Goal: Task Accomplishment & Management: Manage account settings

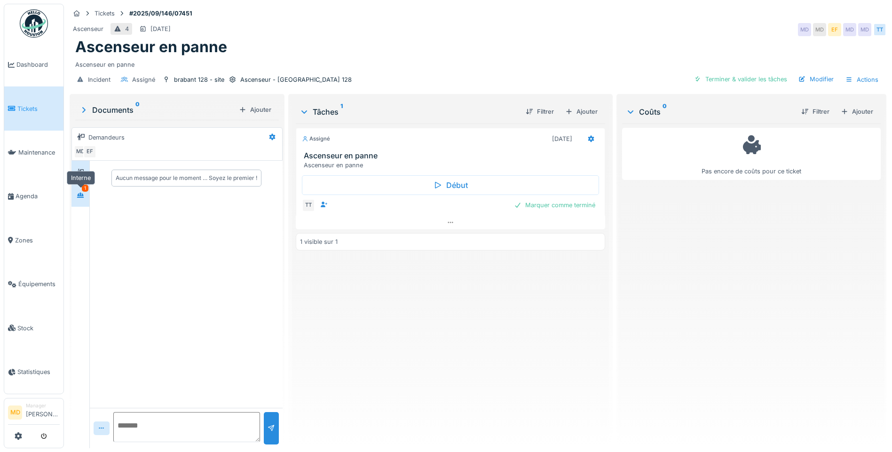
click at [85, 198] on div at bounding box center [80, 195] width 14 height 12
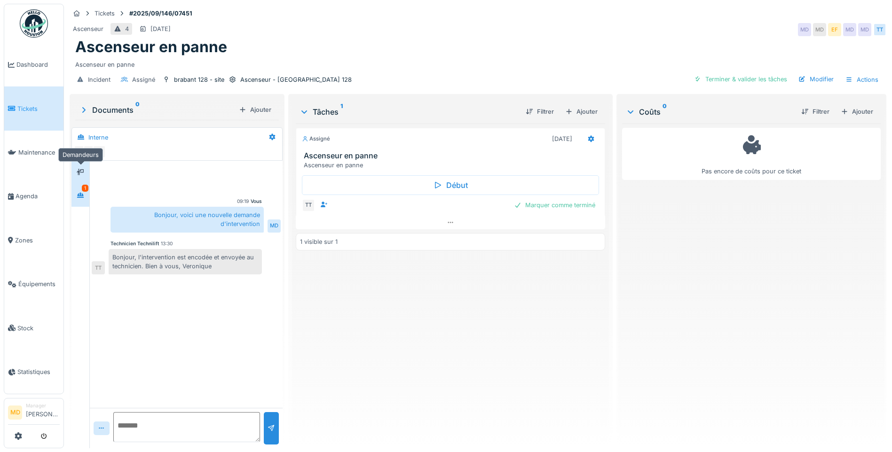
click at [76, 169] on div at bounding box center [80, 172] width 14 height 12
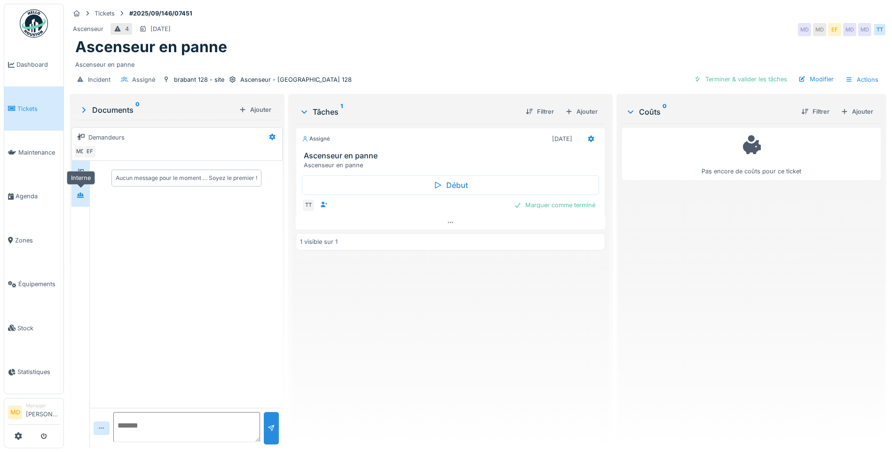
click at [82, 200] on div at bounding box center [81, 195] width 8 height 9
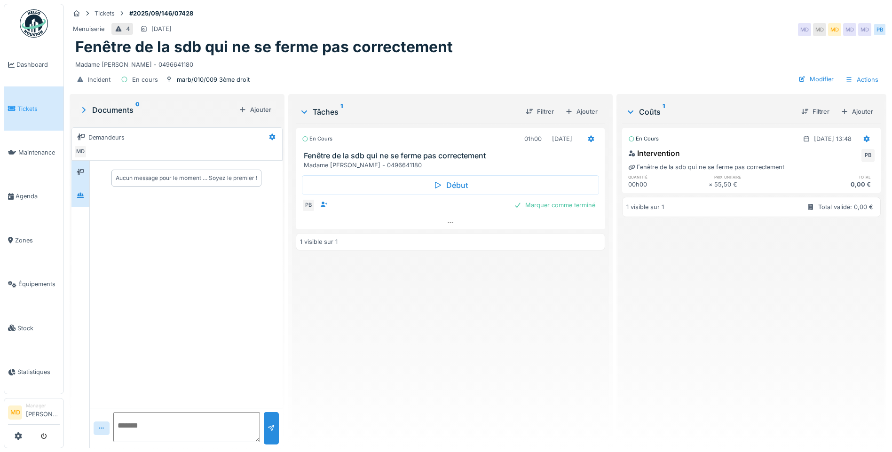
click at [85, 196] on div at bounding box center [80, 195] width 14 height 12
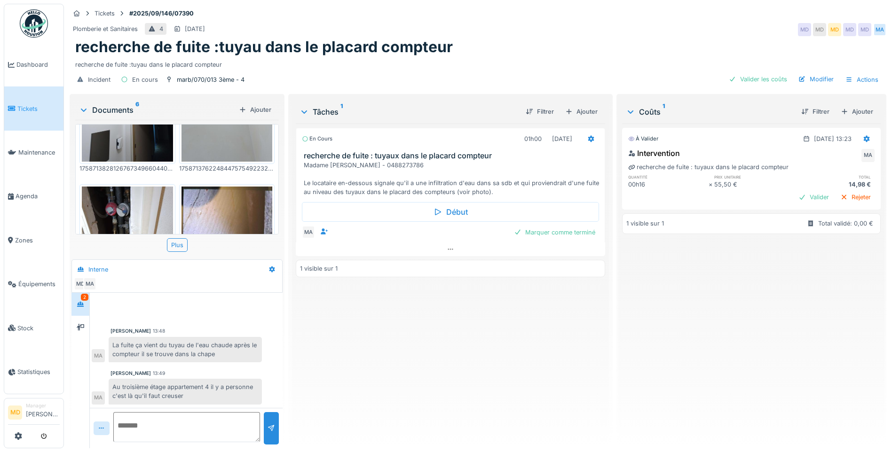
scroll to position [3, 0]
click at [83, 322] on div at bounding box center [80, 328] width 14 height 12
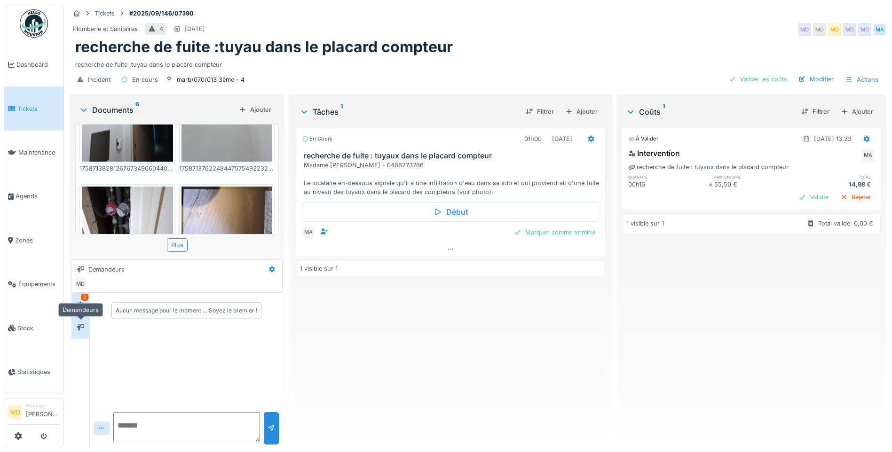
scroll to position [0, 0]
click at [82, 304] on icon at bounding box center [81, 304] width 8 height 6
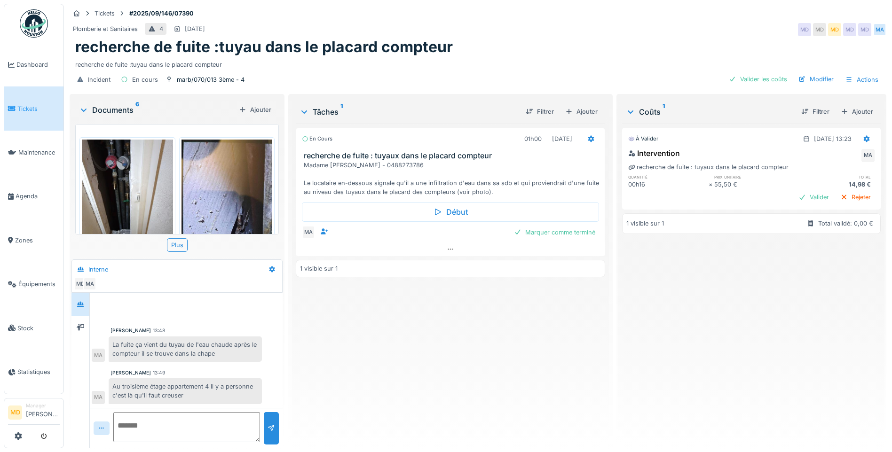
scroll to position [7, 0]
click at [195, 421] on textarea at bounding box center [186, 427] width 147 height 30
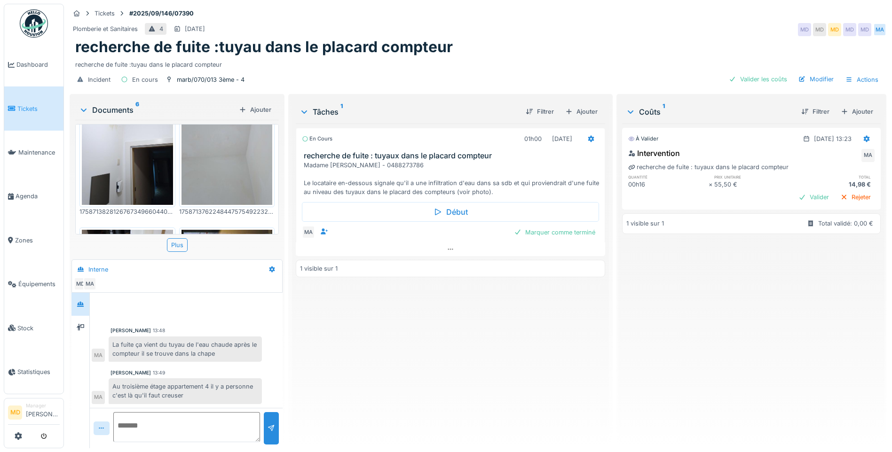
scroll to position [0, 0]
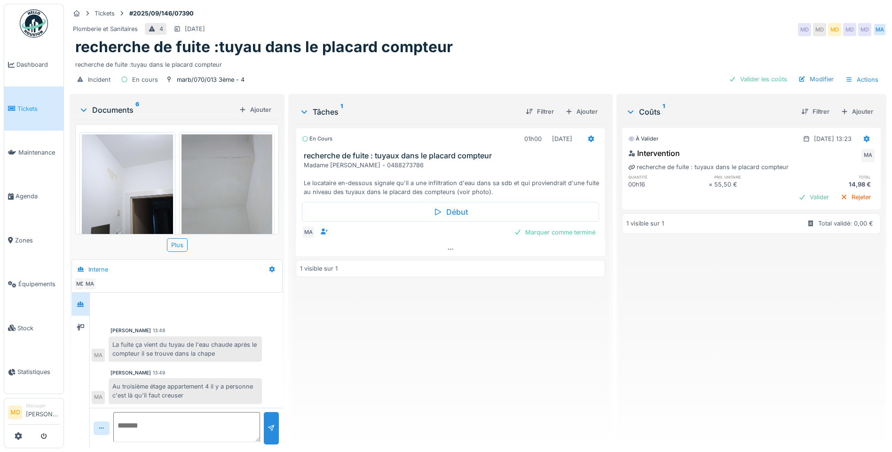
click at [163, 179] on img at bounding box center [127, 194] width 91 height 121
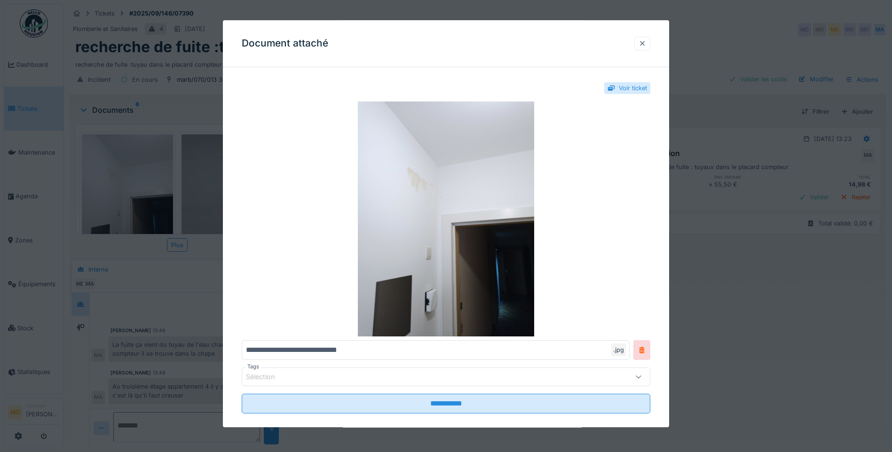
click at [646, 39] on div at bounding box center [642, 43] width 8 height 9
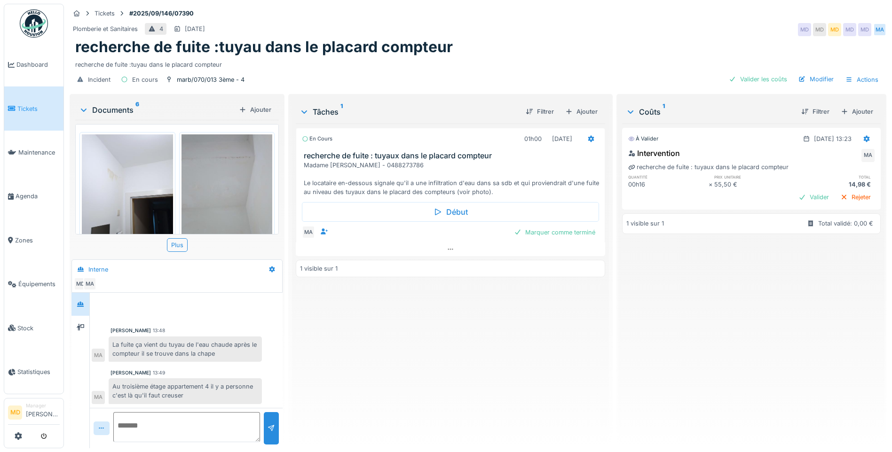
click at [205, 180] on img at bounding box center [226, 194] width 91 height 121
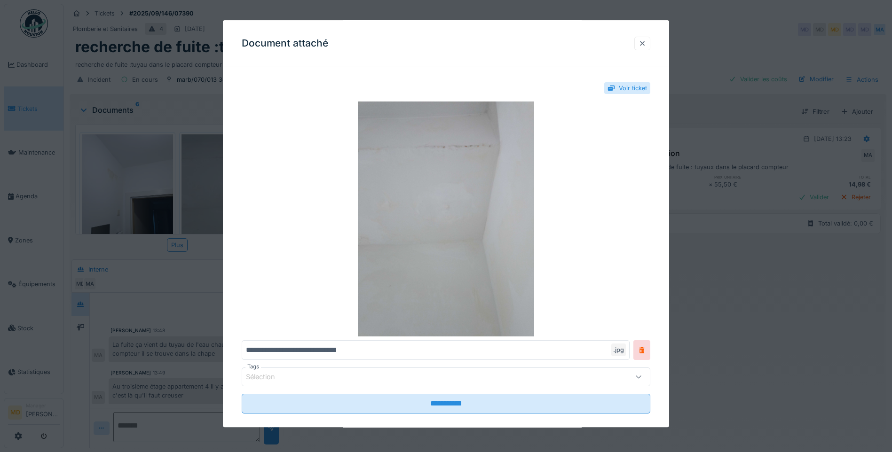
click at [650, 42] on div at bounding box center [642, 44] width 16 height 14
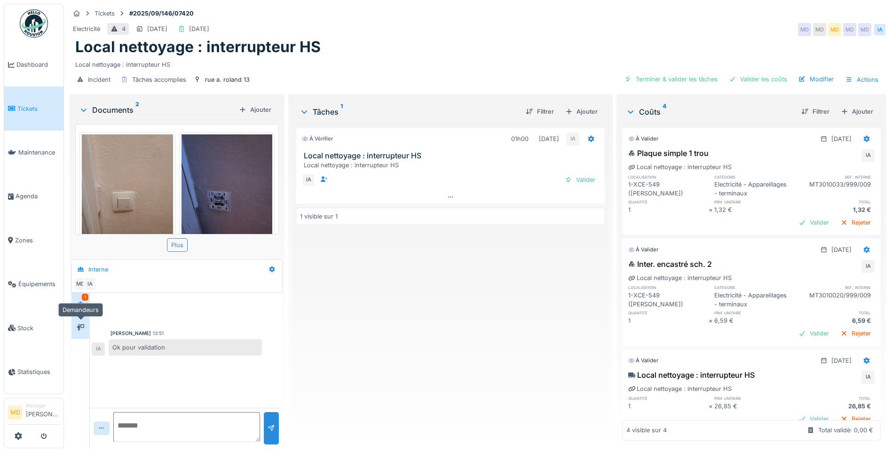
click at [79, 331] on icon at bounding box center [81, 327] width 8 height 7
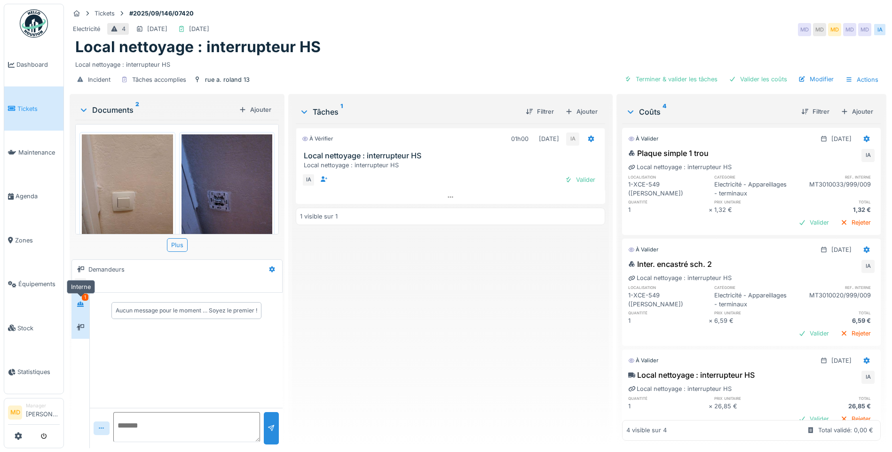
click at [84, 304] on icon at bounding box center [81, 304] width 8 height 6
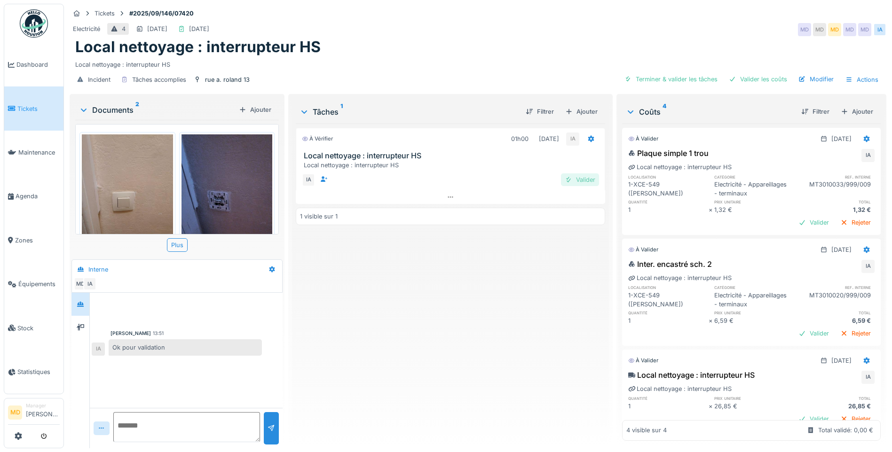
click at [578, 179] on div "Valider" at bounding box center [580, 179] width 38 height 13
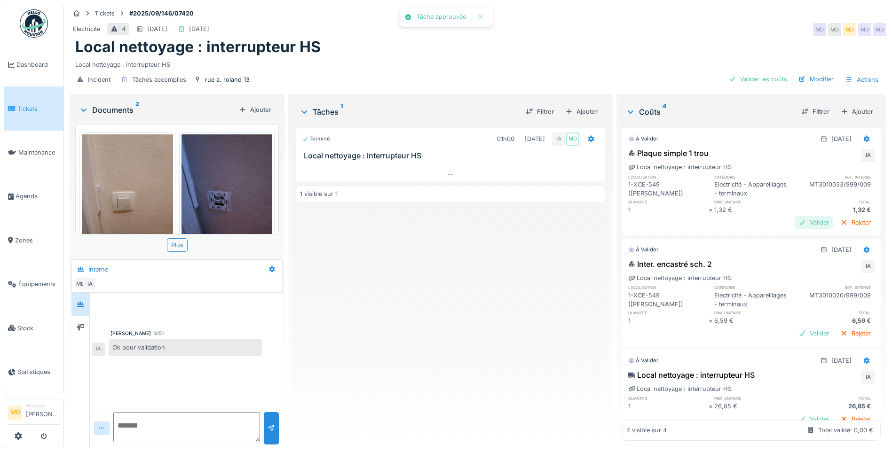
click at [795, 229] on div "Valider" at bounding box center [814, 222] width 38 height 13
click at [802, 350] on div "À valider 24/09/2025 Plaque simple 1 trou IA Local nettoyage : interrupteur HS …" at bounding box center [751, 282] width 259 height 317
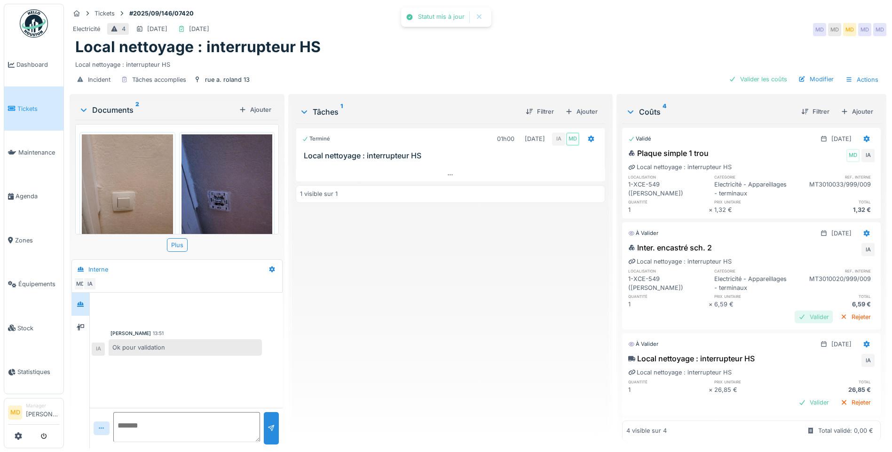
scroll to position [116, 0]
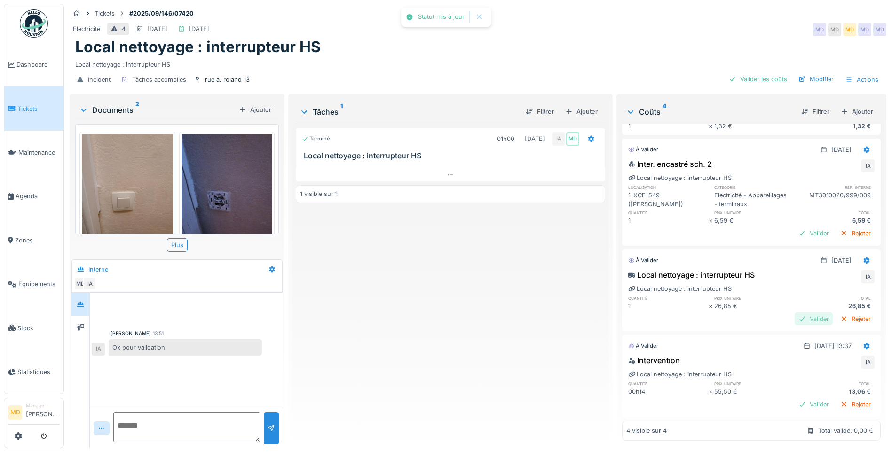
click at [795, 313] on div "Valider" at bounding box center [814, 319] width 38 height 13
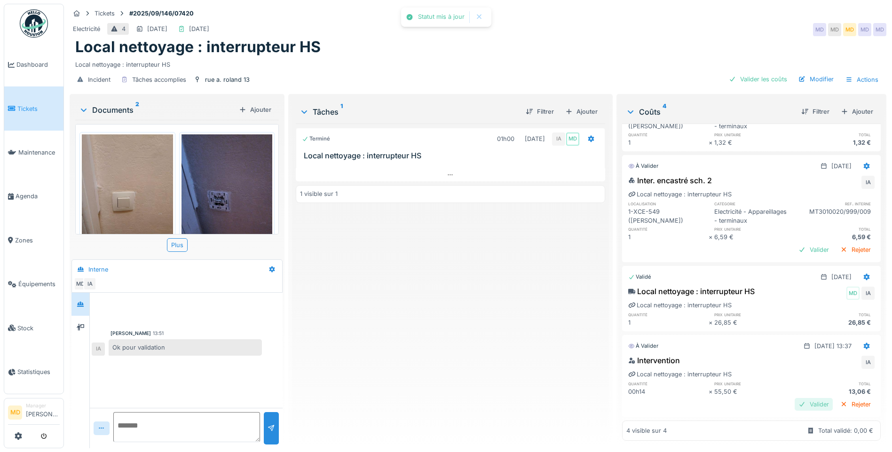
click at [798, 398] on div "Valider" at bounding box center [814, 404] width 38 height 13
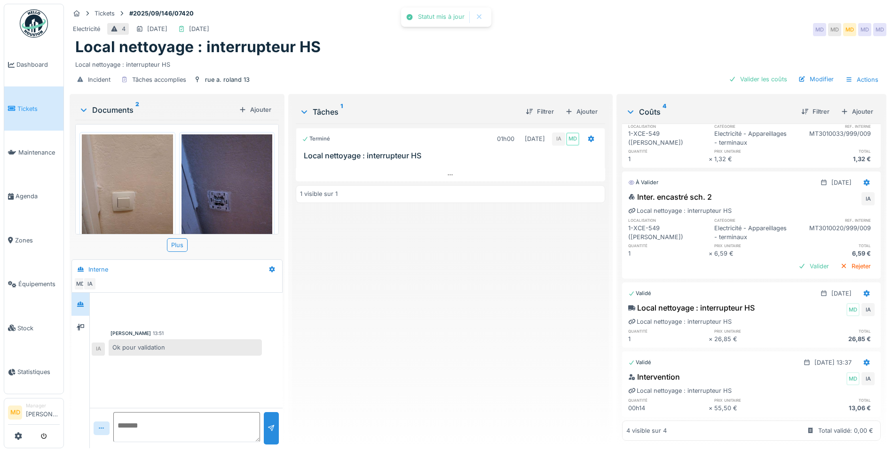
scroll to position [0, 0]
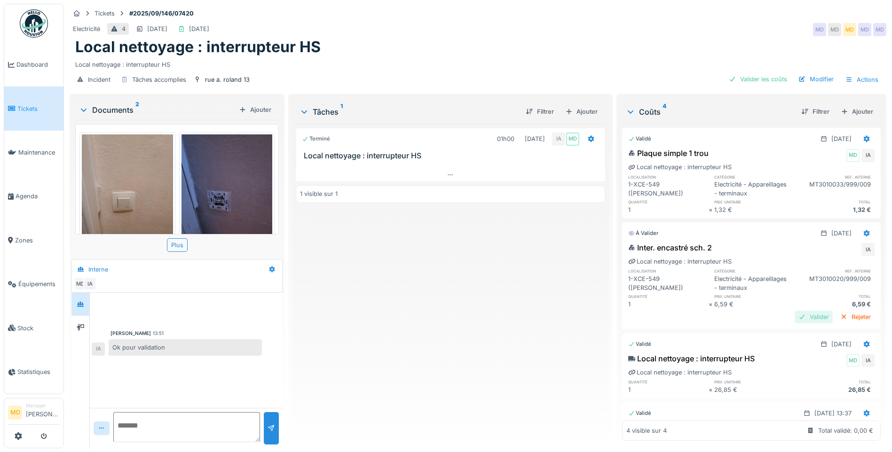
click at [795, 323] on div "Valider" at bounding box center [814, 317] width 38 height 13
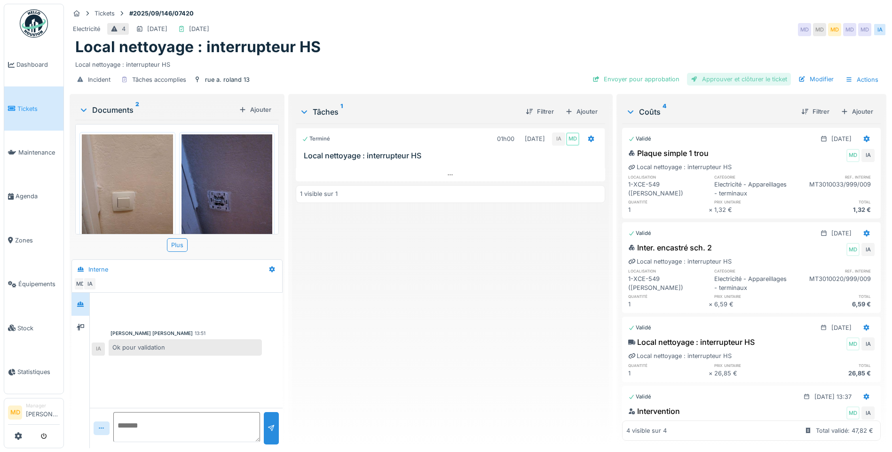
click at [733, 80] on div "Approuver et clôturer le ticket" at bounding box center [739, 79] width 104 height 13
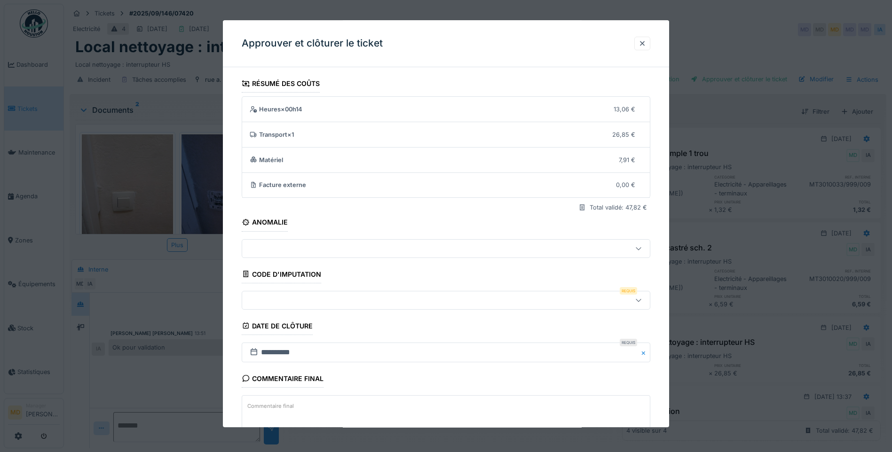
click at [285, 301] on div at bounding box center [422, 300] width 352 height 10
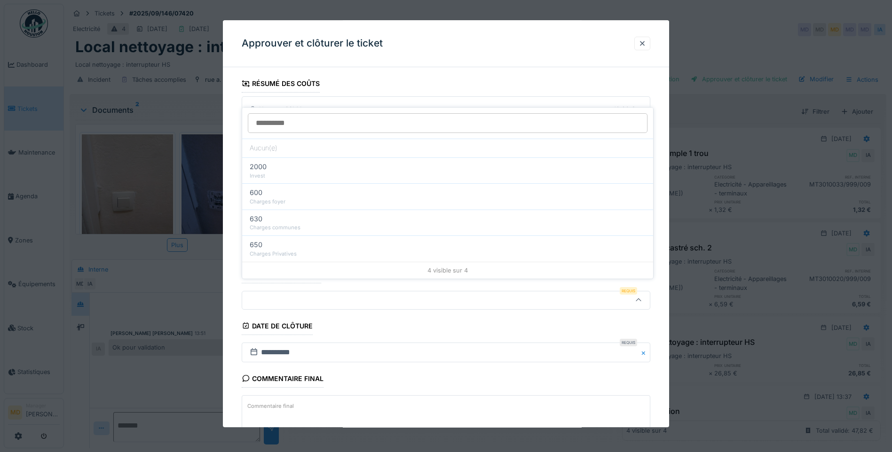
scroll to position [63, 0]
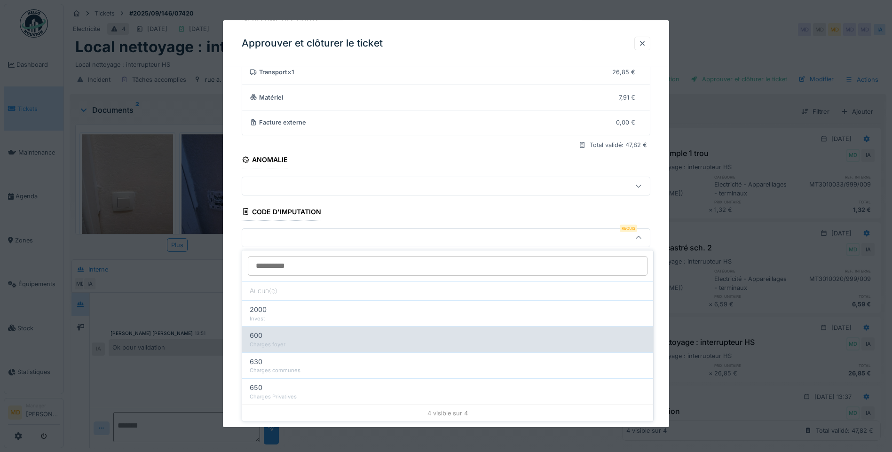
click at [278, 341] on div "Charges foyer" at bounding box center [448, 345] width 396 height 8
type input "***"
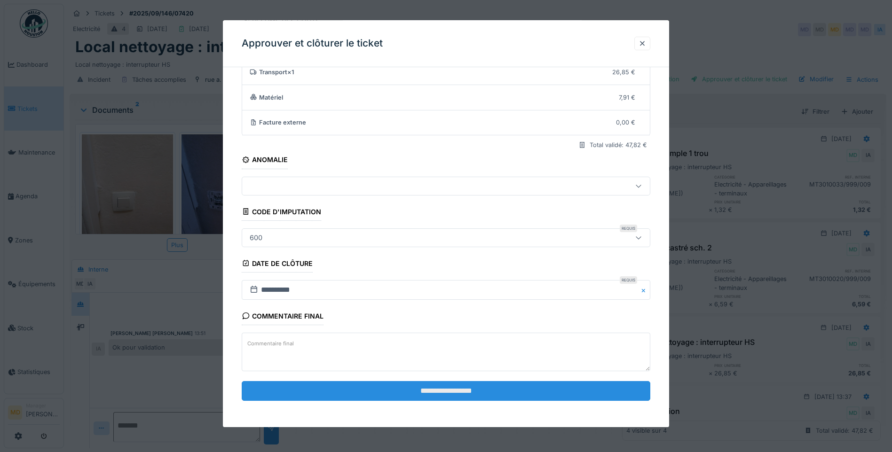
click at [429, 394] on input "**********" at bounding box center [446, 391] width 409 height 20
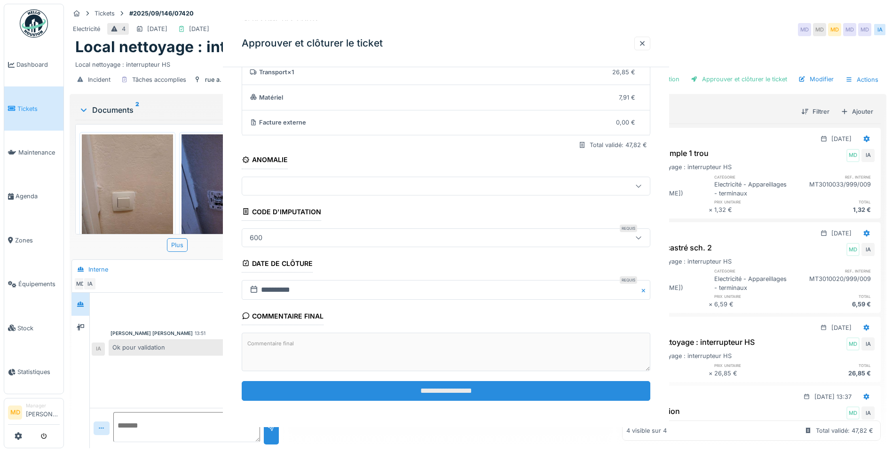
scroll to position [0, 0]
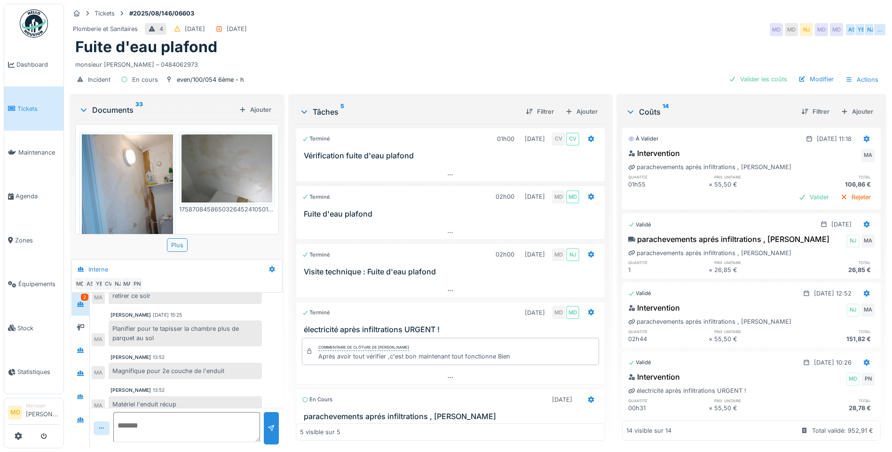
scroll to position [349, 0]
click at [84, 327] on icon at bounding box center [81, 327] width 8 height 6
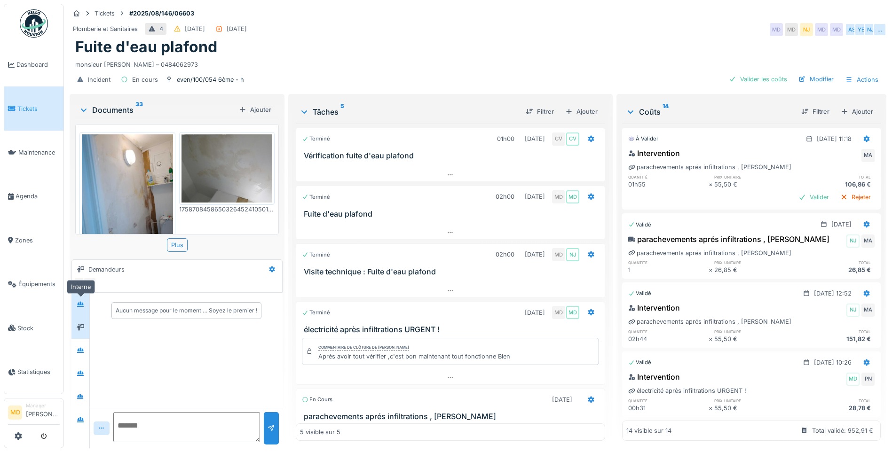
click at [82, 311] on div at bounding box center [80, 305] width 14 height 16
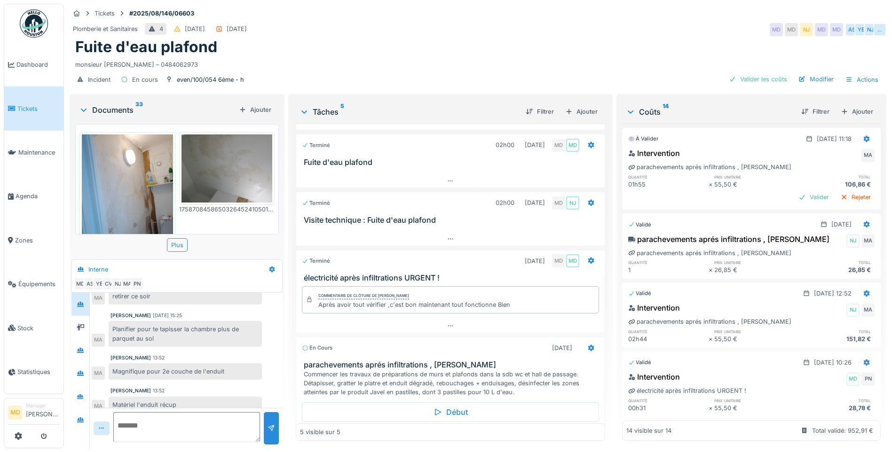
scroll to position [89, 0]
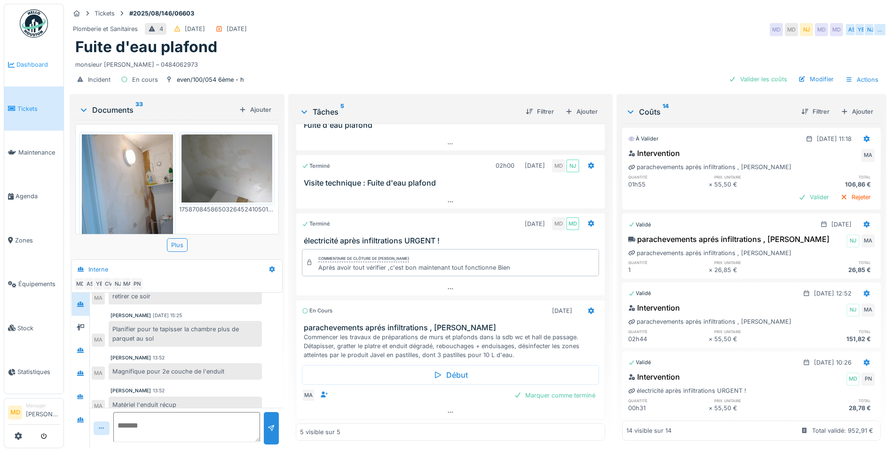
click at [33, 66] on span "Dashboard" at bounding box center [37, 64] width 43 height 9
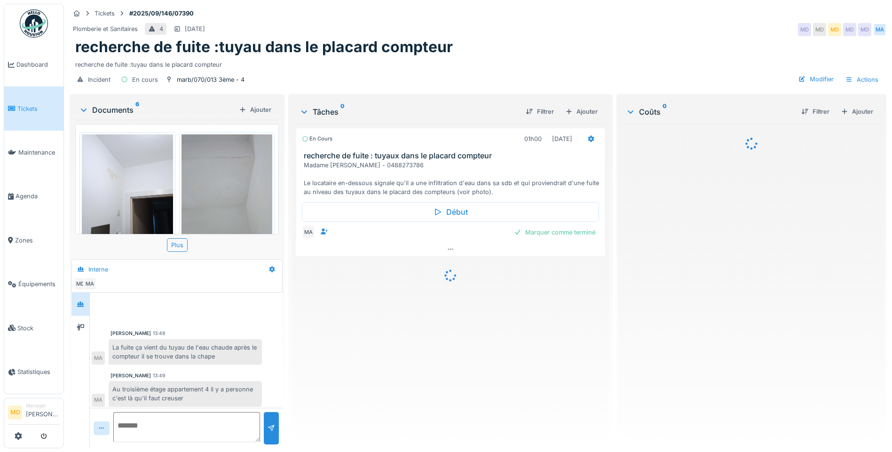
scroll to position [3, 0]
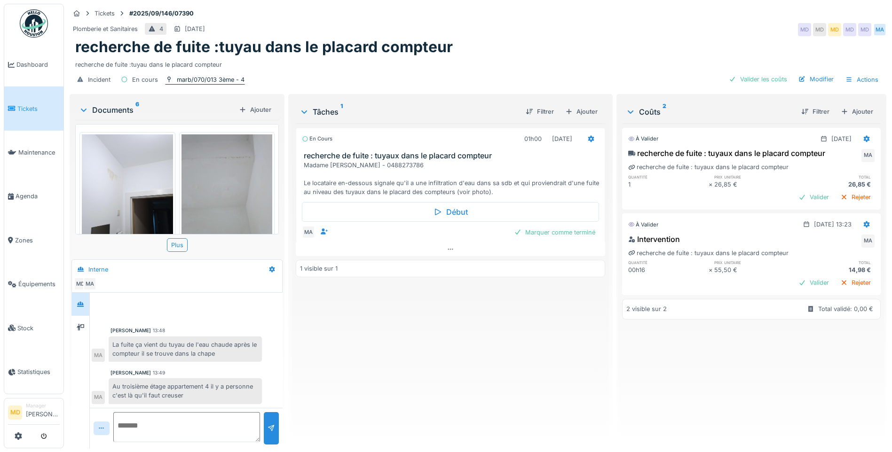
click at [198, 80] on div "marb/070/013 3ème - 4" at bounding box center [211, 79] width 68 height 9
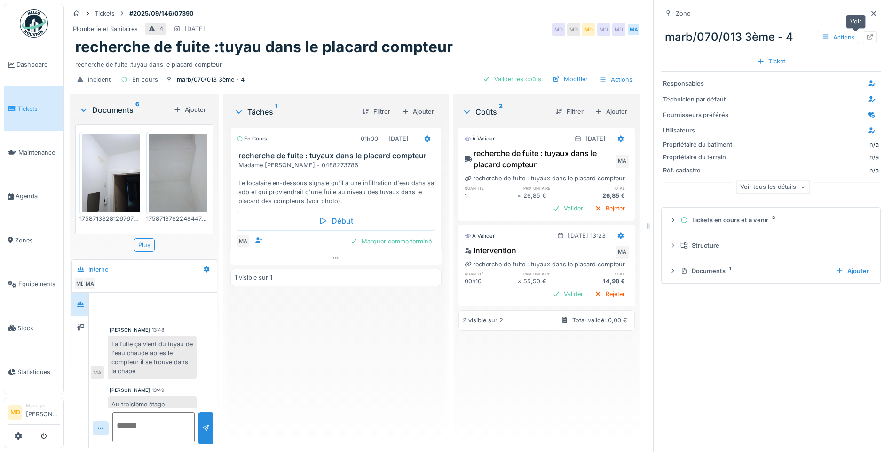
click at [866, 39] on icon at bounding box center [870, 37] width 8 height 6
click at [870, 12] on icon at bounding box center [874, 13] width 8 height 6
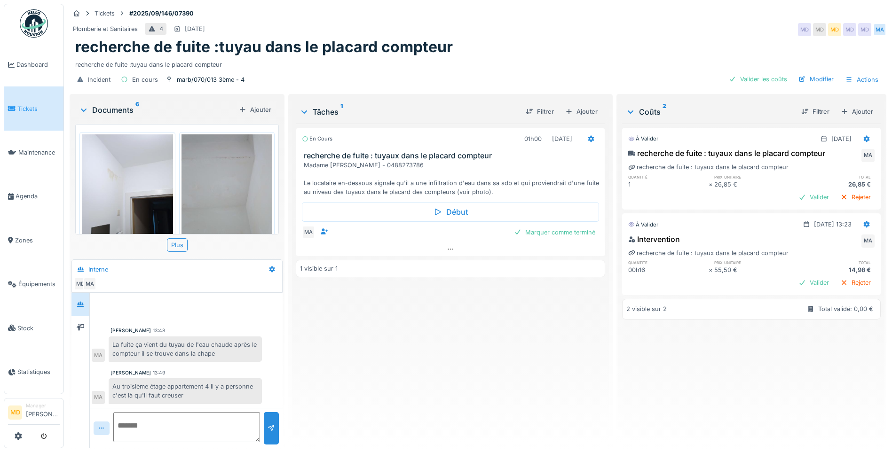
click at [141, 184] on img at bounding box center [127, 194] width 91 height 121
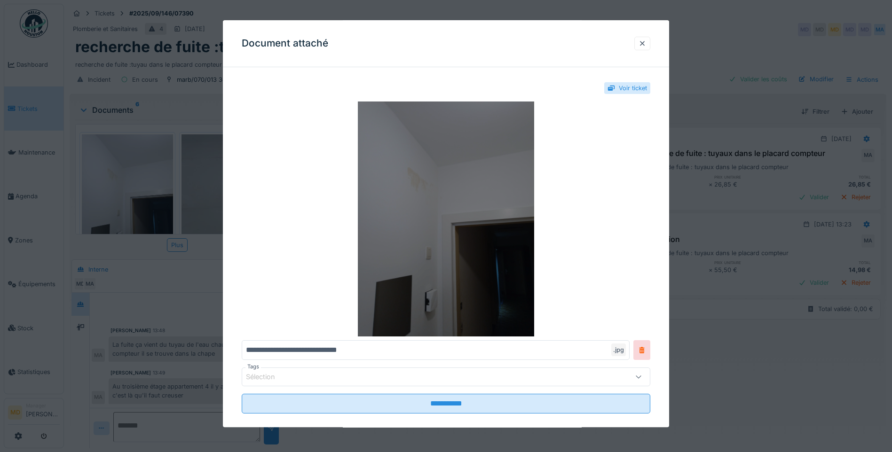
click at [324, 214] on img at bounding box center [446, 219] width 409 height 235
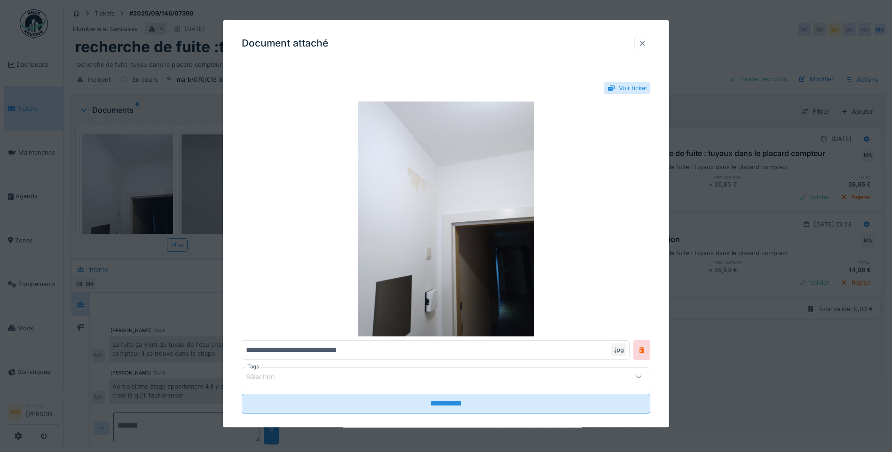
click at [646, 39] on div at bounding box center [642, 43] width 8 height 9
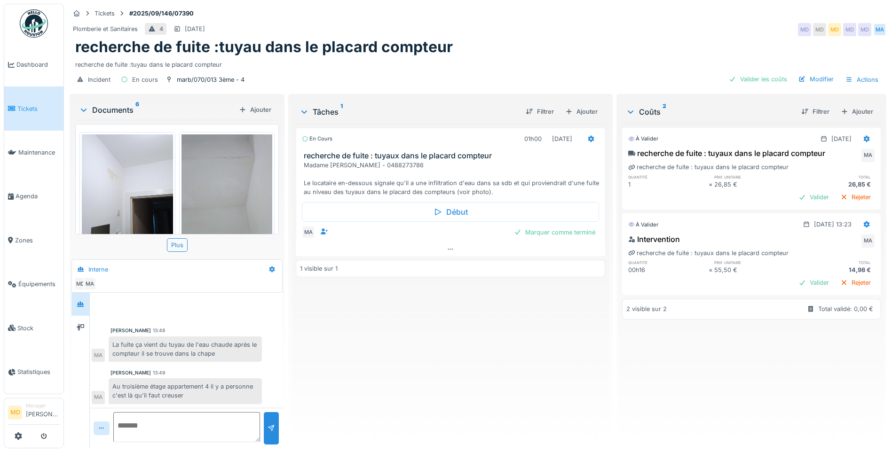
click at [219, 177] on img at bounding box center [226, 194] width 91 height 121
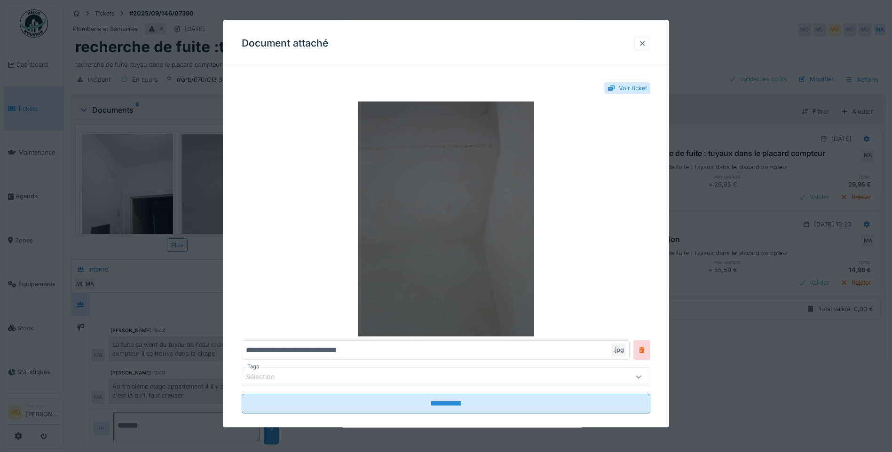
click at [446, 159] on img at bounding box center [446, 219] width 409 height 235
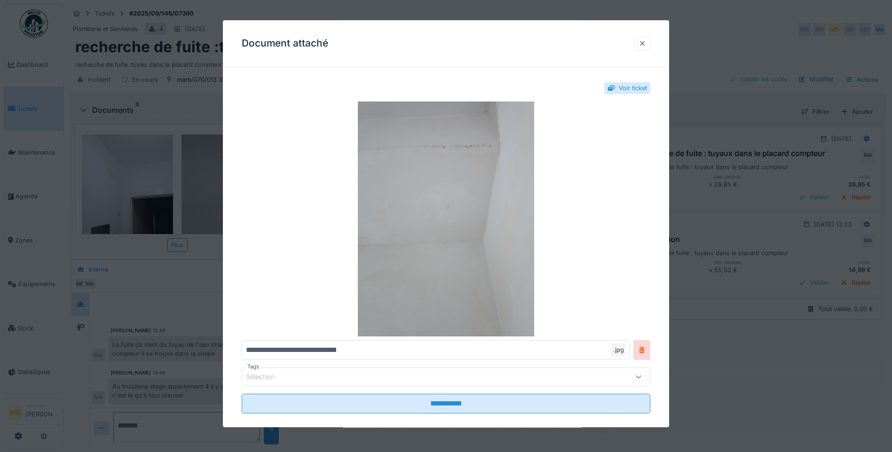
click at [646, 44] on div at bounding box center [642, 43] width 8 height 9
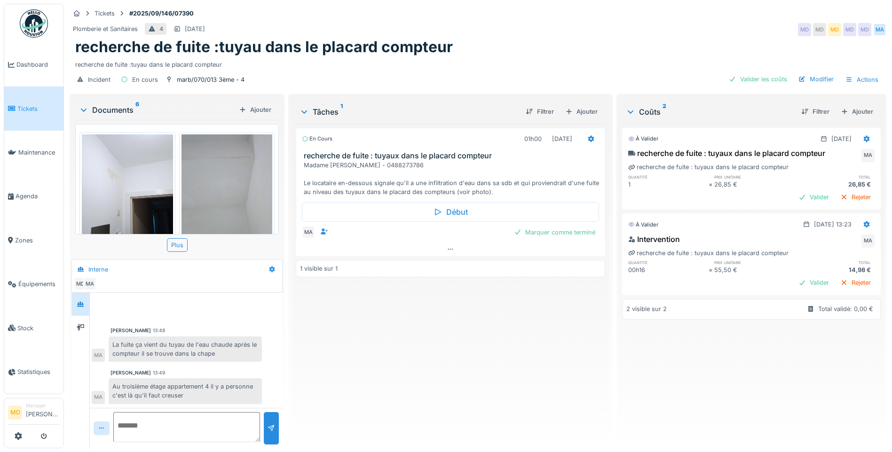
scroll to position [7, 0]
drag, startPoint x: 113, startPoint y: 337, endPoint x: 220, endPoint y: 349, distance: 107.9
click at [220, 349] on div "La fuite ça vient du tuyau de l'eau chaude après le compteur il se trouve dans …" at bounding box center [185, 349] width 153 height 25
copy div "La fuite ça vient du tuyau de l'eau chaude après le compteur il se trouve dans …"
click at [444, 324] on div "En cours 01h00 24/09/2025 recherche de fuite : tuyaux dans le placard compteur …" at bounding box center [450, 282] width 309 height 317
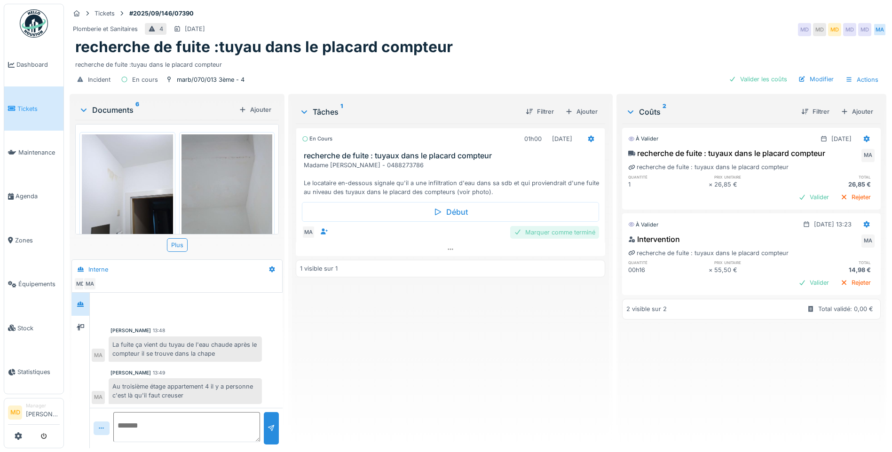
click at [539, 226] on div "Marquer comme terminé" at bounding box center [554, 232] width 89 height 13
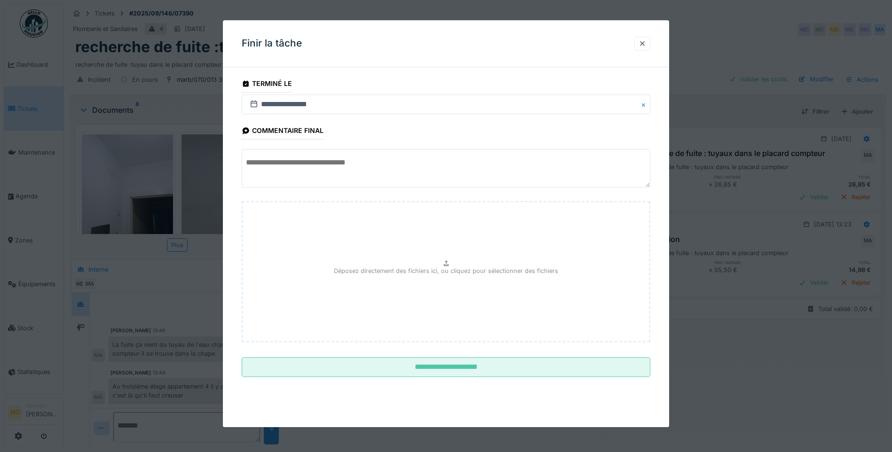
click at [311, 159] on textarea at bounding box center [446, 169] width 409 height 39
paste textarea "**********"
type textarea "**********"
click at [645, 39] on div at bounding box center [642, 43] width 8 height 9
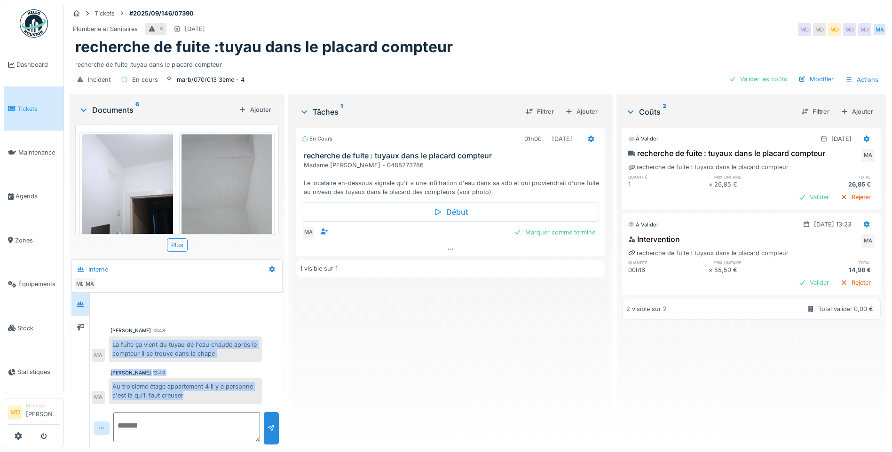
scroll to position [3, 0]
drag, startPoint x: 113, startPoint y: 336, endPoint x: 223, endPoint y: 392, distance: 123.0
click at [223, 392] on div "Mahfoud Assajeri 13:48 La fuite ça vient du tuyau de l'eau chaude après le comp…" at bounding box center [186, 349] width 193 height 118
copy div "La fuite ça vient du tuyau de l'eau chaude après le compteur il se trouve dans …"
click at [550, 229] on div "Marquer comme terminé" at bounding box center [554, 232] width 89 height 13
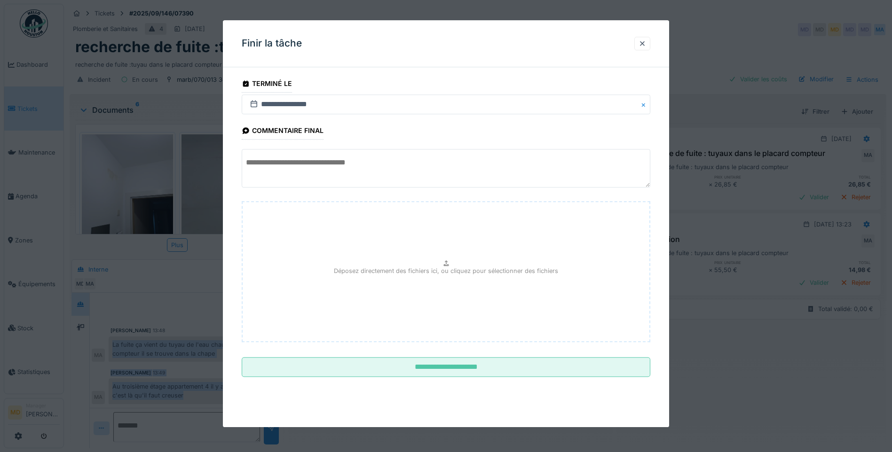
click at [321, 164] on textarea at bounding box center [446, 169] width 409 height 39
paste textarea "**********"
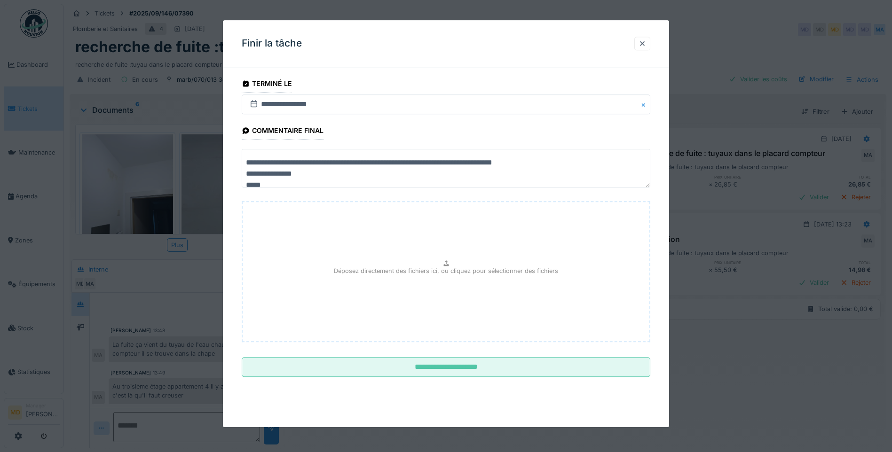
scroll to position [0, 0]
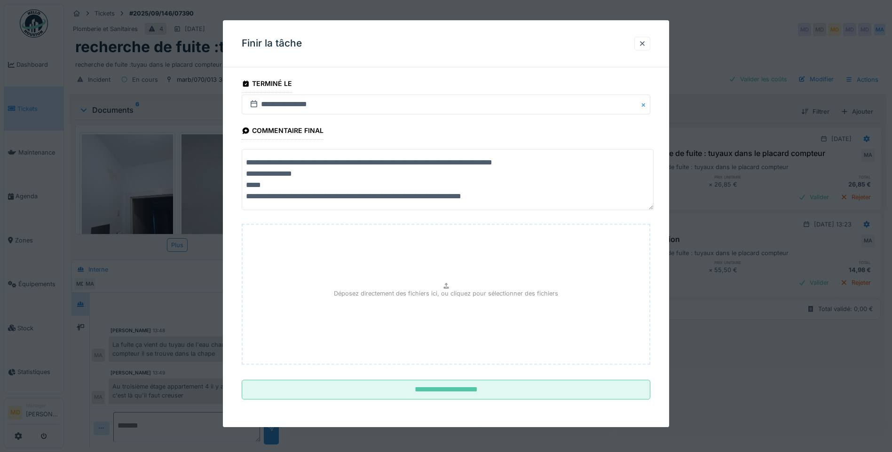
click at [273, 185] on textarea "**********" at bounding box center [448, 180] width 412 height 61
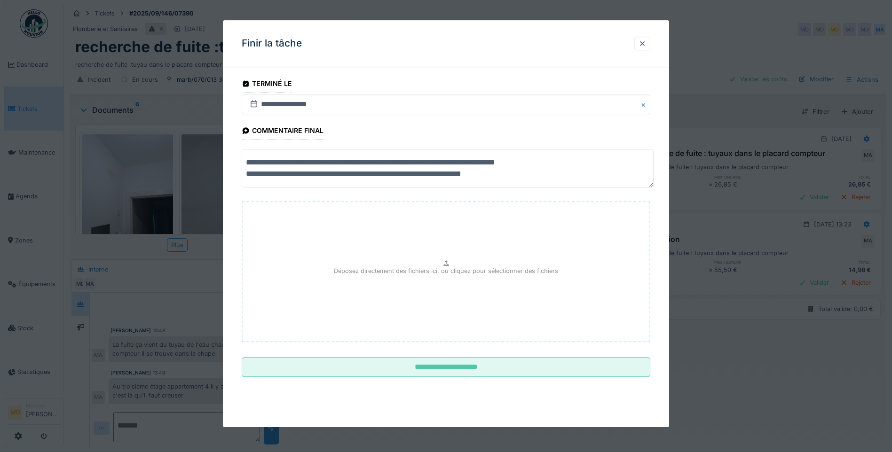
click at [515, 172] on textarea "**********" at bounding box center [448, 169] width 412 height 39
click at [245, 173] on textarea "**********" at bounding box center [448, 169] width 412 height 39
click at [448, 174] on textarea "**********" at bounding box center [448, 169] width 412 height 39
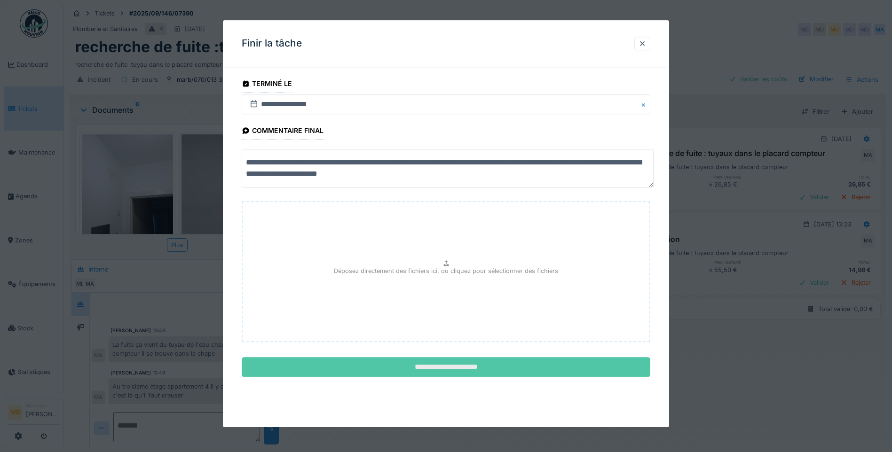
type textarea "**********"
click at [450, 366] on input "**********" at bounding box center [446, 368] width 409 height 20
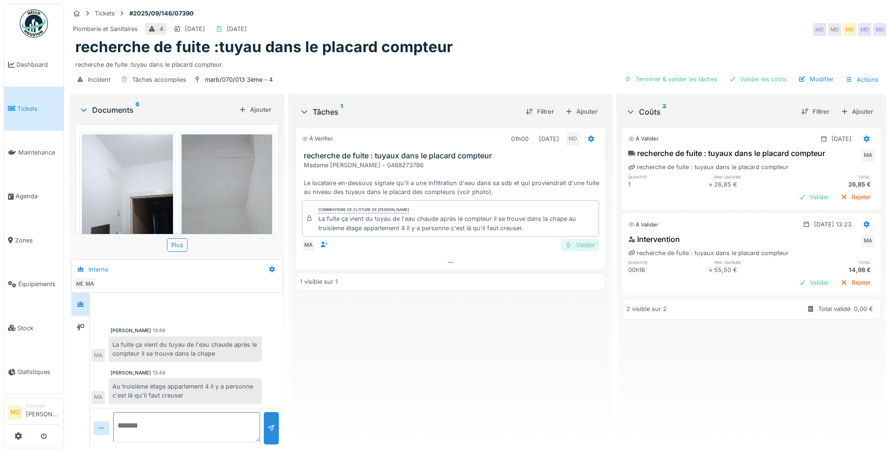
click at [576, 239] on div "Valider" at bounding box center [580, 245] width 38 height 13
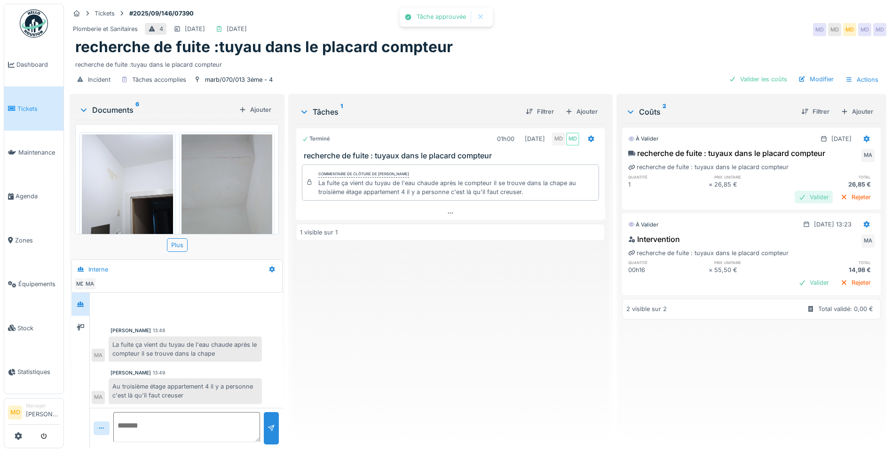
click at [795, 191] on div "Valider" at bounding box center [814, 197] width 38 height 13
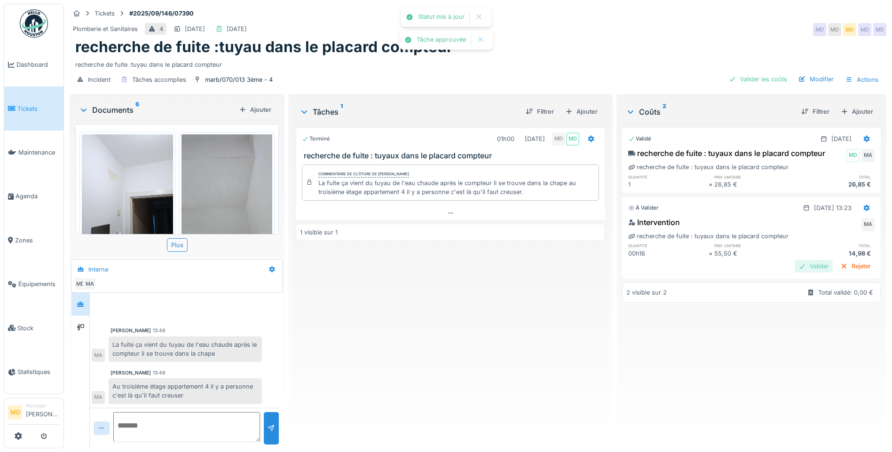
click at [797, 260] on div "Valider" at bounding box center [814, 266] width 38 height 13
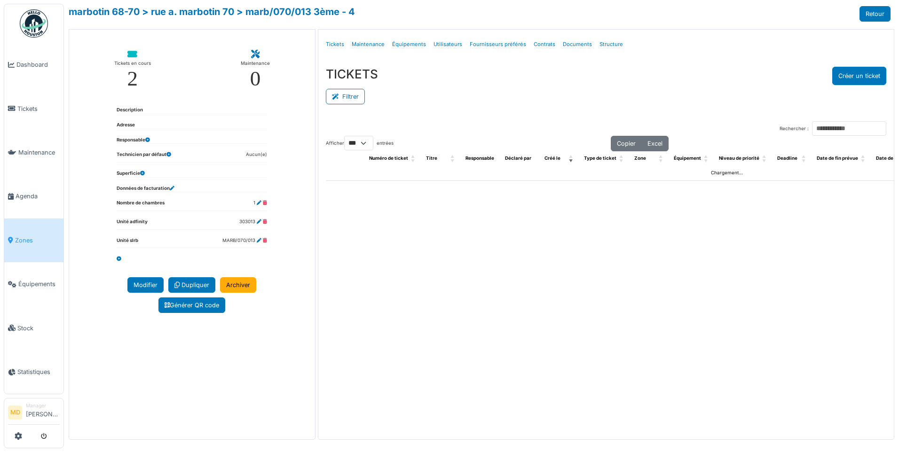
select select "***"
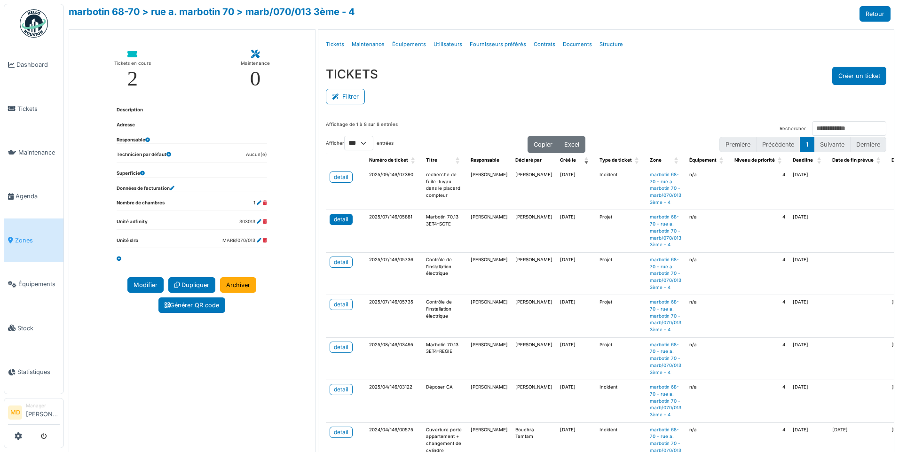
click at [344, 217] on div "detail" at bounding box center [341, 219] width 15 height 8
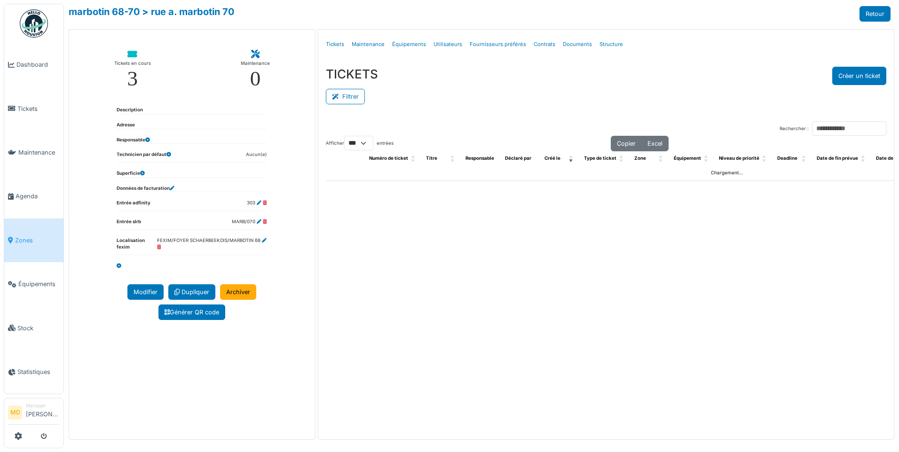
select select "***"
click at [603, 45] on link "Structure" at bounding box center [611, 44] width 31 height 22
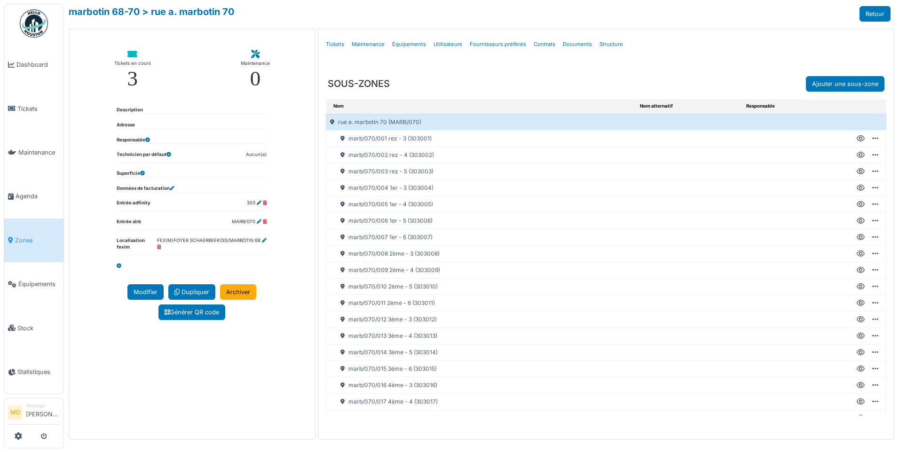
click at [857, 402] on icon at bounding box center [861, 402] width 8 height 0
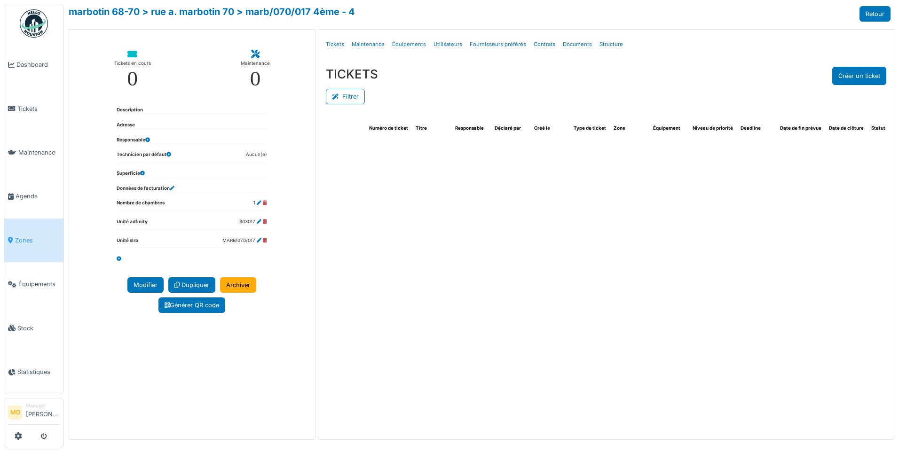
select select "***"
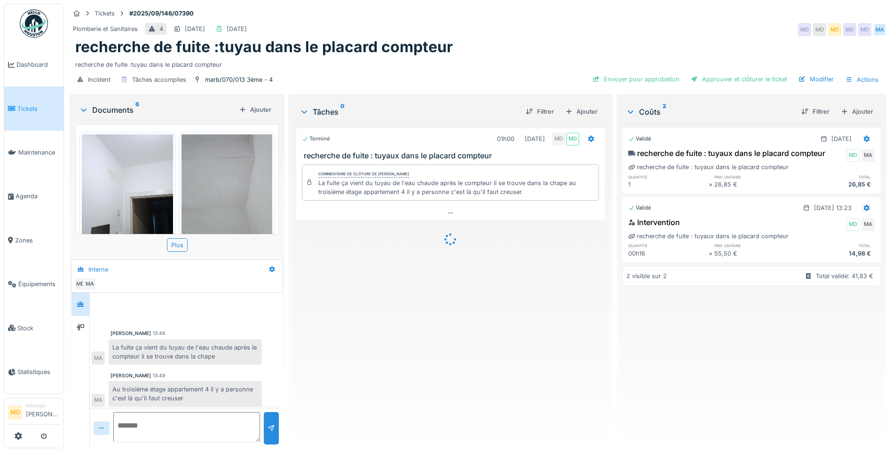
scroll to position [3, 0]
click at [397, 327] on div "Terminé 01h00 24/09/2025 MD MD recherche de fuite : tuyaux dans le placard comp…" at bounding box center [450, 282] width 309 height 317
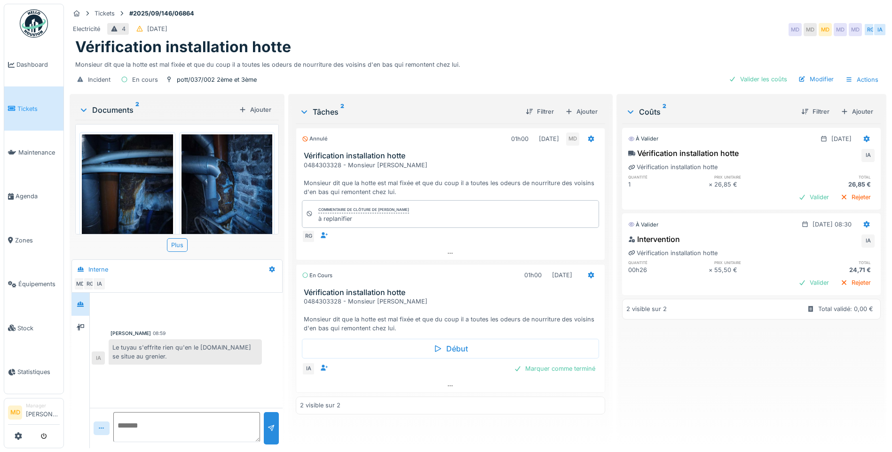
scroll to position [7, 0]
click at [80, 323] on div at bounding box center [81, 327] width 8 height 9
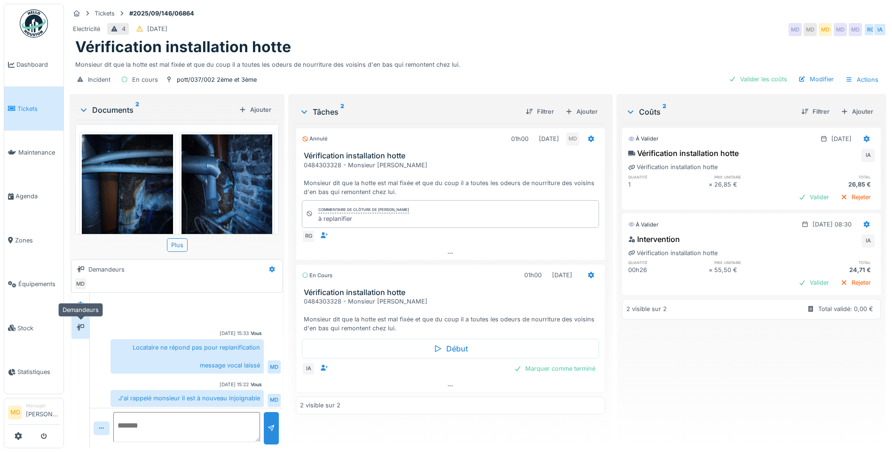
scroll to position [3, 0]
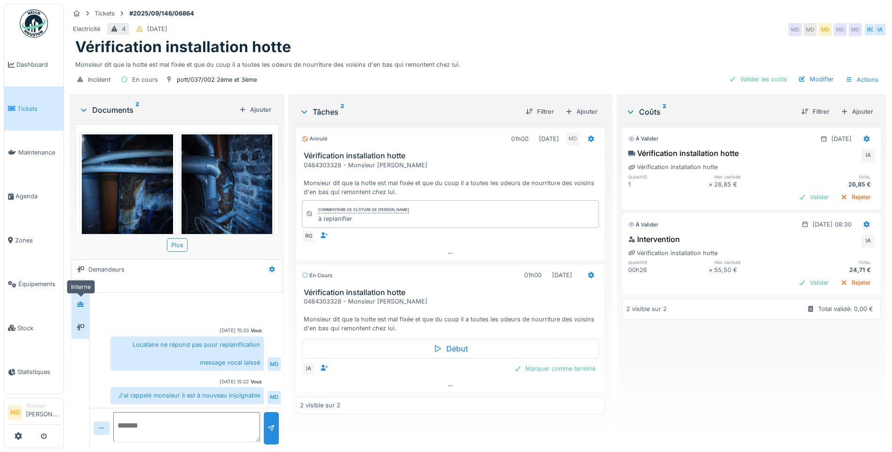
click at [85, 299] on div at bounding box center [80, 305] width 14 height 12
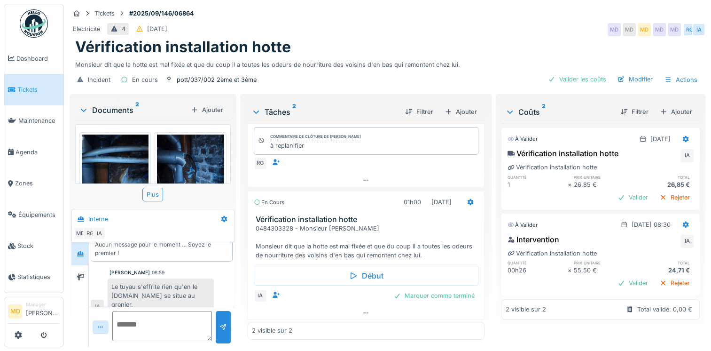
scroll to position [53, 0]
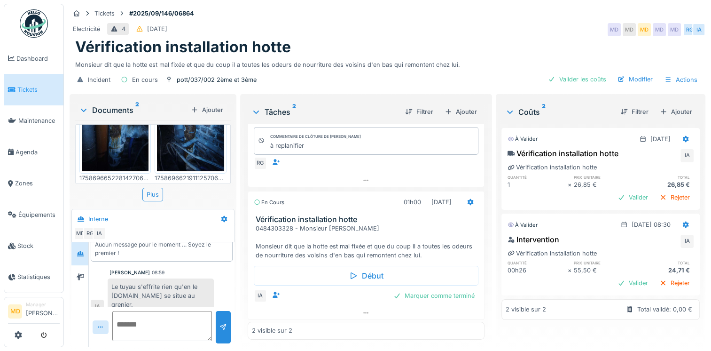
click at [122, 142] on img at bounding box center [115, 126] width 67 height 89
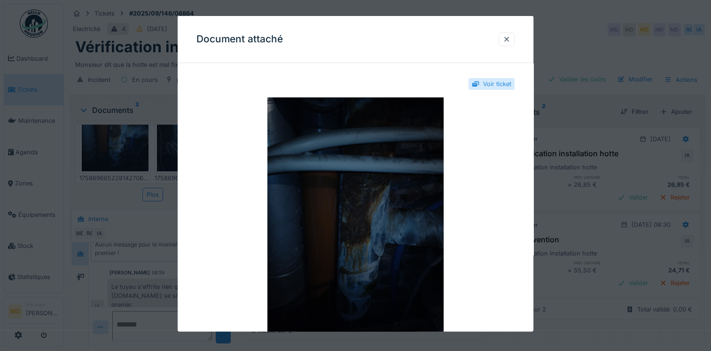
click at [357, 183] on img at bounding box center [356, 214] width 318 height 235
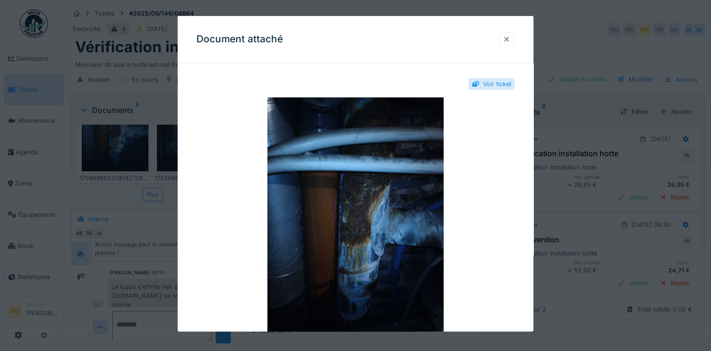
click at [511, 41] on div at bounding box center [507, 38] width 8 height 9
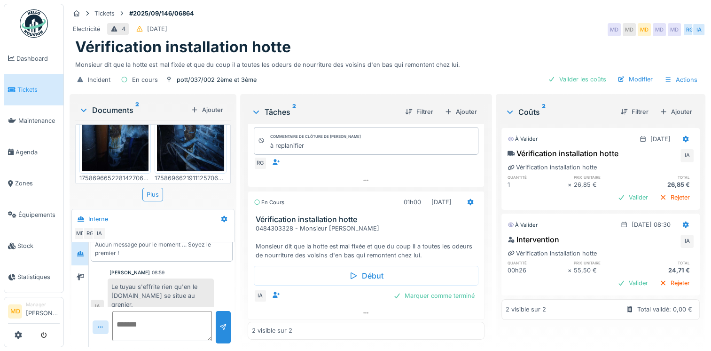
click at [173, 143] on img at bounding box center [190, 126] width 67 height 89
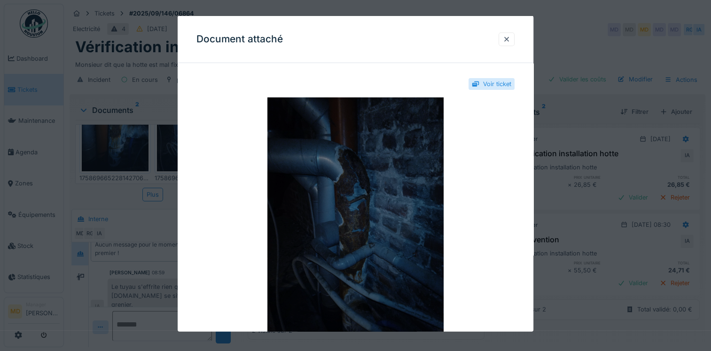
click at [343, 146] on img at bounding box center [356, 214] width 318 height 235
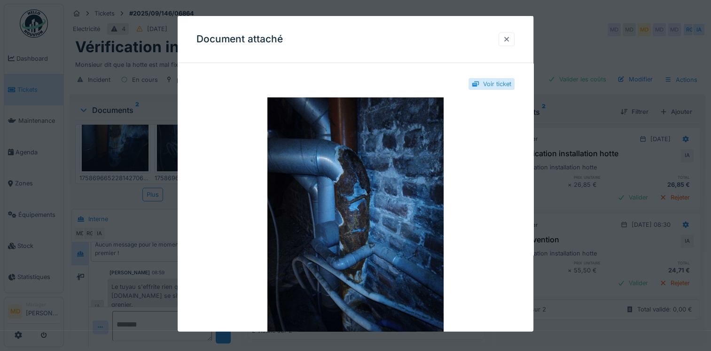
click at [510, 36] on div at bounding box center [507, 38] width 8 height 9
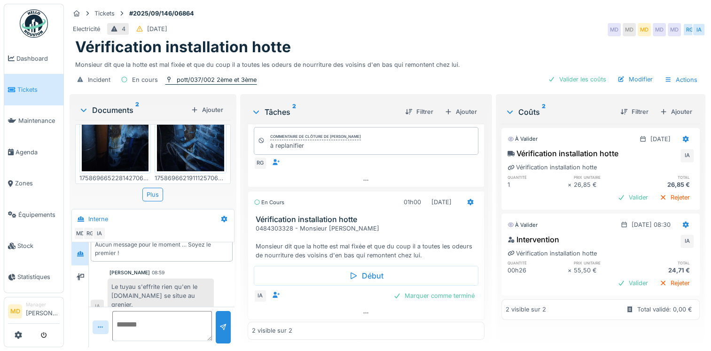
click at [199, 75] on div "pott/037/002 2ème et 3ème" at bounding box center [217, 79] width 80 height 9
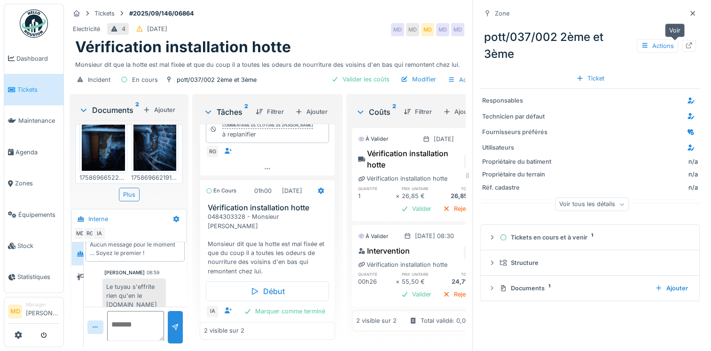
click at [682, 40] on div at bounding box center [689, 46] width 14 height 12
click at [686, 8] on div at bounding box center [693, 14] width 14 height 12
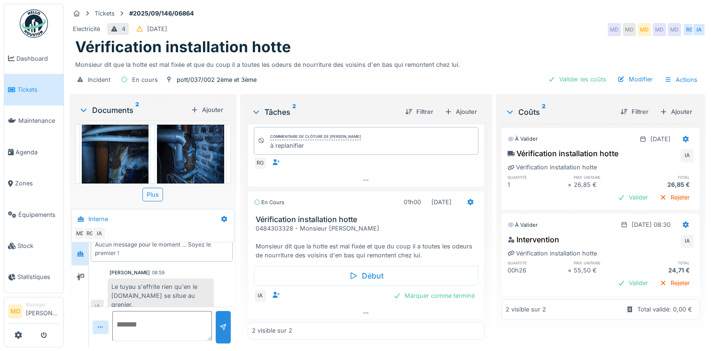
scroll to position [53, 0]
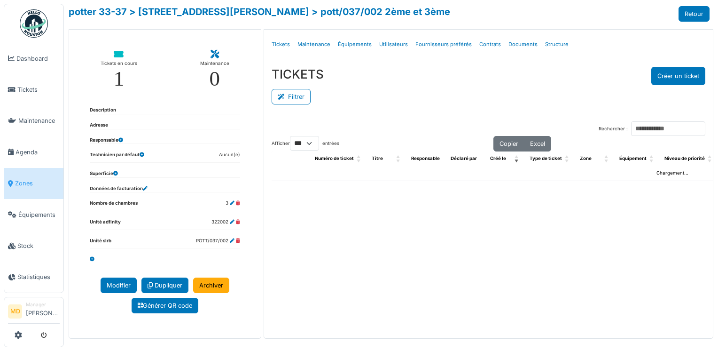
select select "***"
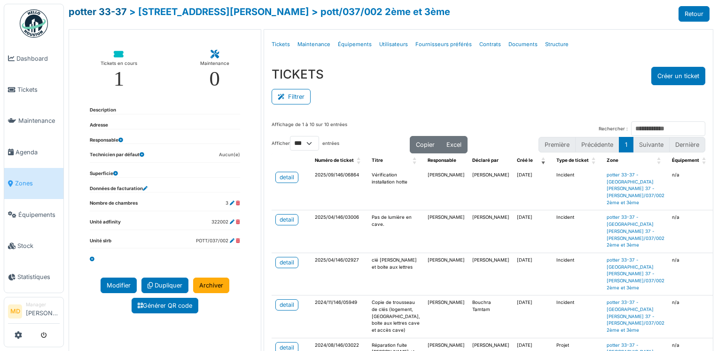
click at [109, 12] on link "potter 33-37" at bounding box center [98, 11] width 58 height 11
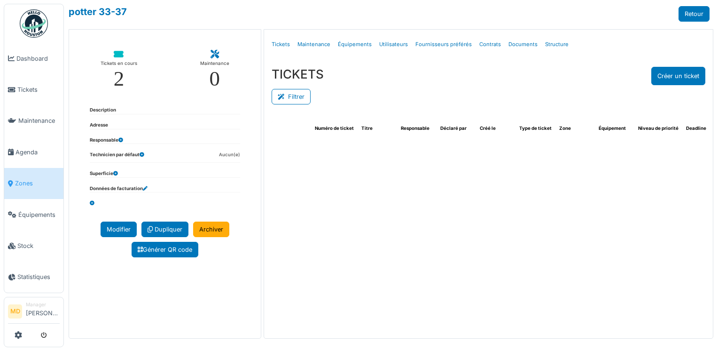
select select "***"
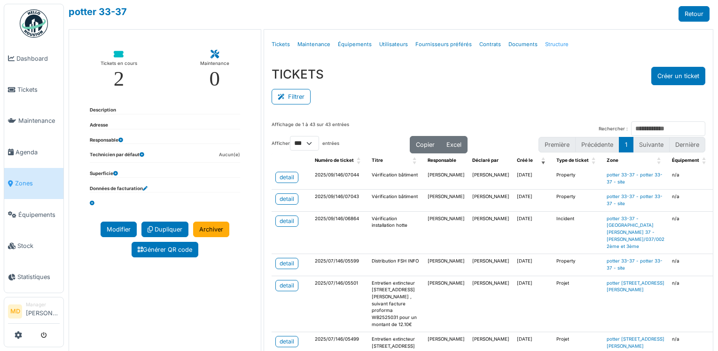
click at [554, 44] on link "Structure" at bounding box center [557, 44] width 31 height 22
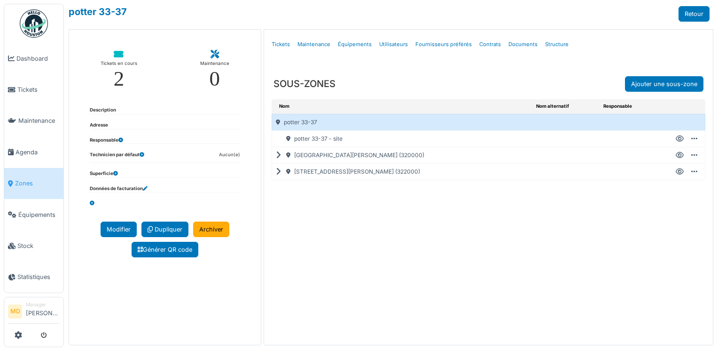
click at [277, 172] on icon at bounding box center [280, 172] width 9 height 0
click at [676, 172] on icon at bounding box center [680, 172] width 8 height 0
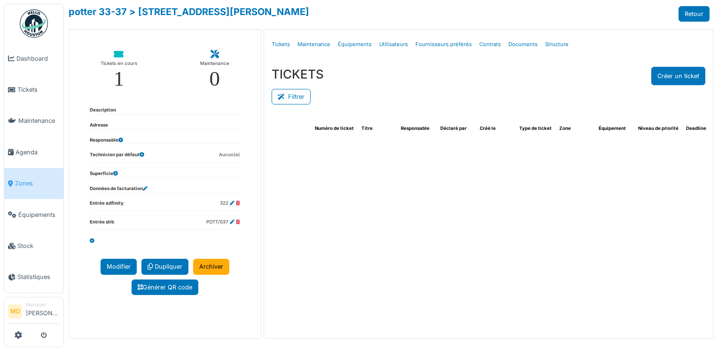
select select "***"
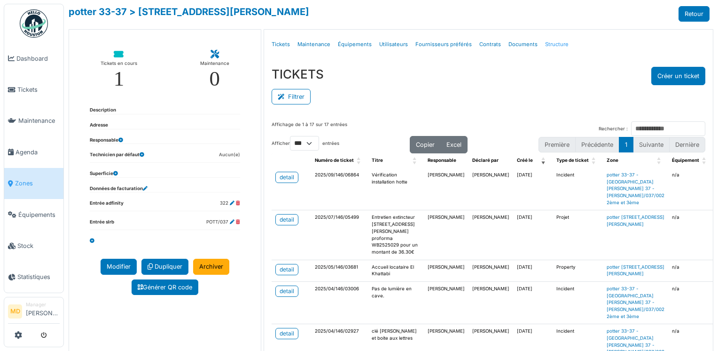
click at [546, 42] on link "Structure" at bounding box center [557, 44] width 31 height 22
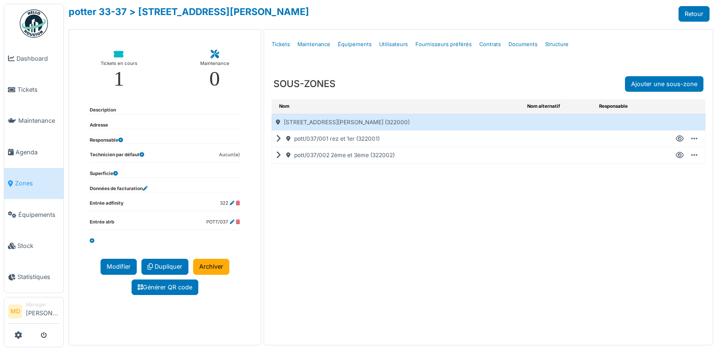
click at [277, 155] on icon at bounding box center [280, 155] width 9 height 0
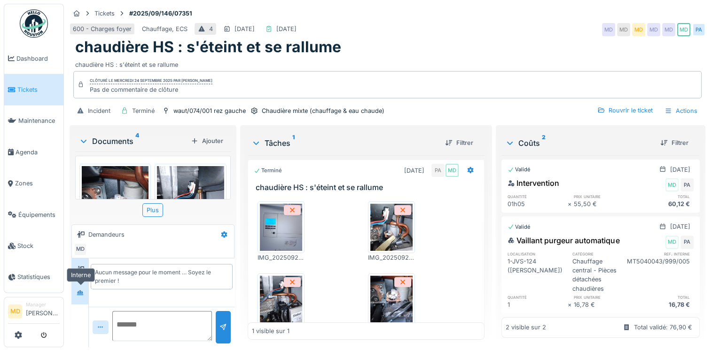
click at [80, 288] on div at bounding box center [81, 292] width 8 height 9
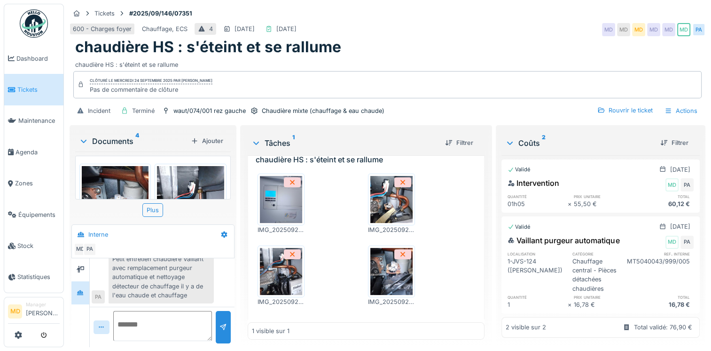
scroll to position [41, 0]
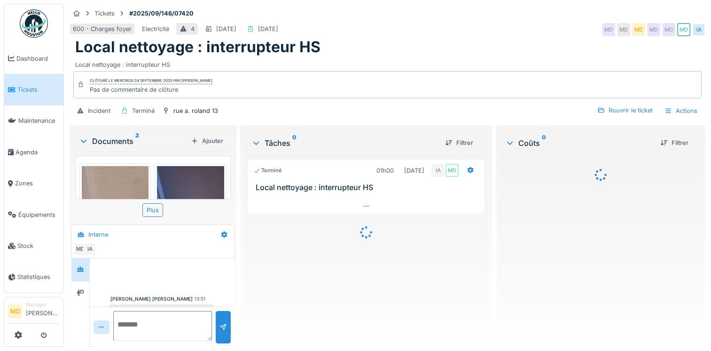
scroll to position [17, 0]
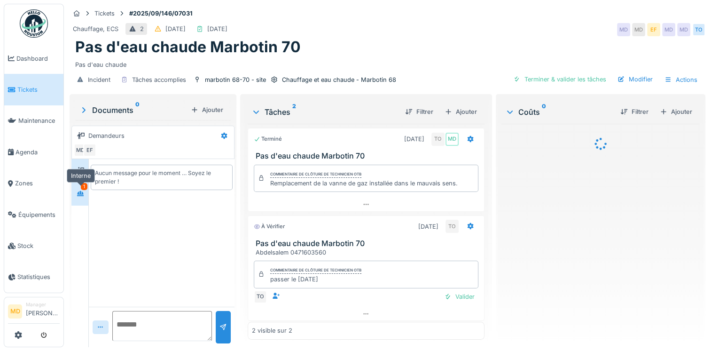
click at [85, 191] on div at bounding box center [80, 194] width 14 height 12
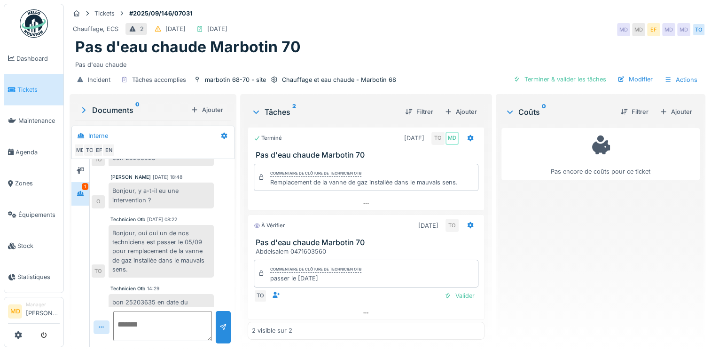
scroll to position [132, 0]
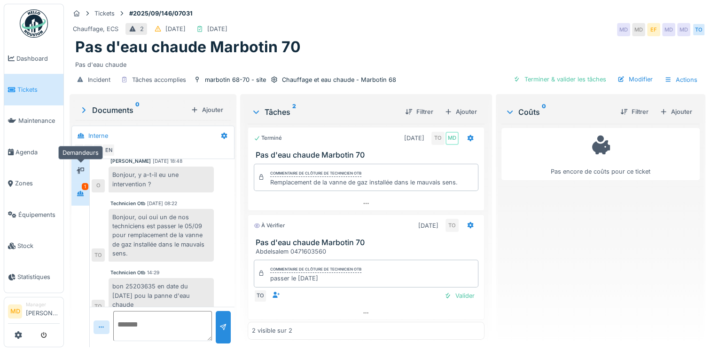
click at [76, 173] on div at bounding box center [80, 171] width 14 height 12
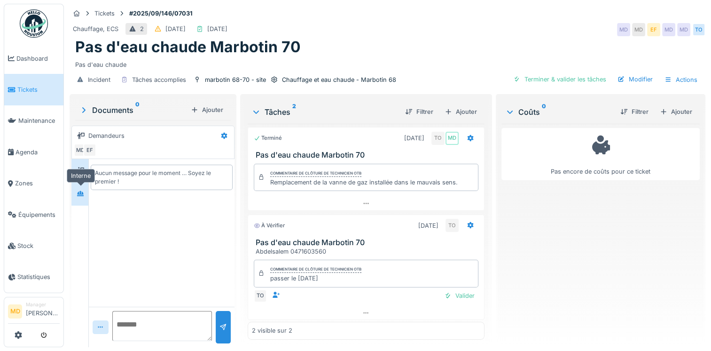
click at [79, 190] on icon at bounding box center [81, 193] width 8 height 6
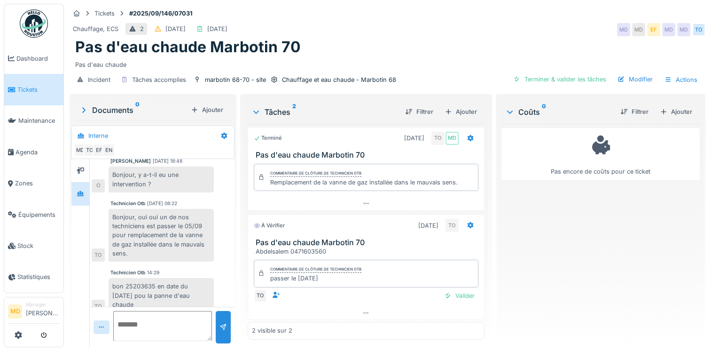
scroll to position [7, 0]
click at [355, 306] on div at bounding box center [366, 313] width 236 height 14
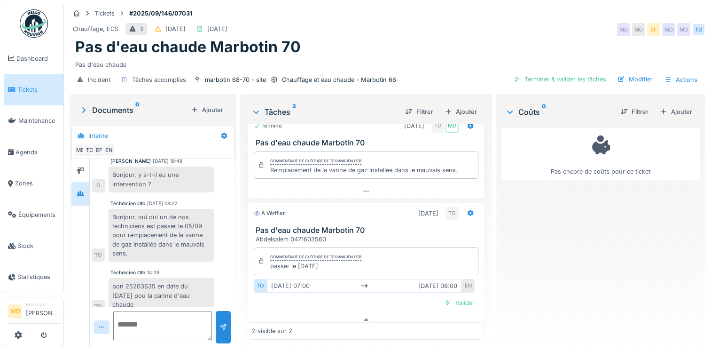
scroll to position [20, 0]
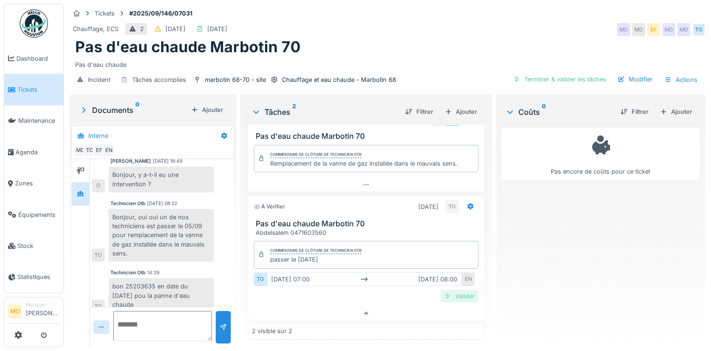
click at [451, 290] on div "Valider" at bounding box center [460, 296] width 38 height 13
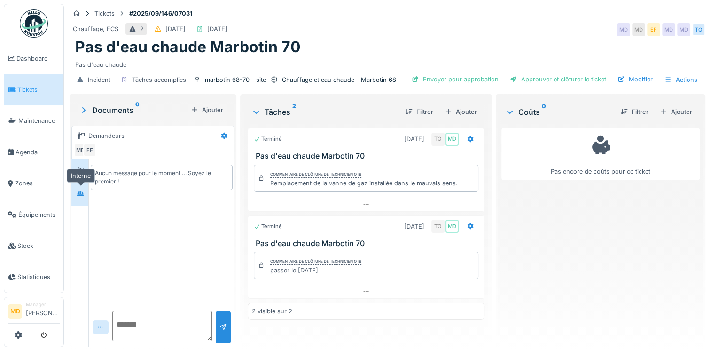
click at [87, 195] on div at bounding box center [80, 194] width 14 height 12
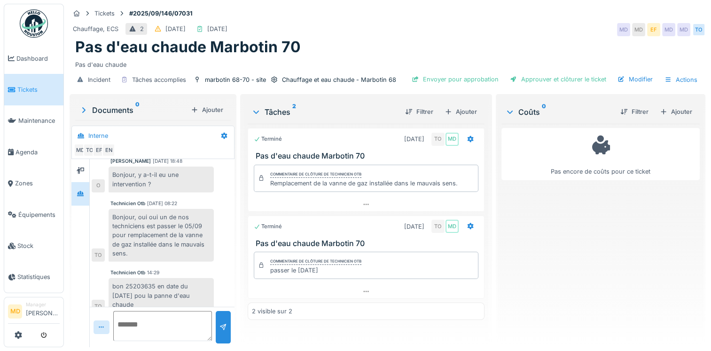
scroll to position [7, 0]
click at [285, 12] on div "Tickets #2025/09/146/07031" at bounding box center [388, 14] width 636 height 12
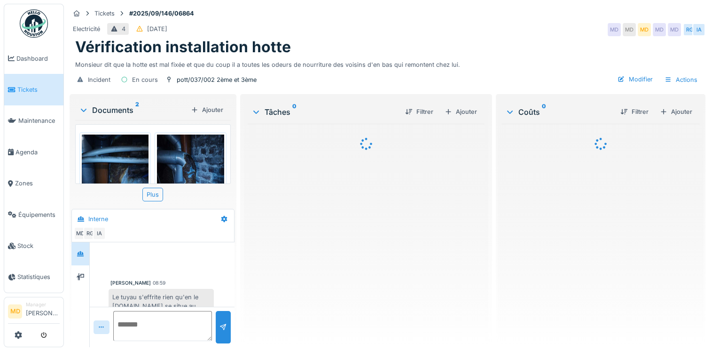
scroll to position [11, 0]
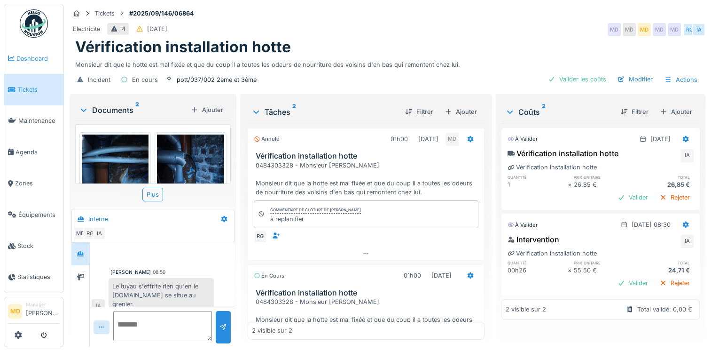
click at [24, 55] on span "Dashboard" at bounding box center [37, 58] width 43 height 9
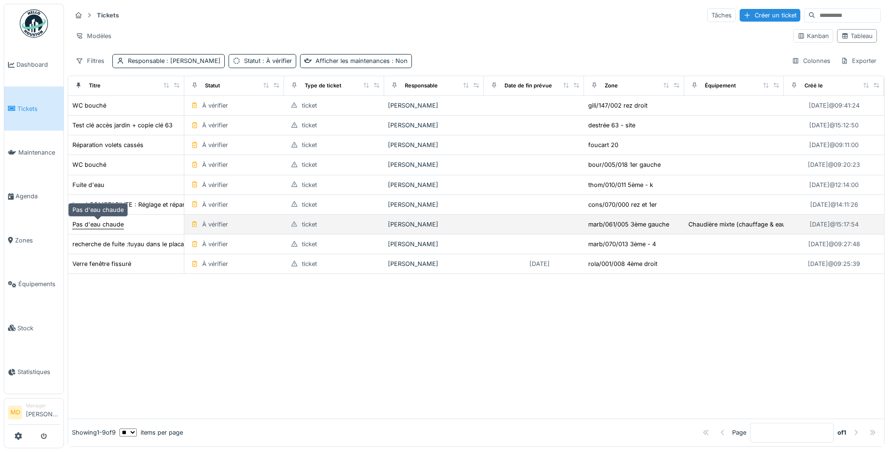
click at [104, 227] on div "Pas d'eau chaude" at bounding box center [97, 224] width 51 height 9
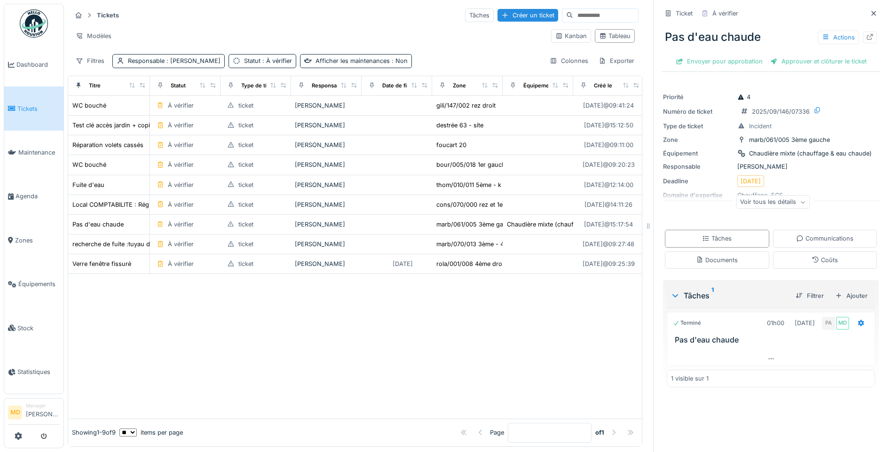
click at [772, 201] on div "Voir tous les détails" at bounding box center [773, 203] width 74 height 14
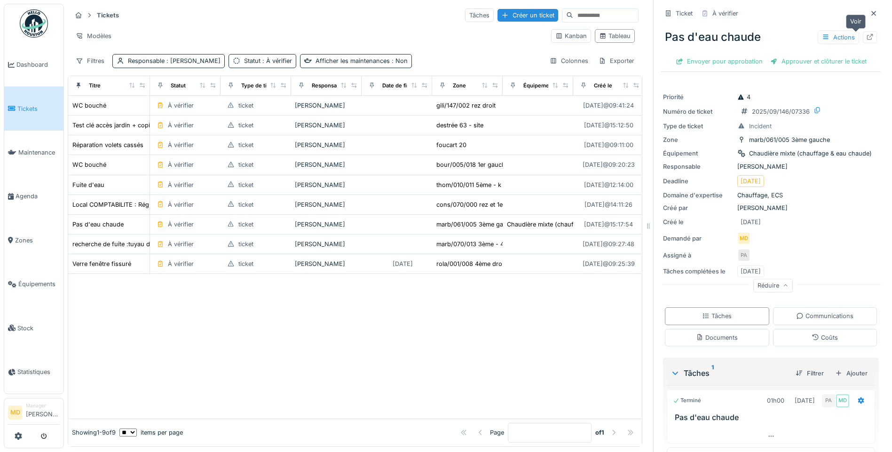
click at [866, 34] on icon at bounding box center [870, 37] width 8 height 6
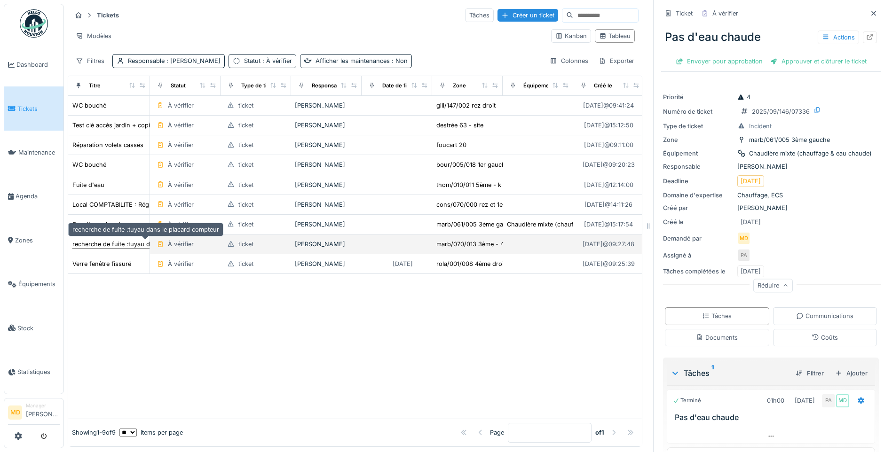
click at [106, 240] on div "recherche de fuite :tuyau dans le placard compteur" at bounding box center [145, 244] width 147 height 9
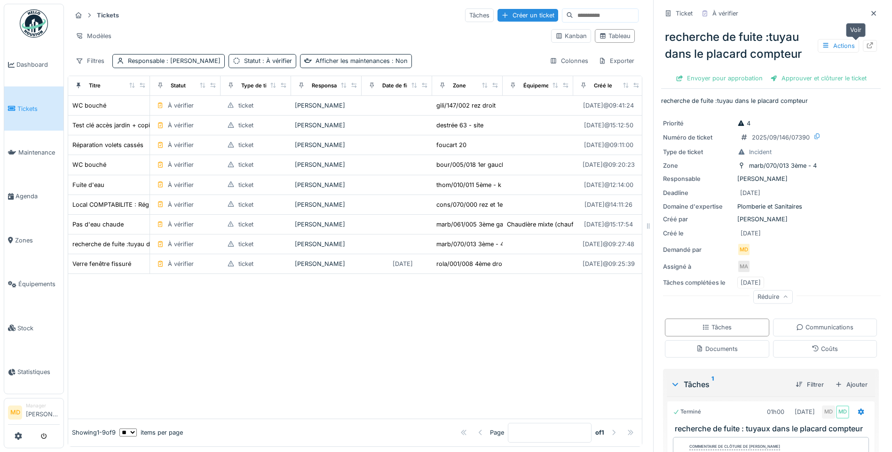
click at [866, 42] on icon at bounding box center [870, 45] width 8 height 6
click at [104, 254] on td "Verre fenêtre fissuré" at bounding box center [109, 264] width 82 height 20
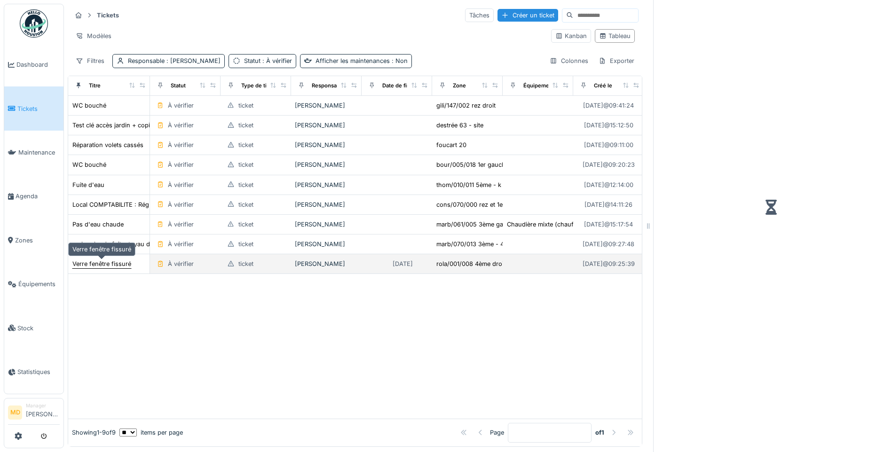
click at [104, 260] on div "Verre fenêtre fissuré" at bounding box center [101, 264] width 59 height 9
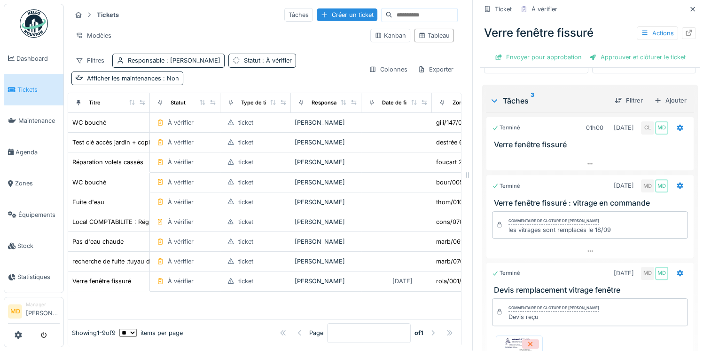
scroll to position [284, 0]
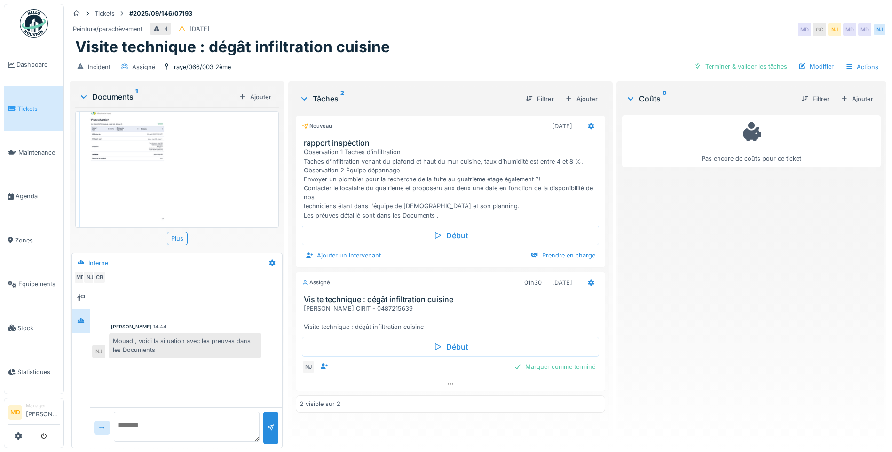
scroll to position [35, 0]
click at [154, 179] on img at bounding box center [127, 151] width 91 height 129
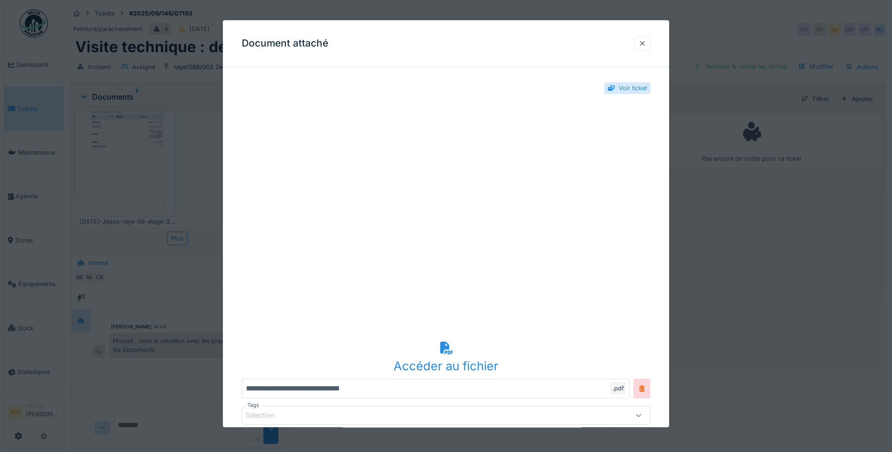
click at [649, 38] on div at bounding box center [642, 44] width 16 height 14
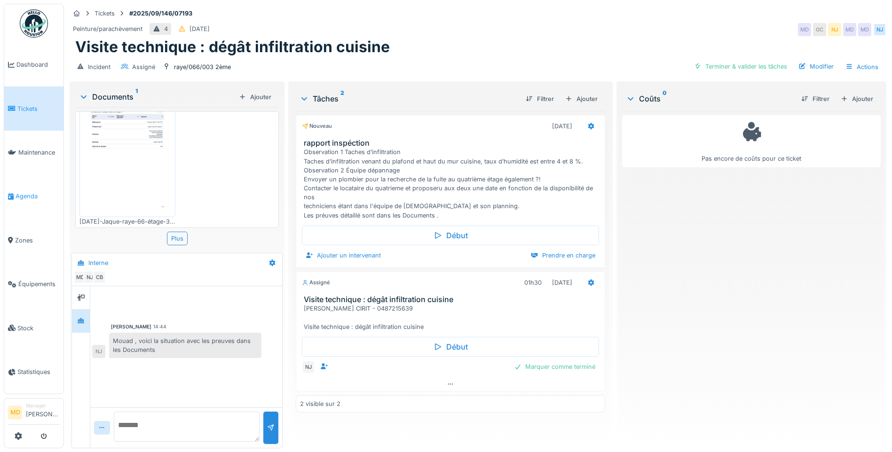
drag, startPoint x: 33, startPoint y: 192, endPoint x: 47, endPoint y: 174, distance: 23.4
click at [203, 68] on div "raye/066/003 2ème" at bounding box center [202, 67] width 57 height 9
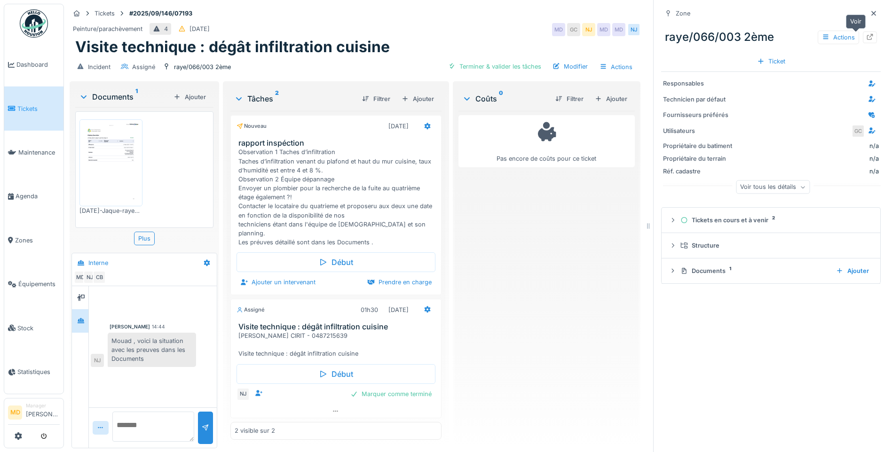
click at [718, 38] on icon at bounding box center [870, 37] width 6 height 6
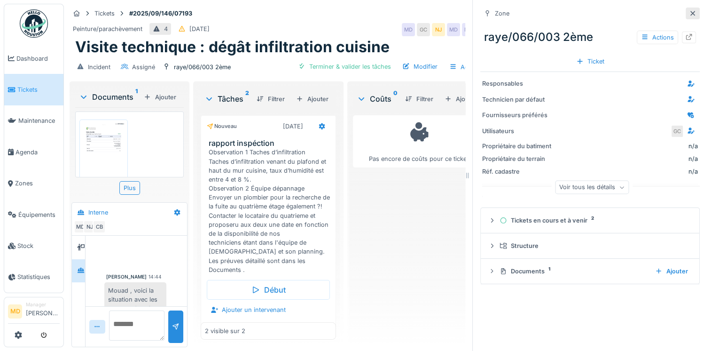
click at [689, 13] on icon at bounding box center [693, 13] width 8 height 6
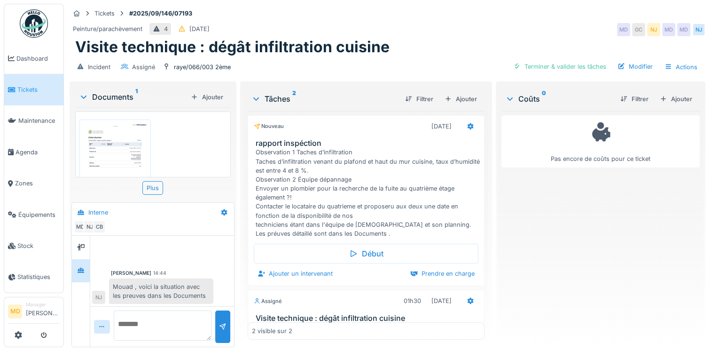
scroll to position [4, 0]
click at [148, 330] on textarea at bounding box center [162, 325] width 99 height 30
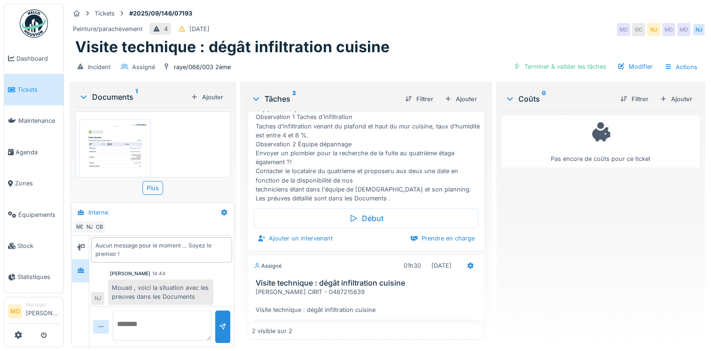
scroll to position [0, 0]
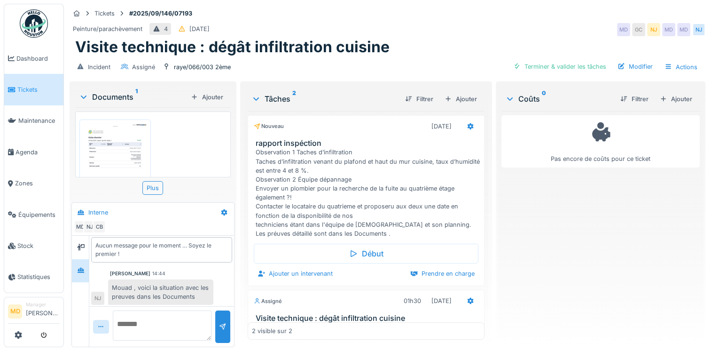
click at [89, 323] on div at bounding box center [161, 326] width 145 height 40
click at [142, 323] on textarea at bounding box center [162, 325] width 99 height 30
type textarea "**********"
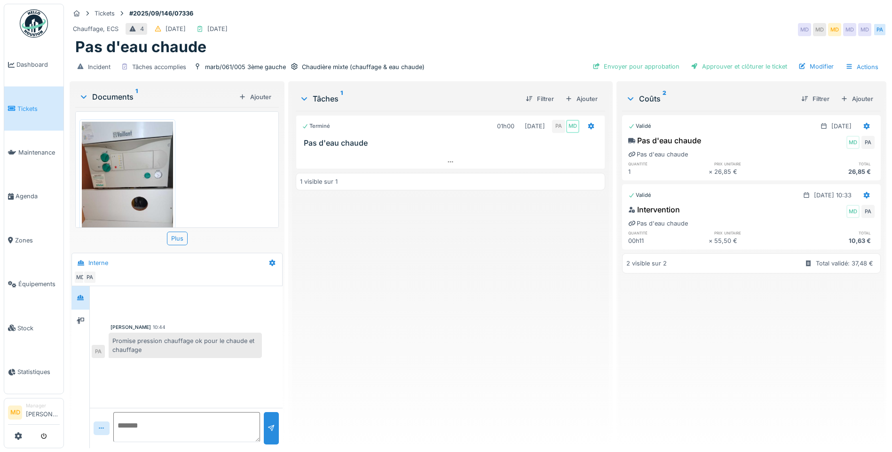
click at [384, 294] on div "Terminé 01h00 [DATE] PA MD Pas d'eau chaude 1 visible sur 1" at bounding box center [450, 276] width 309 height 330
click at [443, 163] on div at bounding box center [450, 162] width 308 height 14
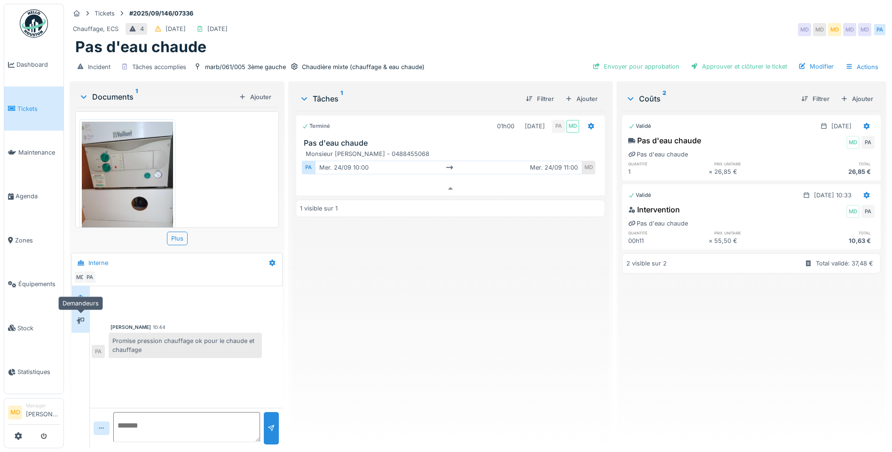
click at [78, 318] on icon at bounding box center [81, 321] width 8 height 6
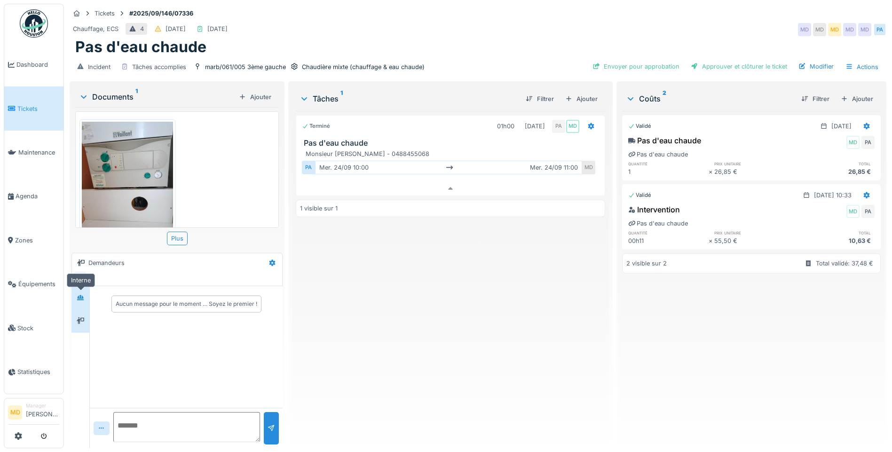
click at [82, 295] on icon at bounding box center [81, 298] width 8 height 6
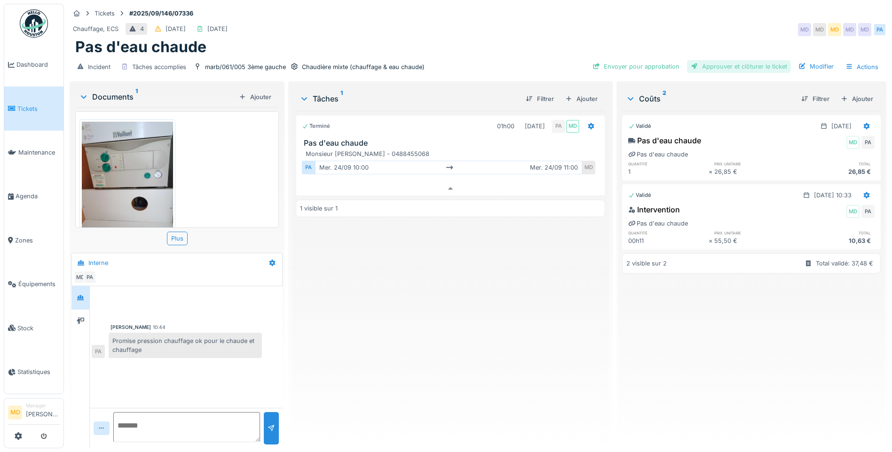
click at [758, 61] on div "Approuver et clôturer le ticket" at bounding box center [739, 66] width 104 height 13
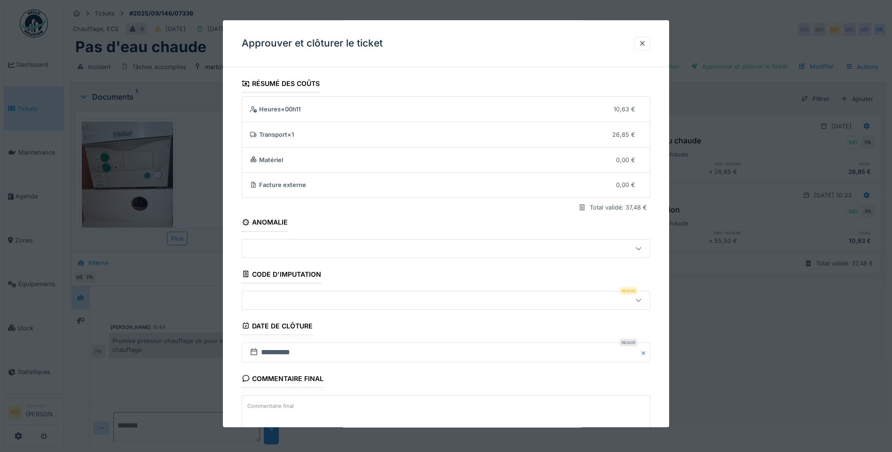
click at [274, 301] on div at bounding box center [422, 300] width 352 height 10
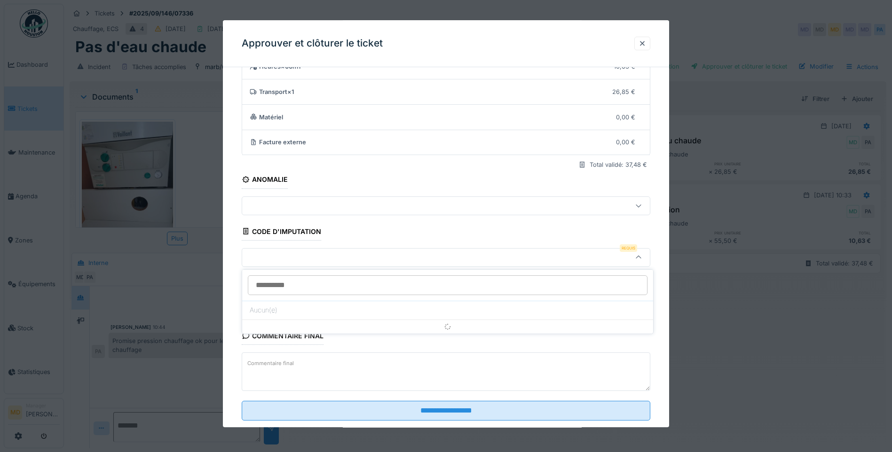
scroll to position [63, 0]
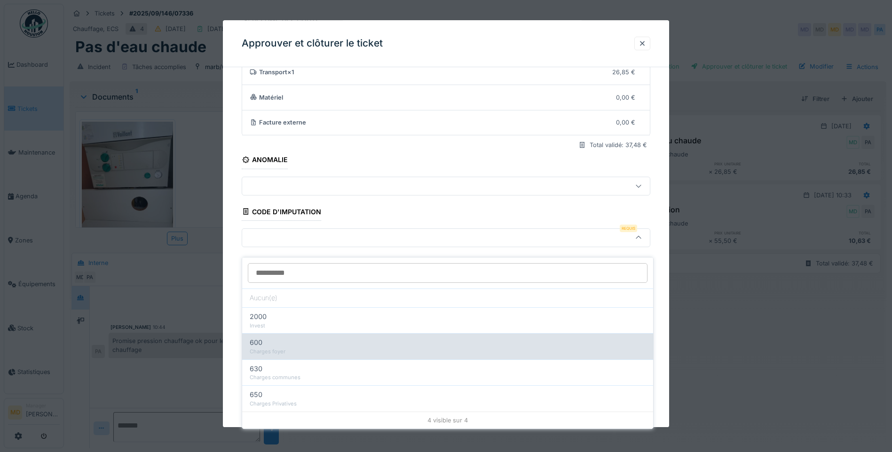
click at [260, 348] on div "Charges foyer" at bounding box center [448, 352] width 396 height 8
type input "***"
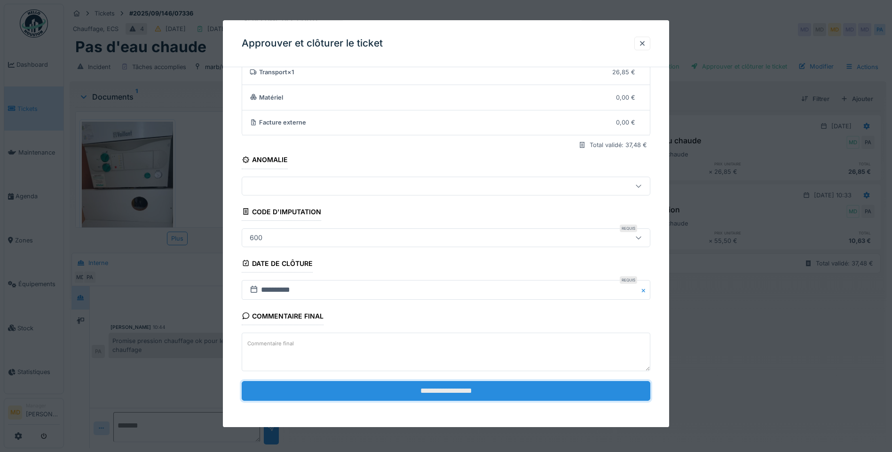
click at [408, 389] on input "**********" at bounding box center [446, 391] width 409 height 20
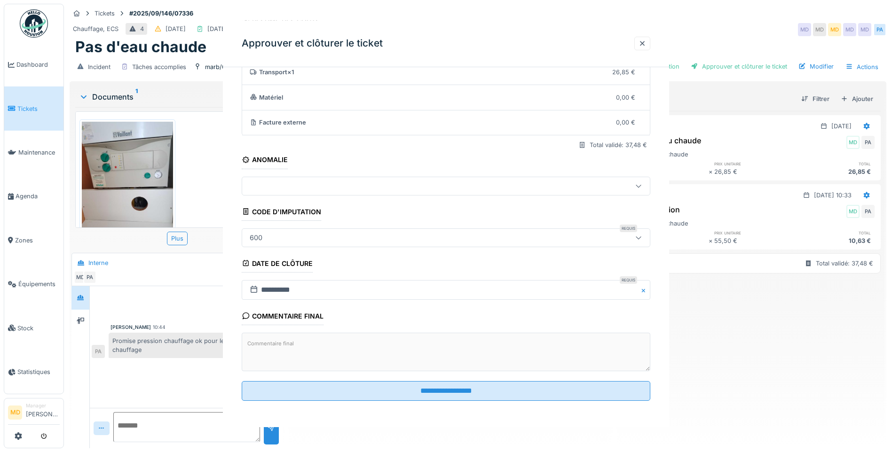
scroll to position [0, 0]
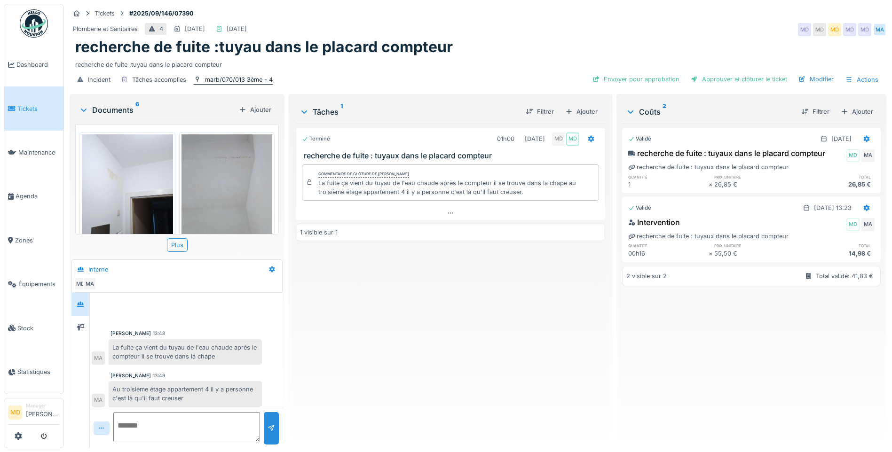
click at [235, 81] on div "marb/070/013 3ème - 4" at bounding box center [239, 79] width 68 height 9
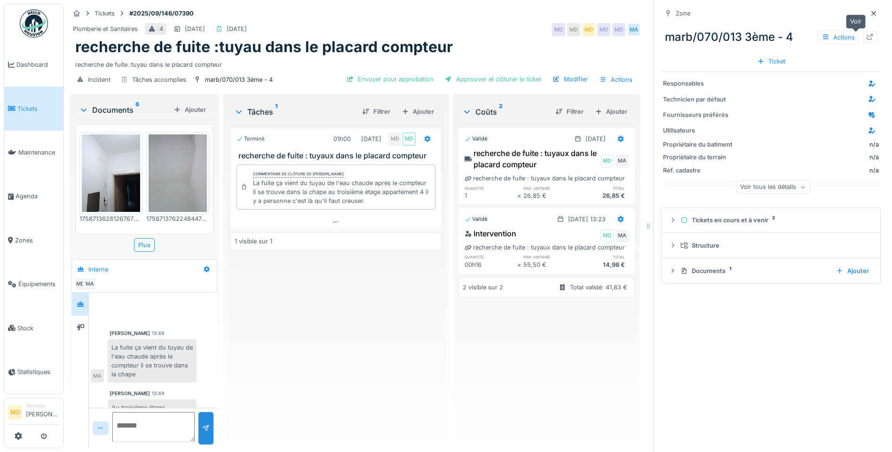
click at [867, 39] on icon at bounding box center [870, 37] width 6 height 6
click at [870, 17] on div at bounding box center [874, 13] width 8 height 9
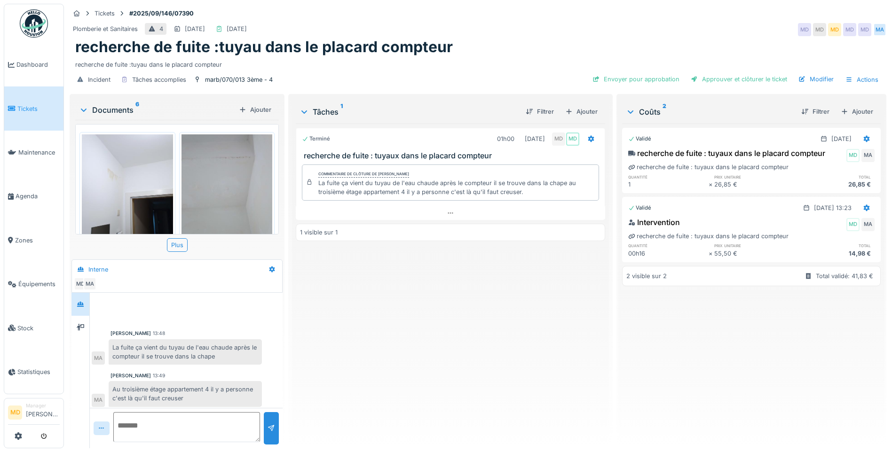
click at [339, 335] on div "Terminé 01h00 24/09/2025 MD MD recherche de fuite : tuyaux dans le placard comp…" at bounding box center [450, 282] width 309 height 317
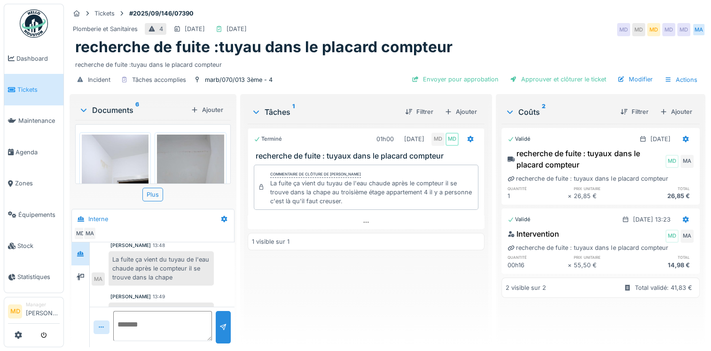
scroll to position [71, 0]
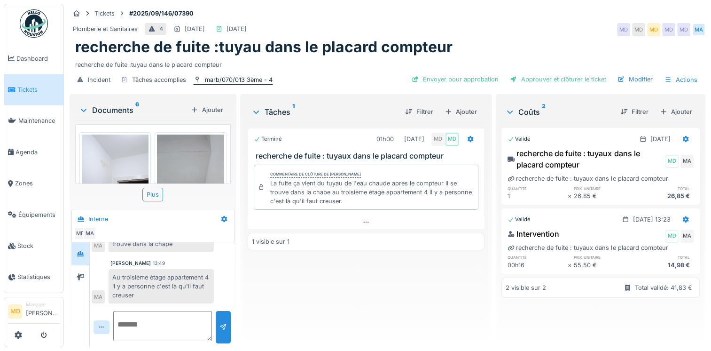
click at [236, 76] on div "marb/070/013 3ème - 4" at bounding box center [239, 79] width 68 height 9
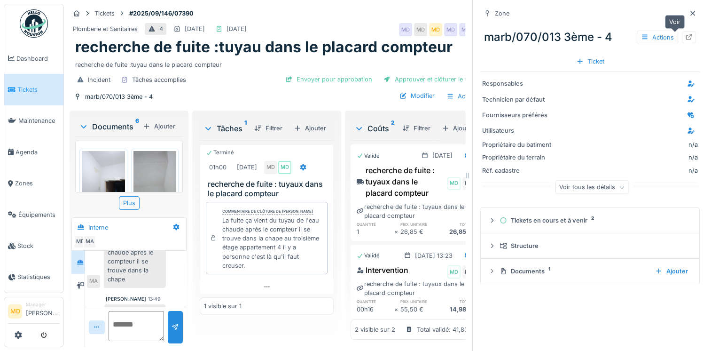
click at [682, 36] on div at bounding box center [689, 38] width 14 height 12
click at [689, 12] on icon at bounding box center [693, 13] width 8 height 6
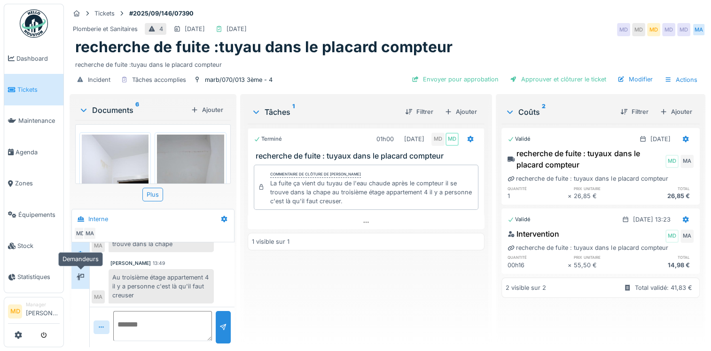
click at [84, 275] on icon at bounding box center [81, 276] width 8 height 7
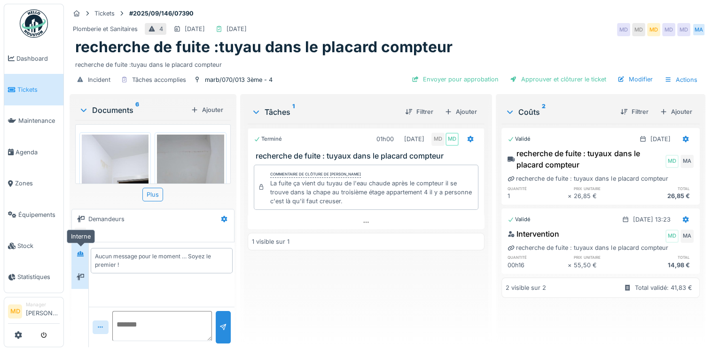
click at [79, 251] on icon at bounding box center [81, 254] width 8 height 6
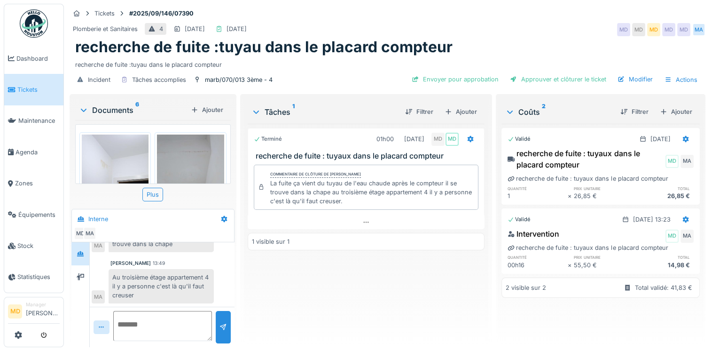
click at [92, 162] on img at bounding box center [115, 178] width 67 height 89
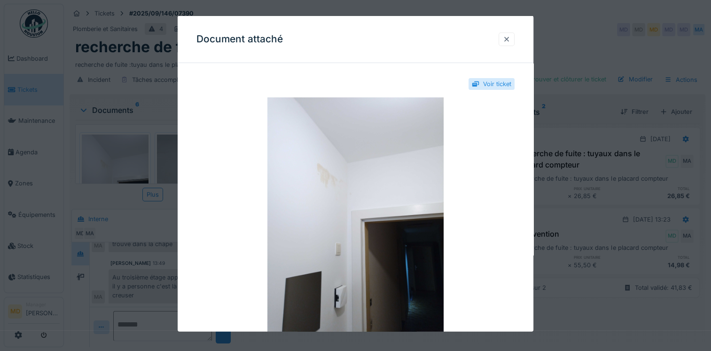
click at [511, 35] on div at bounding box center [507, 38] width 8 height 9
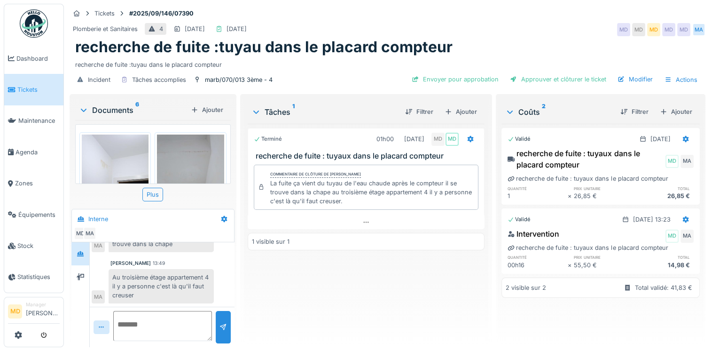
click at [177, 148] on img at bounding box center [190, 178] width 67 height 89
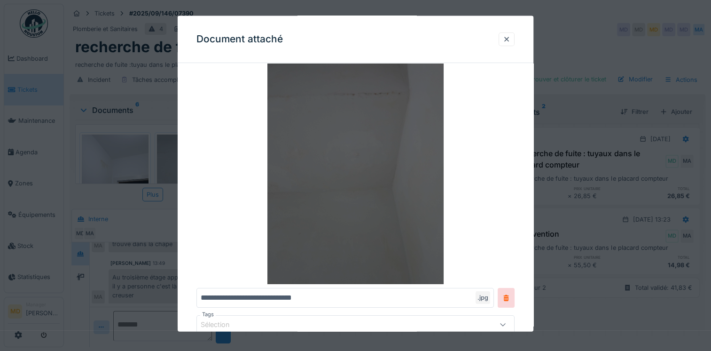
scroll to position [103, 0]
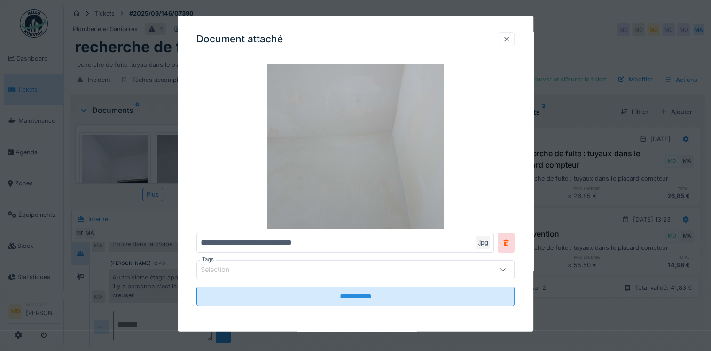
click at [509, 40] on div at bounding box center [507, 38] width 8 height 9
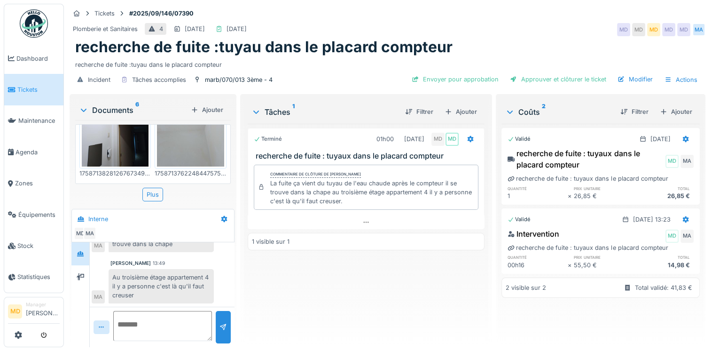
scroll to position [0, 0]
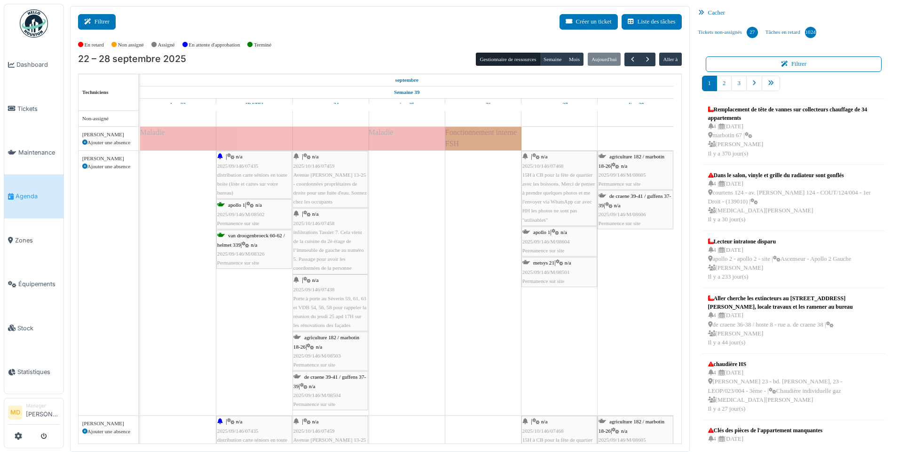
click at [105, 17] on button "Filtrer" at bounding box center [97, 22] width 38 height 16
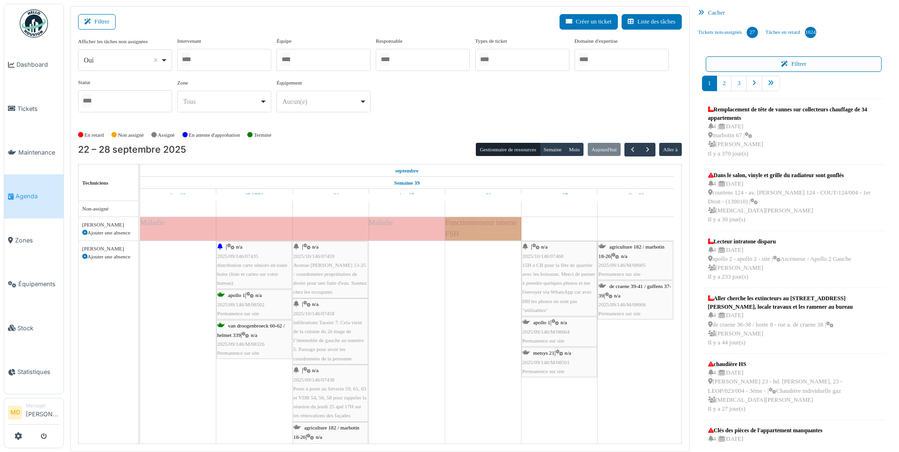
click at [221, 64] on div at bounding box center [224, 60] width 94 height 22
type input "****"
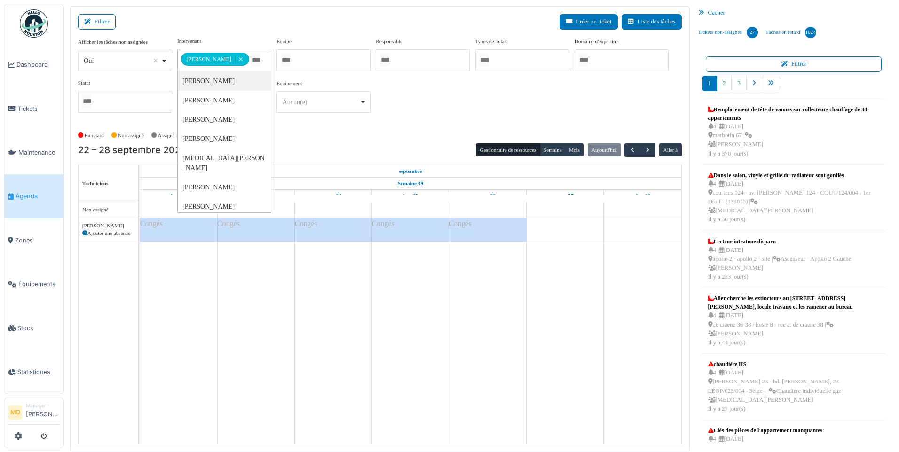
click at [570, 104] on div "**********" at bounding box center [380, 78] width 604 height 83
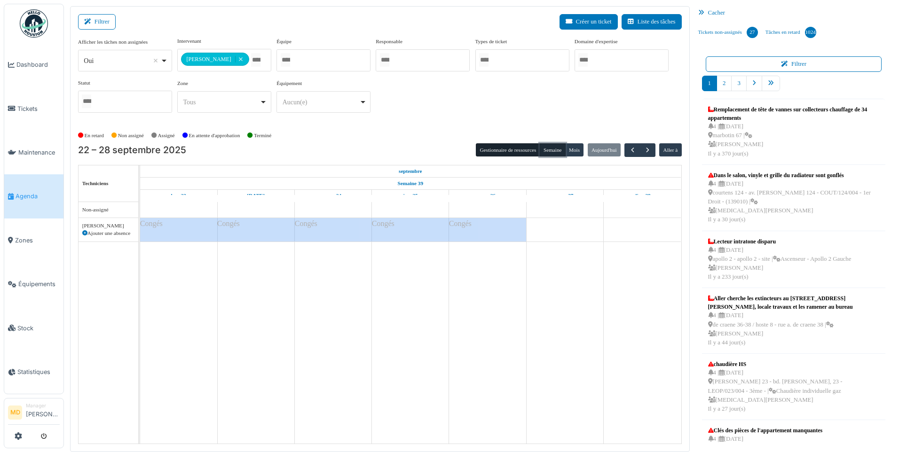
click at [556, 151] on button "Semaine" at bounding box center [553, 149] width 26 height 13
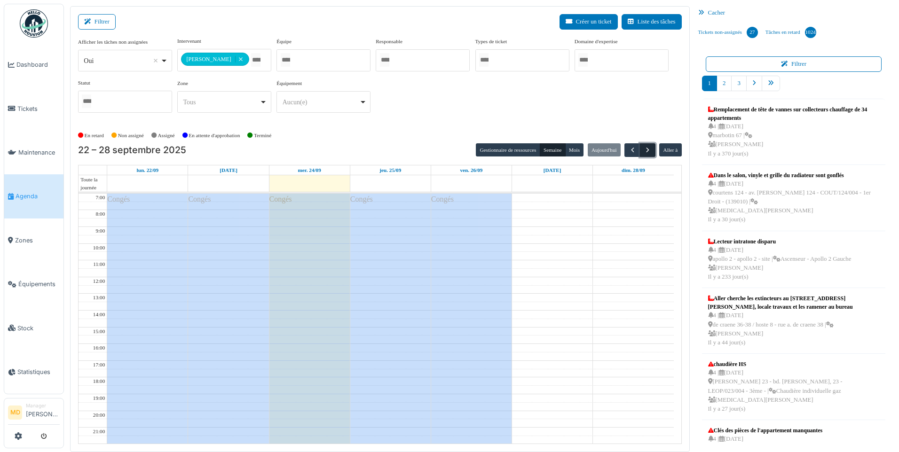
click at [646, 150] on span "button" at bounding box center [648, 150] width 8 height 8
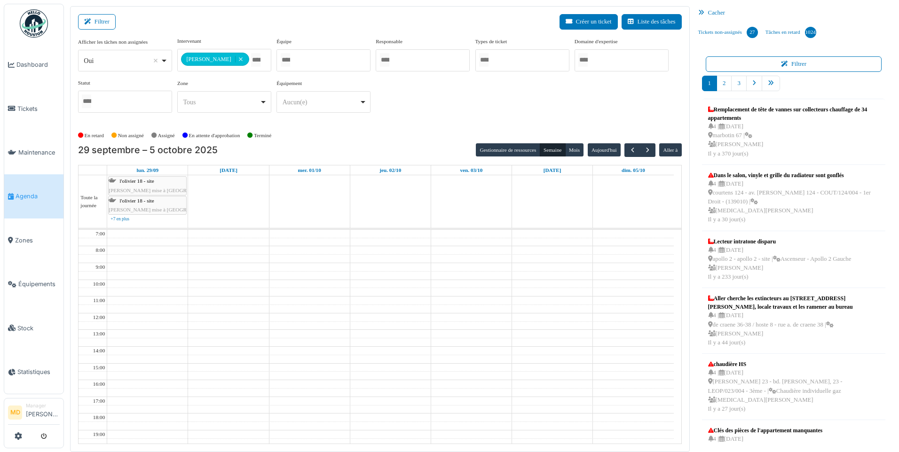
click at [449, 117] on div "**********" at bounding box center [380, 78] width 604 height 83
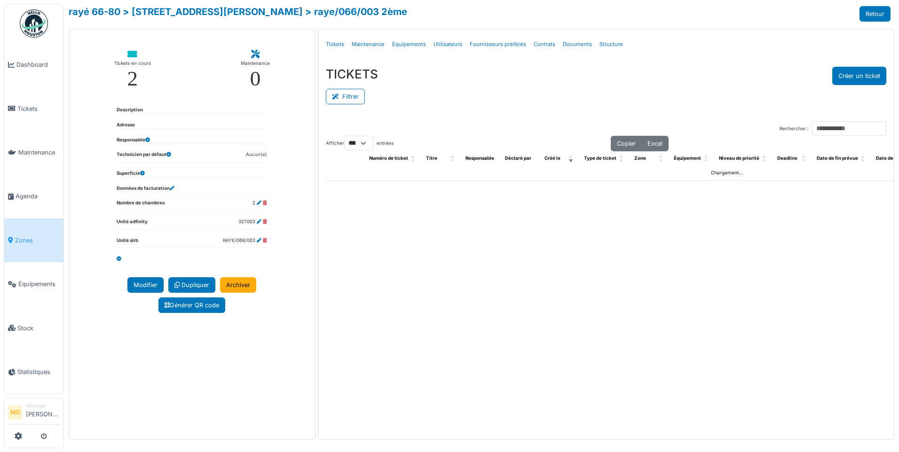
select select "***"
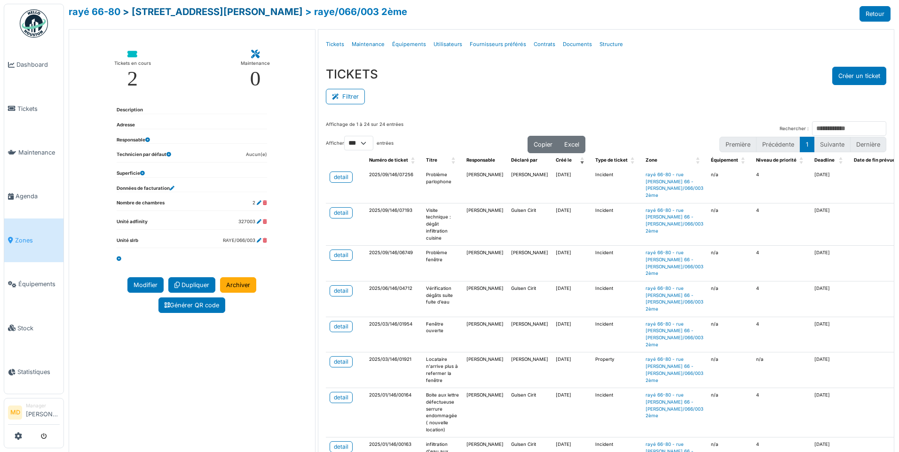
click at [174, 9] on link "> [STREET_ADDRESS][PERSON_NAME]" at bounding box center [213, 11] width 180 height 11
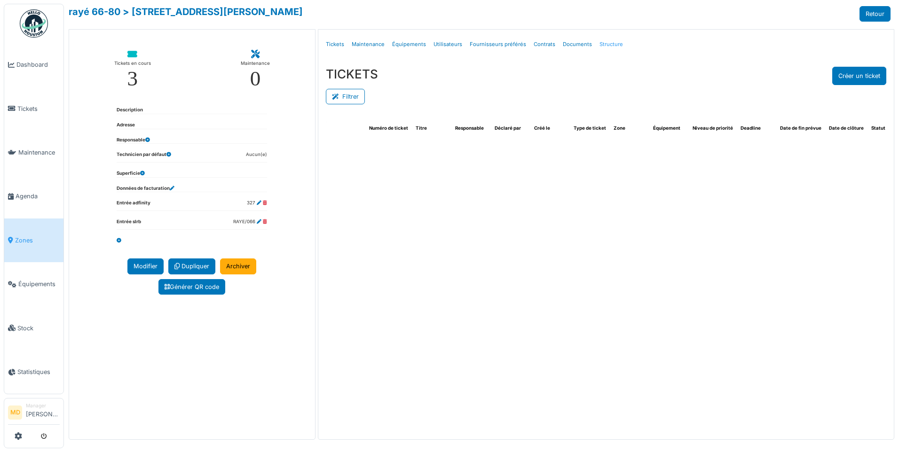
select select "***"
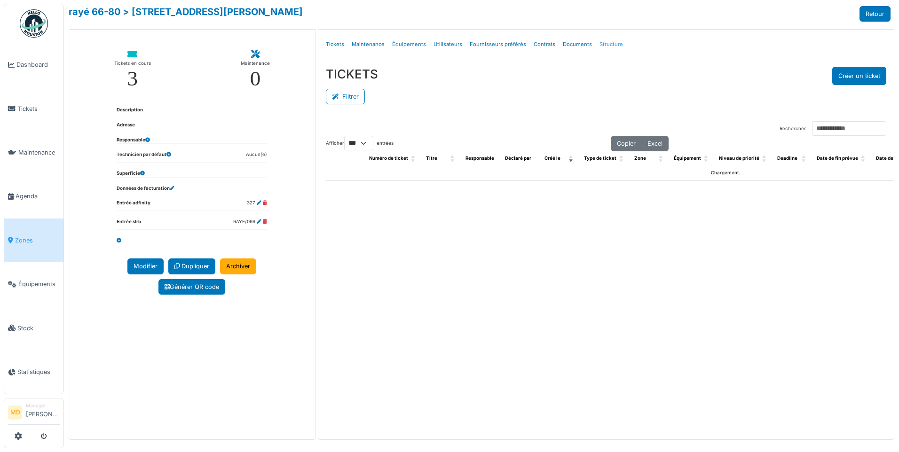
click at [609, 44] on link "Structure" at bounding box center [611, 44] width 31 height 22
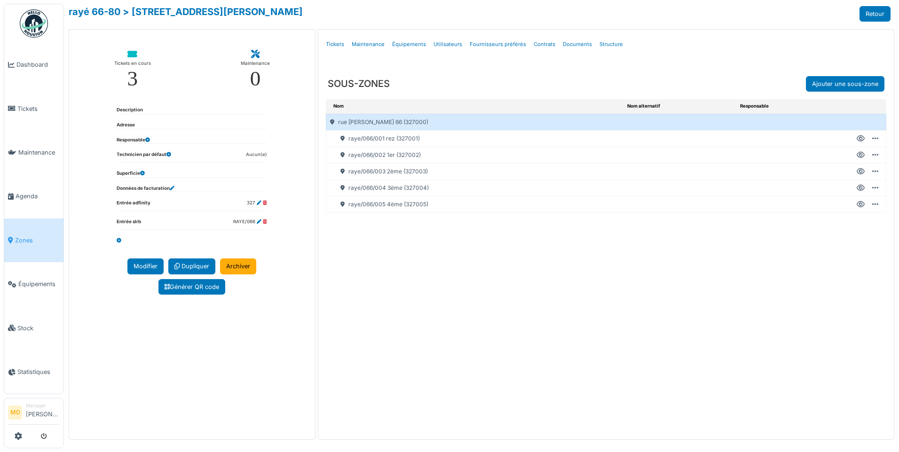
click at [860, 188] on icon at bounding box center [861, 188] width 8 height 0
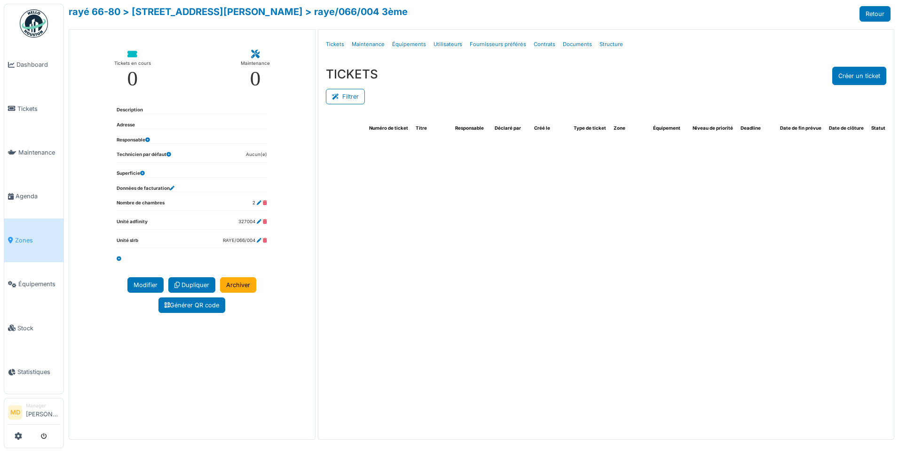
select select "***"
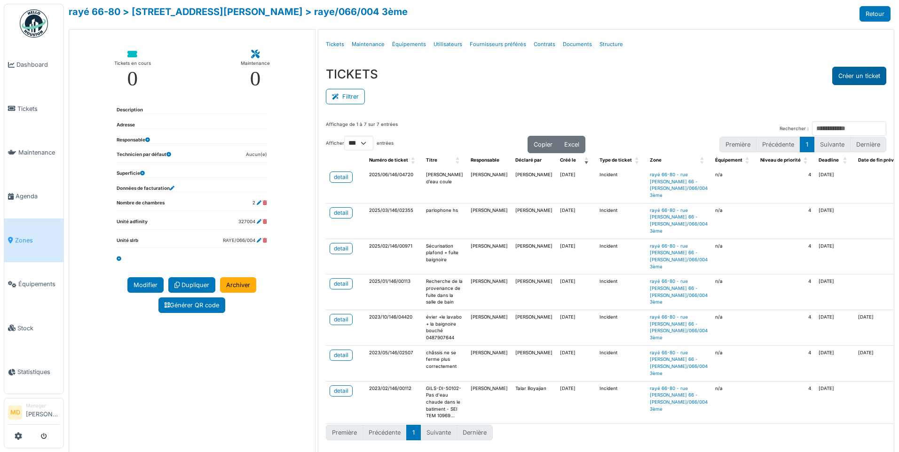
click at [850, 74] on button "Créer un ticket" at bounding box center [859, 76] width 54 height 18
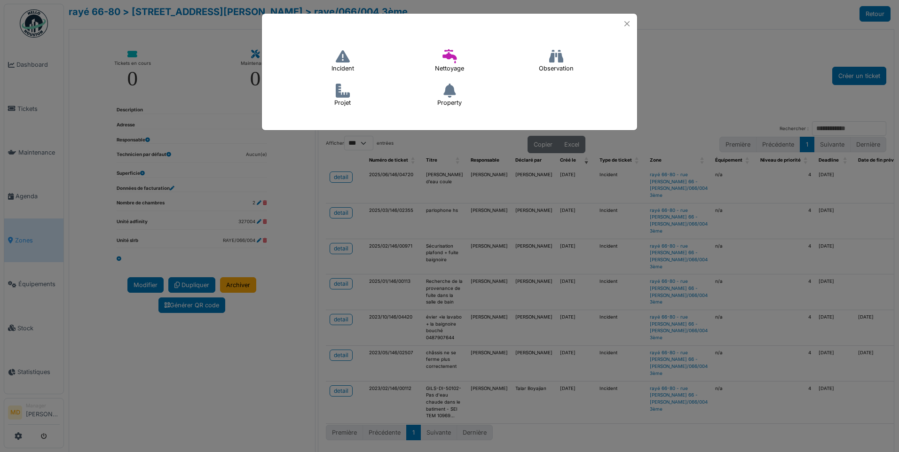
click at [358, 58] on h4 "Incident" at bounding box center [342, 61] width 35 height 30
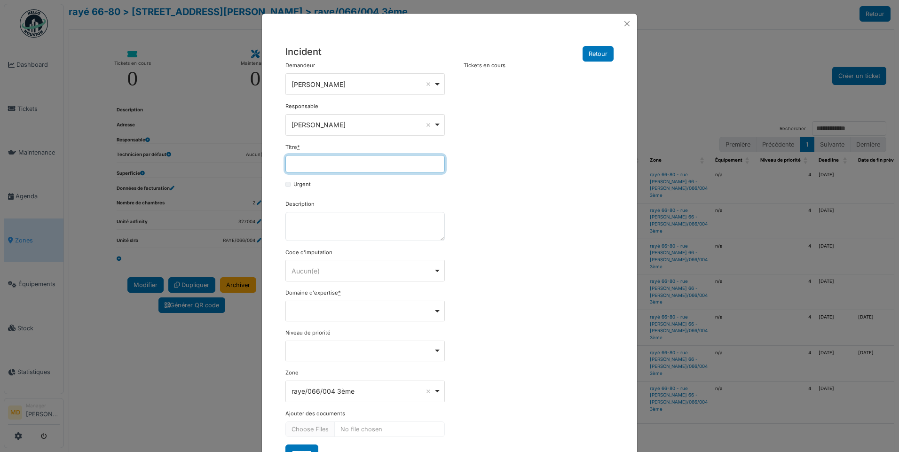
click at [327, 159] on input "Titre *" at bounding box center [364, 164] width 159 height 18
type input "**********"
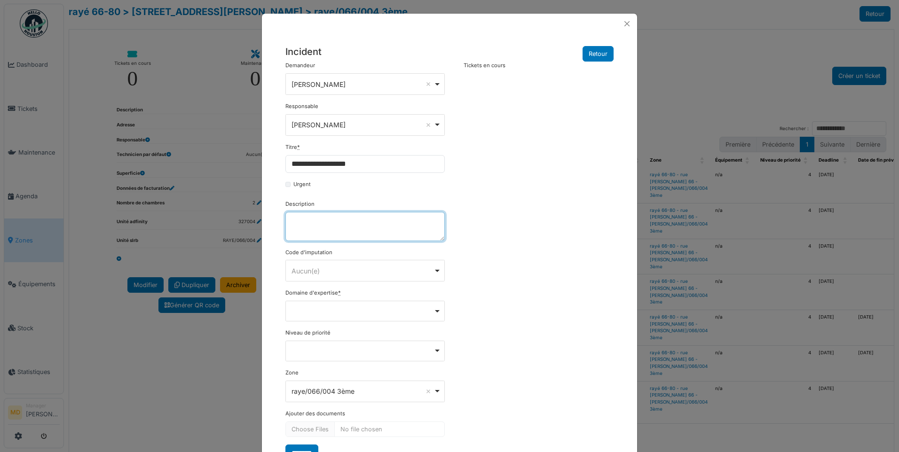
click at [326, 232] on textarea "Description" at bounding box center [364, 226] width 159 height 29
click at [381, 309] on div "Remove item" at bounding box center [365, 311] width 151 height 4
type textarea "**********"
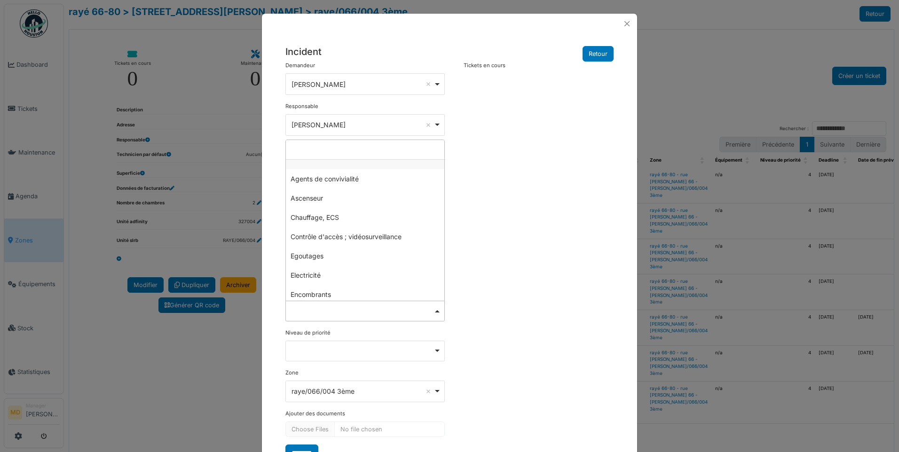
type input "*"
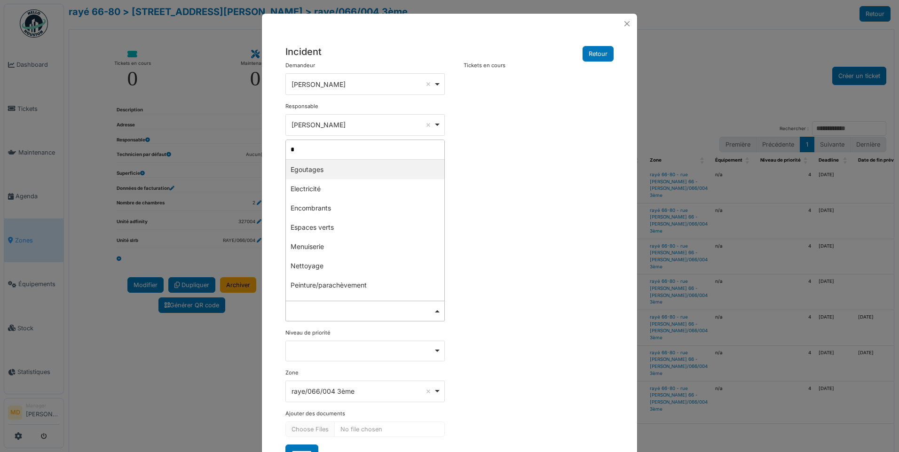
select select "***"
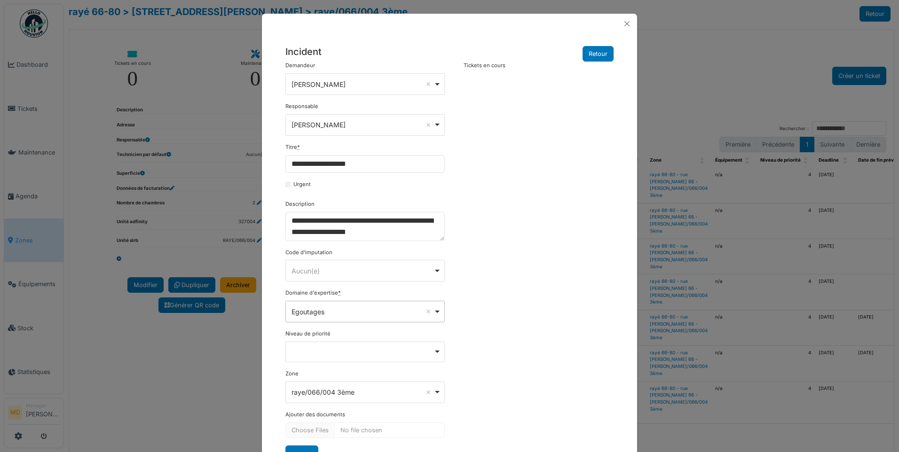
click at [522, 222] on div "**********" at bounding box center [450, 263] width 338 height 402
click at [356, 314] on div "Egoutages Remove item" at bounding box center [363, 312] width 142 height 10
type input "****"
select select "***"
click at [578, 232] on div "**********" at bounding box center [450, 263] width 338 height 402
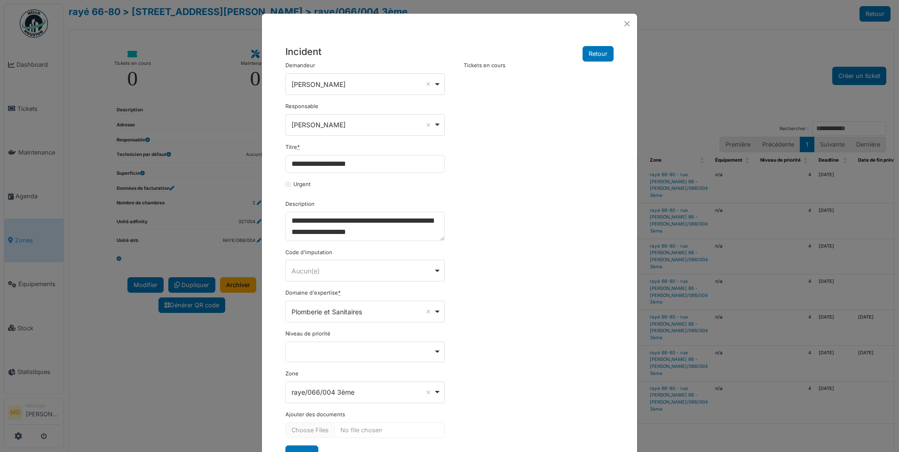
scroll to position [41, 0]
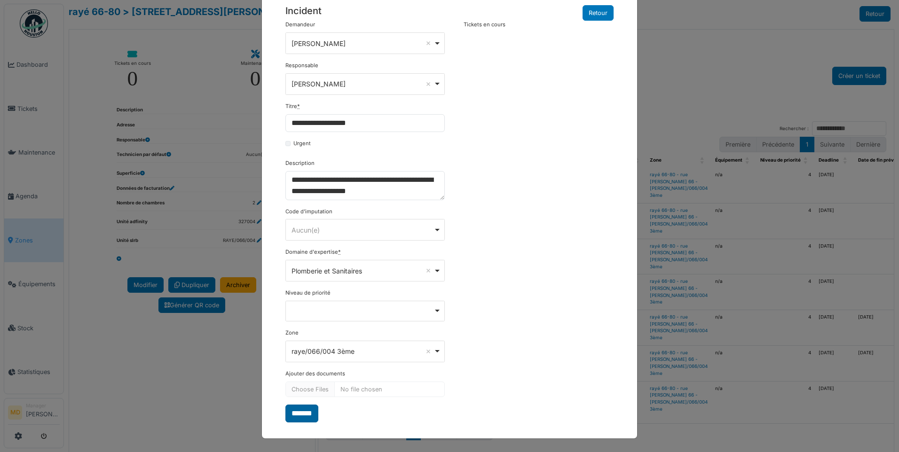
click at [300, 416] on input "*******" at bounding box center [301, 414] width 33 height 18
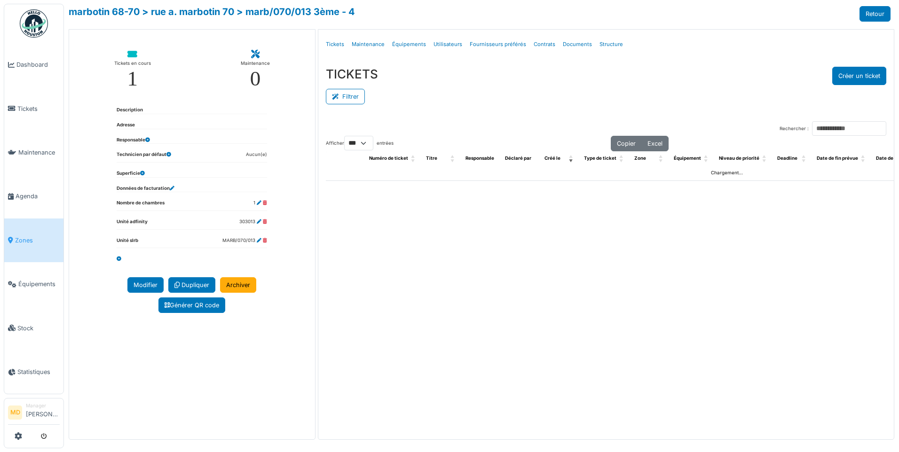
select select "***"
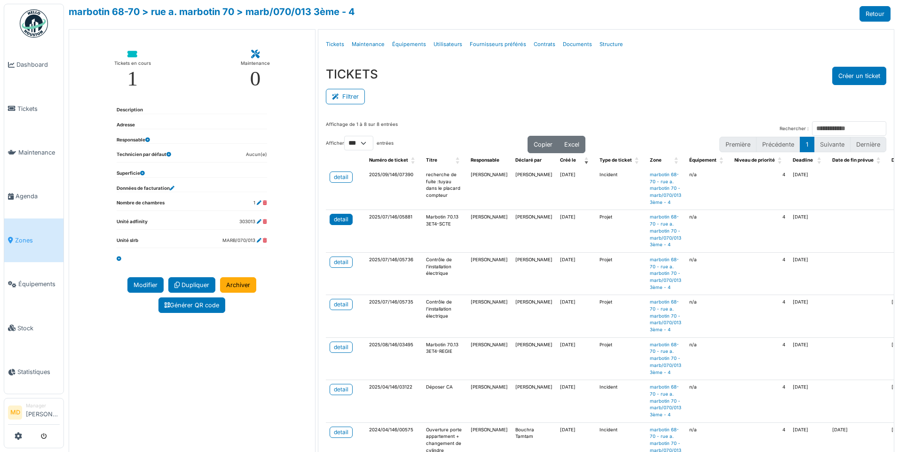
click at [339, 221] on div "detail" at bounding box center [341, 219] width 15 height 8
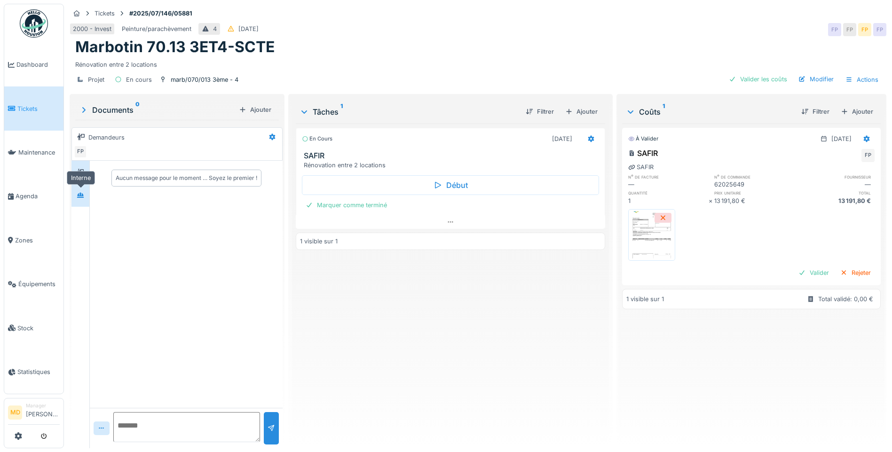
click at [85, 196] on div at bounding box center [80, 195] width 14 height 12
click at [80, 172] on icon at bounding box center [81, 172] width 8 height 6
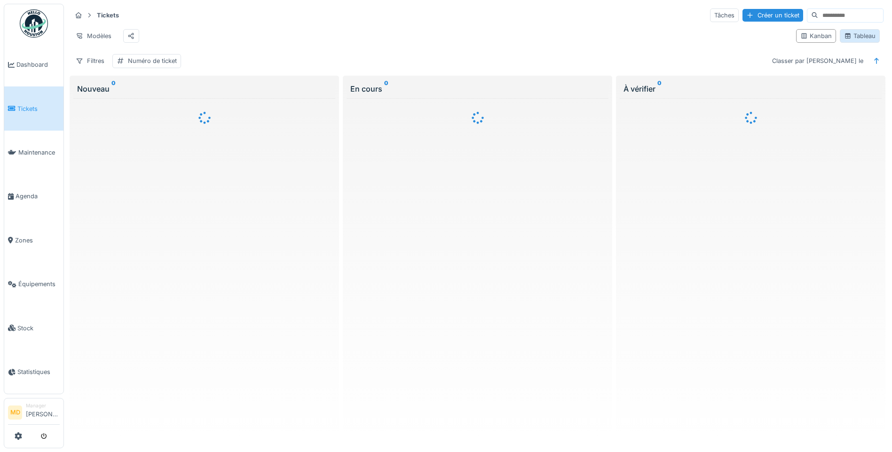
click at [852, 38] on div "Tableau" at bounding box center [860, 36] width 32 height 9
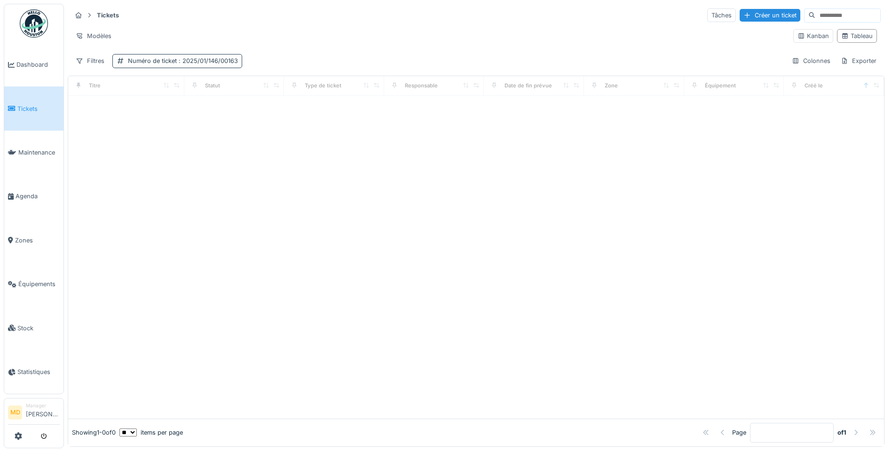
click at [157, 60] on div "Numéro de ticket : 2025/01/146/00163" at bounding box center [183, 60] width 110 height 9
click at [235, 85] on div "Supprimer" at bounding box center [223, 85] width 48 height 13
click at [90, 57] on div "Filtres" at bounding box center [89, 61] width 37 height 14
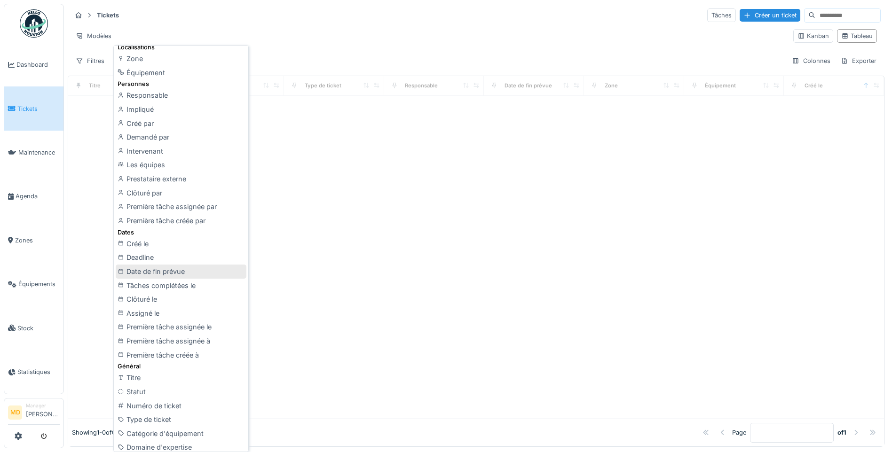
scroll to position [94, 0]
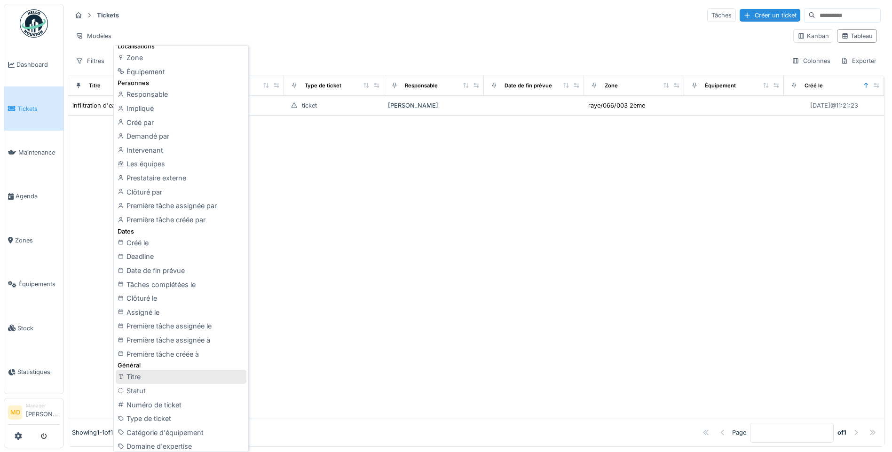
click at [142, 374] on div "Titre" at bounding box center [181, 377] width 131 height 14
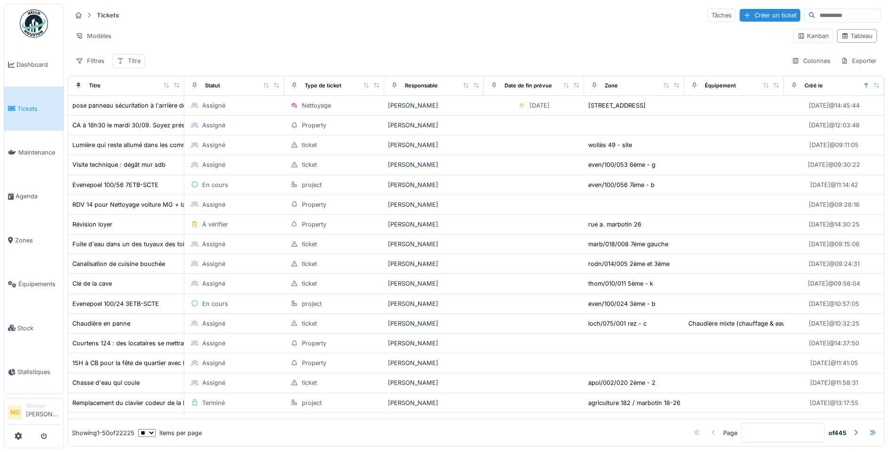
click at [125, 60] on div "Titre" at bounding box center [128, 61] width 32 height 14
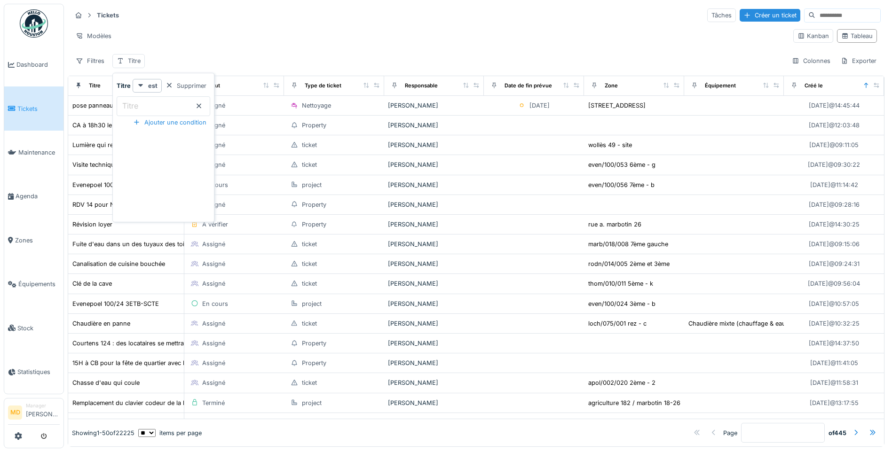
click at [149, 101] on input "Titre" at bounding box center [164, 106] width 94 height 20
type input "**********"
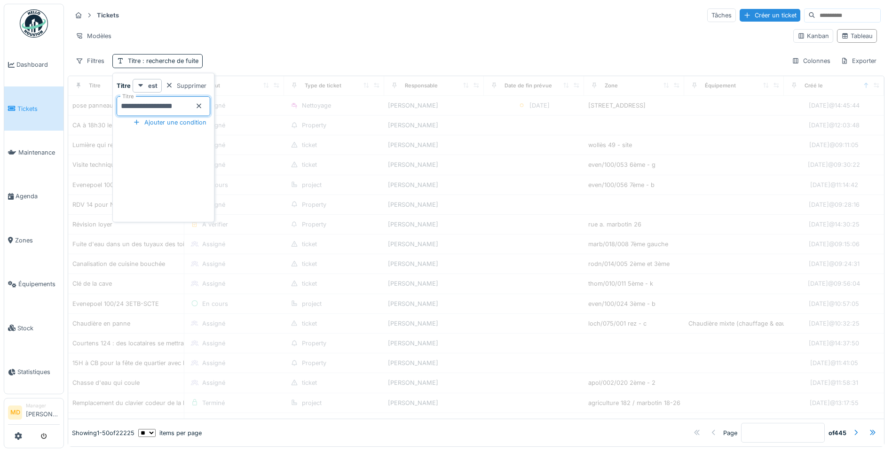
click at [323, 49] on div "Tickets Tâches Créer un ticket Modèles Kanban Tableau Filtres Titre : recherche…" at bounding box center [476, 38] width 817 height 68
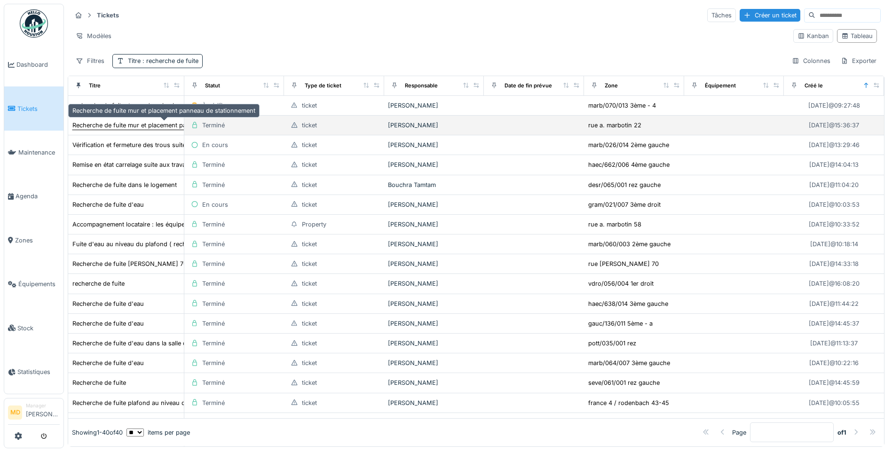
click at [139, 124] on div "Recherche de fuite mur et placement panneau de stationnement" at bounding box center [163, 125] width 183 height 9
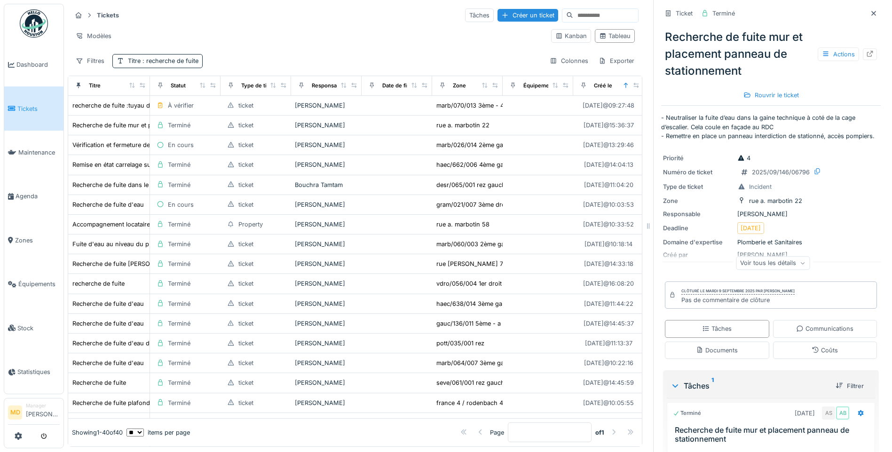
click at [778, 265] on div "Voir tous les détails" at bounding box center [773, 263] width 74 height 14
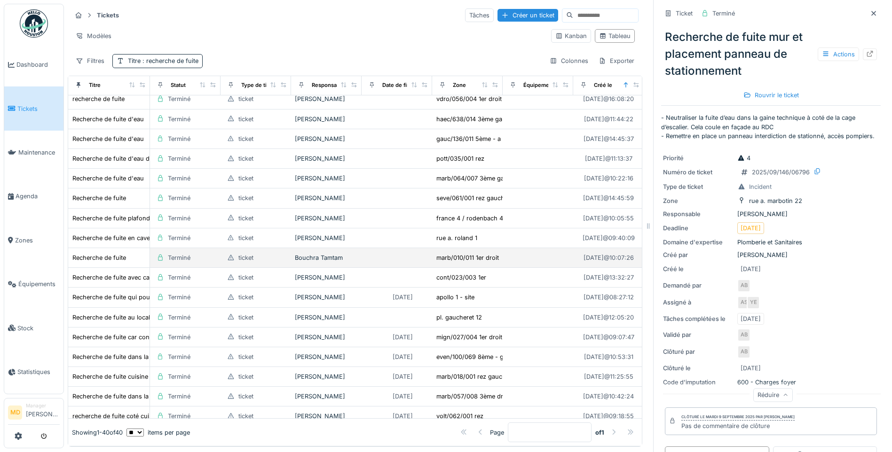
scroll to position [188, 0]
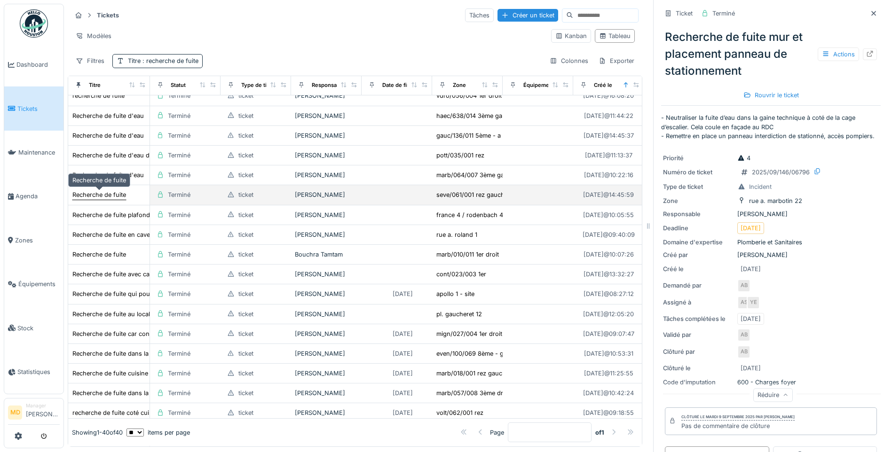
click at [100, 194] on div "Recherche de fuite" at bounding box center [99, 194] width 54 height 9
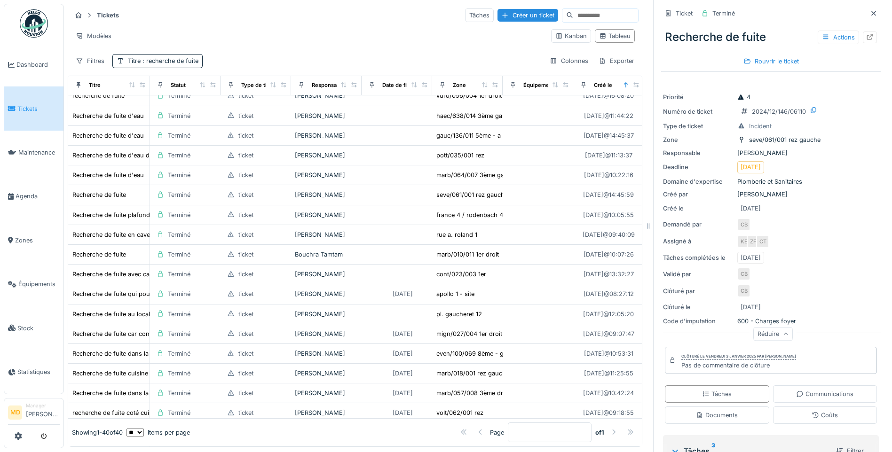
scroll to position [188, 0]
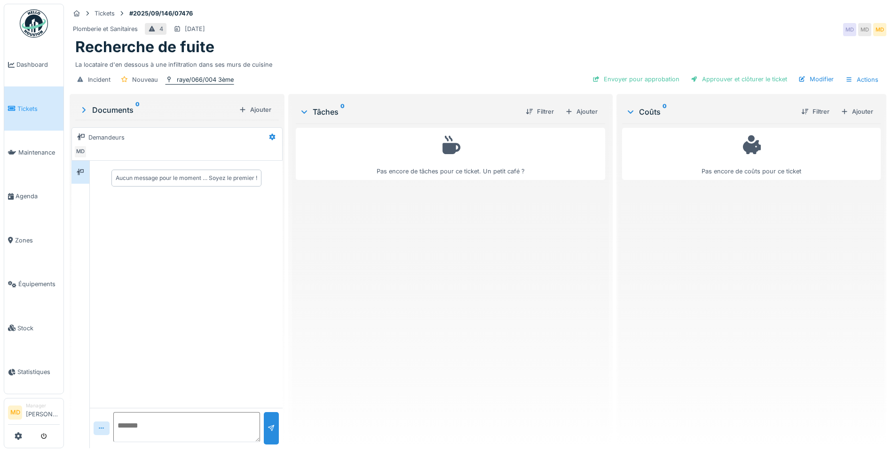
click at [209, 83] on div "raye/066/004 3ème" at bounding box center [205, 79] width 57 height 9
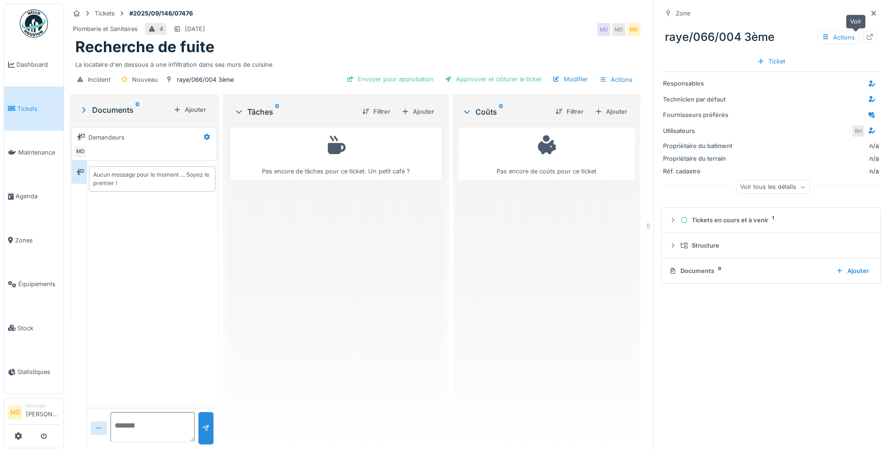
click at [866, 34] on icon at bounding box center [870, 37] width 8 height 6
click at [870, 11] on icon at bounding box center [874, 13] width 8 height 6
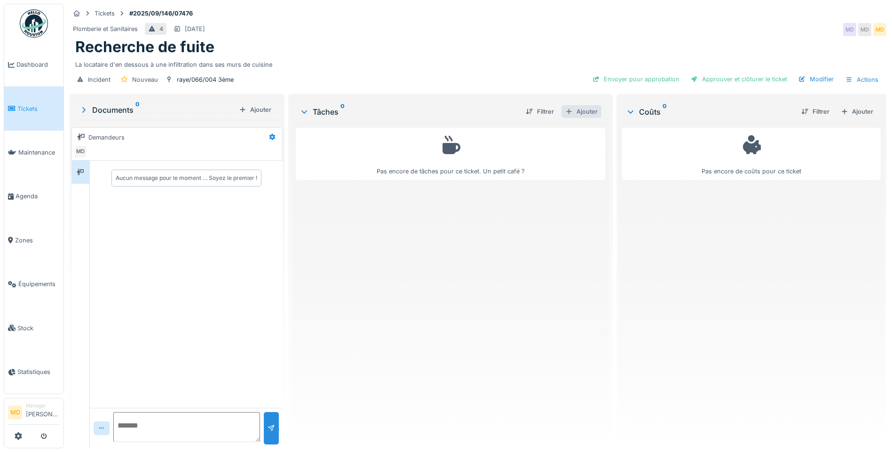
click at [591, 110] on div "Ajouter" at bounding box center [581, 111] width 40 height 13
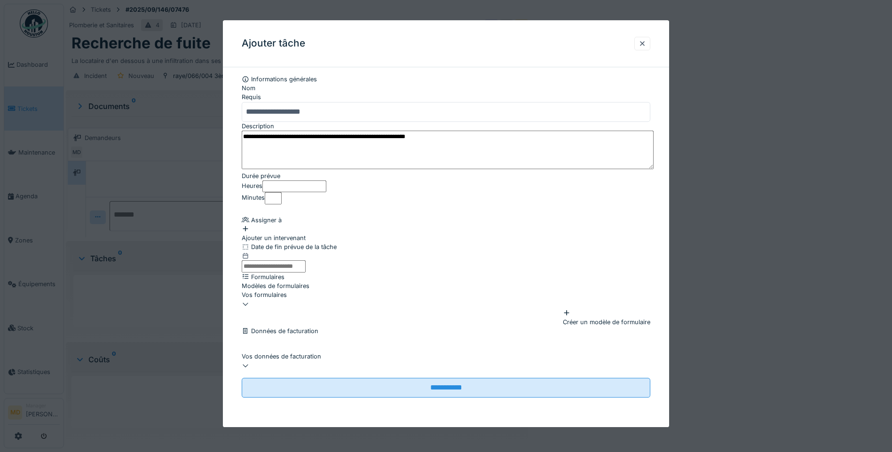
click at [246, 142] on textarea "**********" at bounding box center [448, 150] width 412 height 39
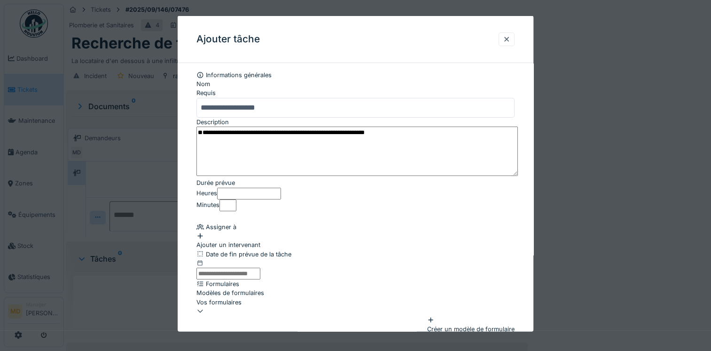
click at [241, 134] on textarea "**********" at bounding box center [358, 151] width 322 height 50
paste textarea "**********"
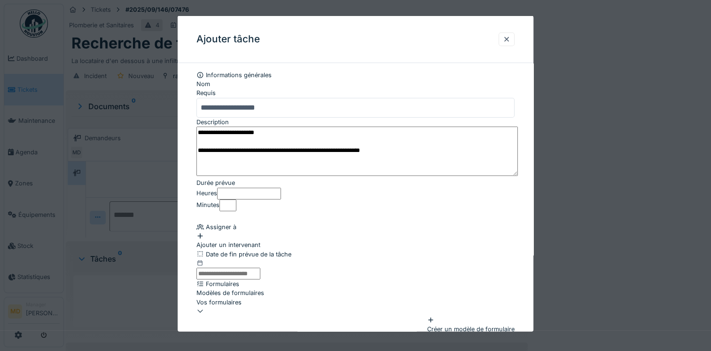
click at [321, 133] on textarea "**********" at bounding box center [358, 151] width 322 height 50
paste textarea "**********"
type textarea "**********"
click at [281, 199] on input "Heures" at bounding box center [249, 193] width 64 height 12
type input "*"
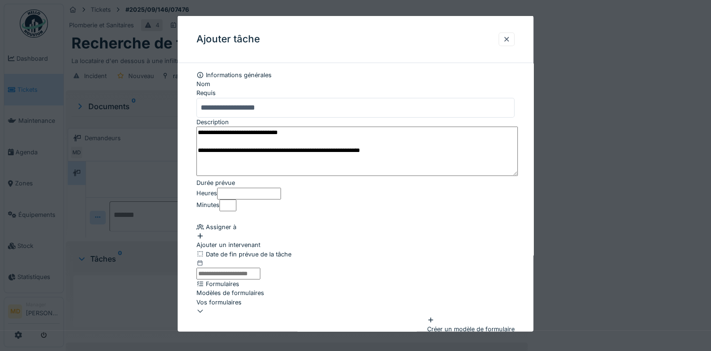
click at [258, 249] on div "Ajouter un intervenant" at bounding box center [356, 240] width 318 height 18
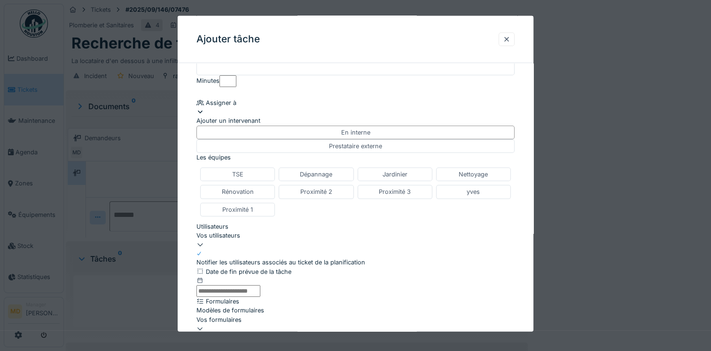
click at [268, 239] on div "Vos utilisateurs" at bounding box center [356, 234] width 318 height 9
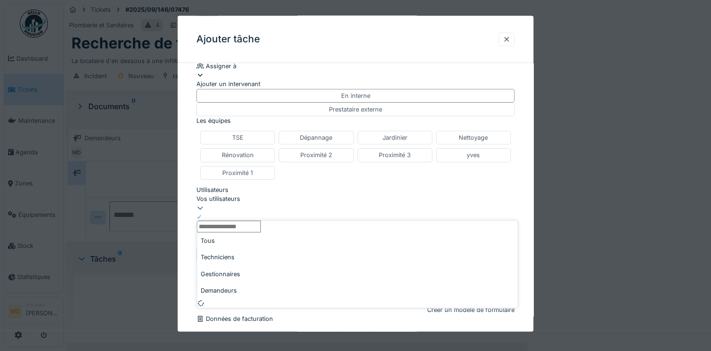
scroll to position [212, 0]
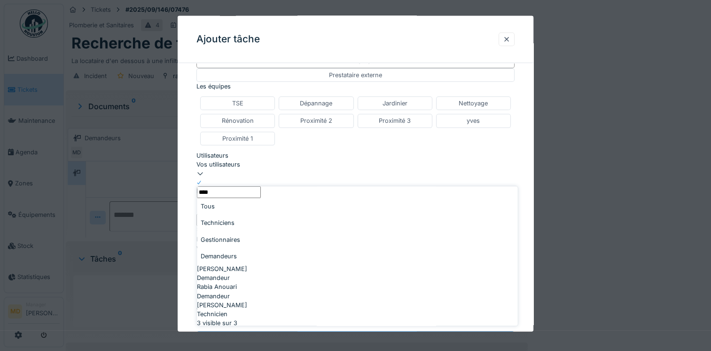
type input "****"
click at [248, 226] on div "Techniciens" at bounding box center [357, 223] width 321 height 16
click at [235, 264] on span "[PERSON_NAME]" at bounding box center [222, 268] width 50 height 9
type input "*****"
click at [194, 207] on div "**********" at bounding box center [356, 137] width 356 height 559
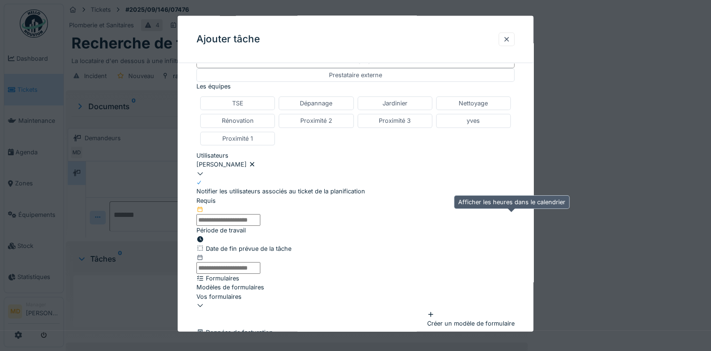
click at [204, 235] on div at bounding box center [201, 239] width 8 height 9
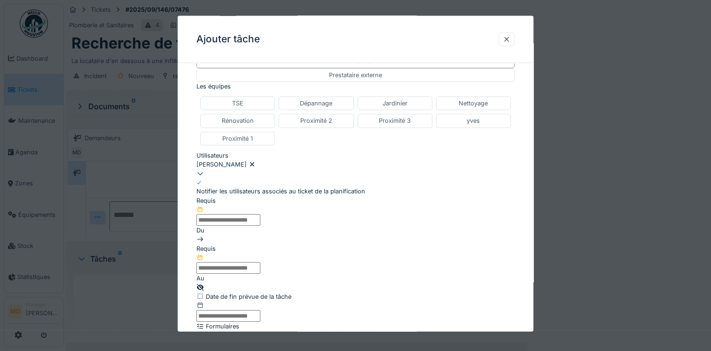
click at [246, 226] on input "text" at bounding box center [229, 220] width 64 height 12
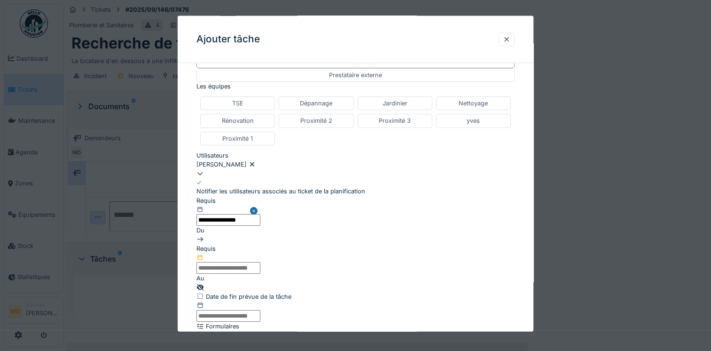
click at [260, 262] on input "text" at bounding box center [229, 268] width 64 height 12
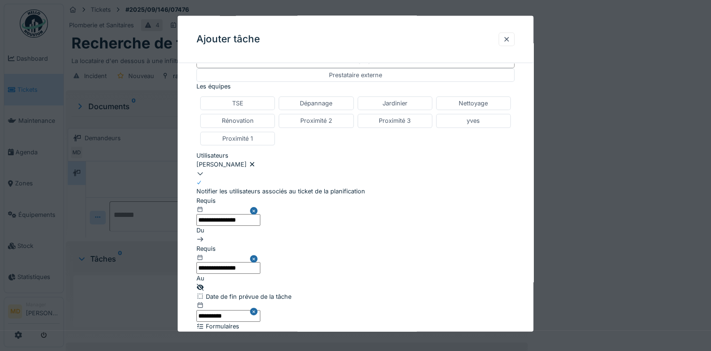
scroll to position [599, 0]
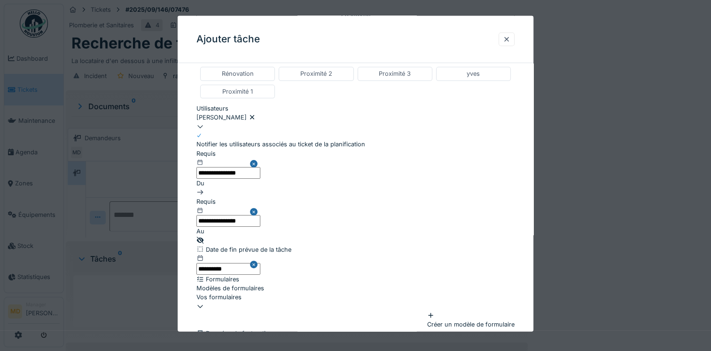
scroll to position [350, 0]
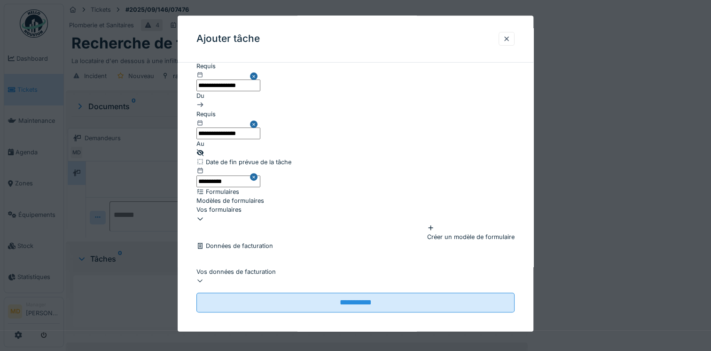
click at [345, 293] on input "**********" at bounding box center [356, 303] width 318 height 20
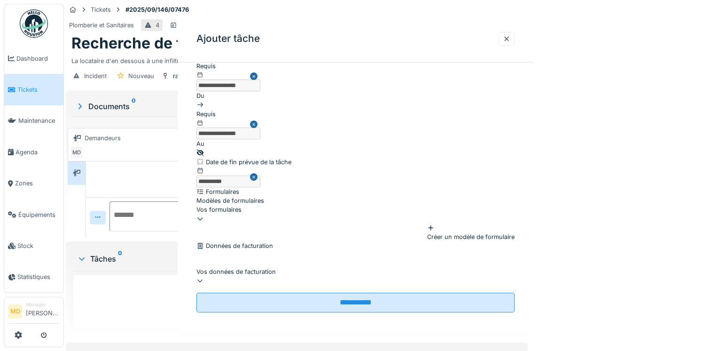
scroll to position [0, 0]
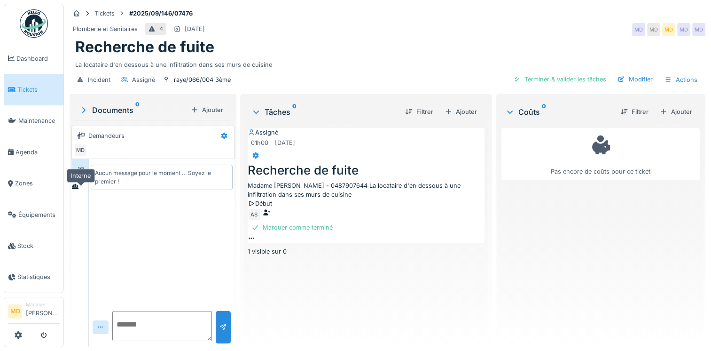
click at [76, 191] on div at bounding box center [75, 186] width 8 height 9
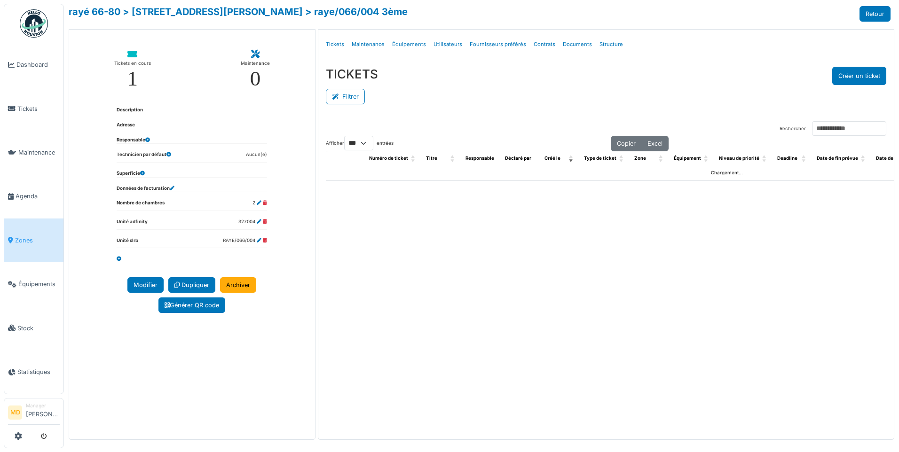
select select "***"
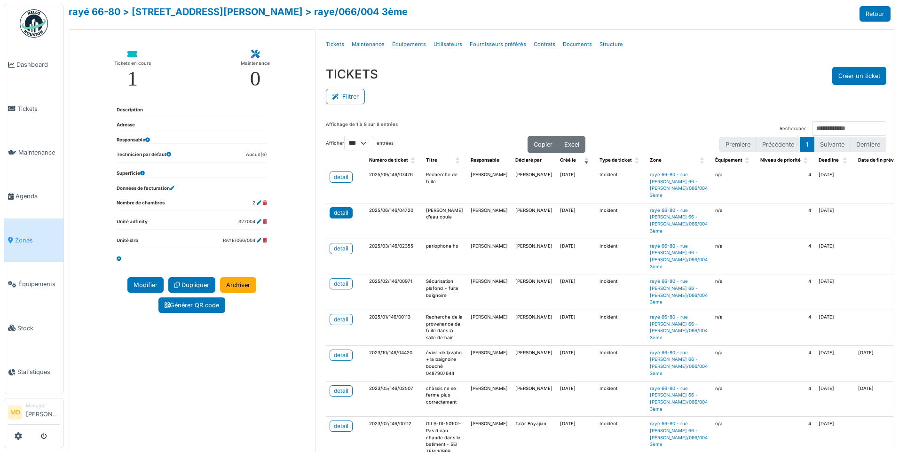
click at [345, 217] on div "detail" at bounding box center [341, 213] width 15 height 8
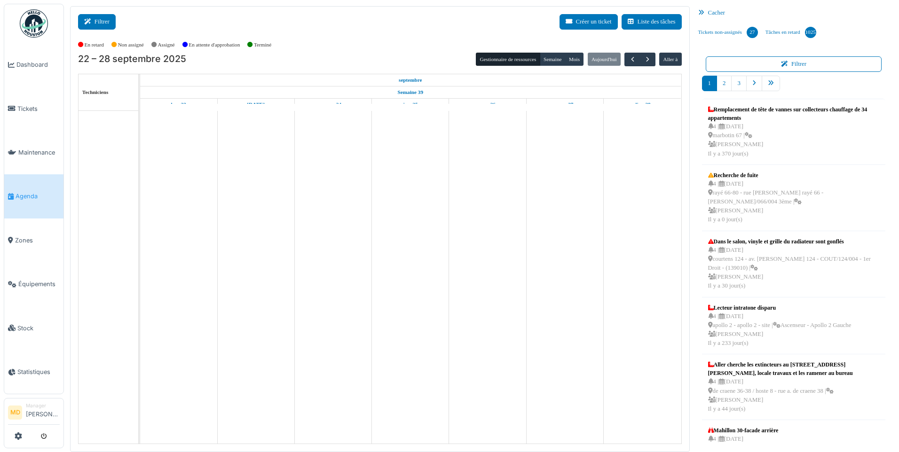
click at [91, 16] on button "Filtrer" at bounding box center [97, 22] width 38 height 16
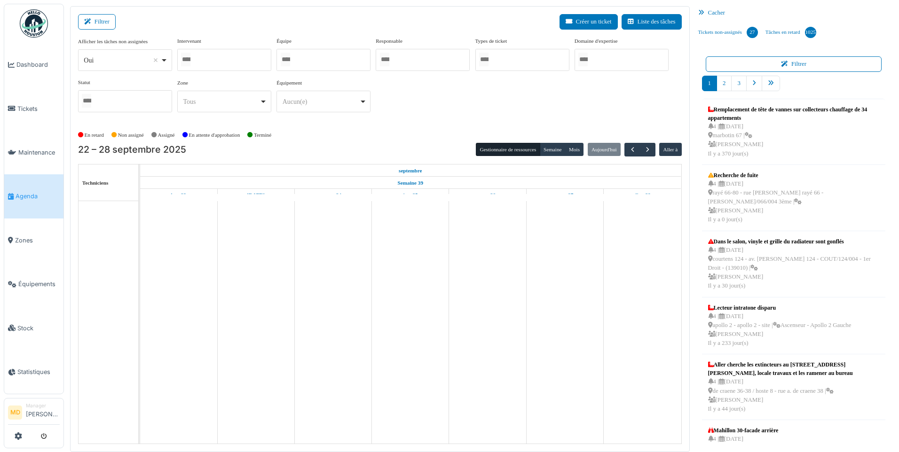
click at [219, 70] on div at bounding box center [224, 60] width 94 height 22
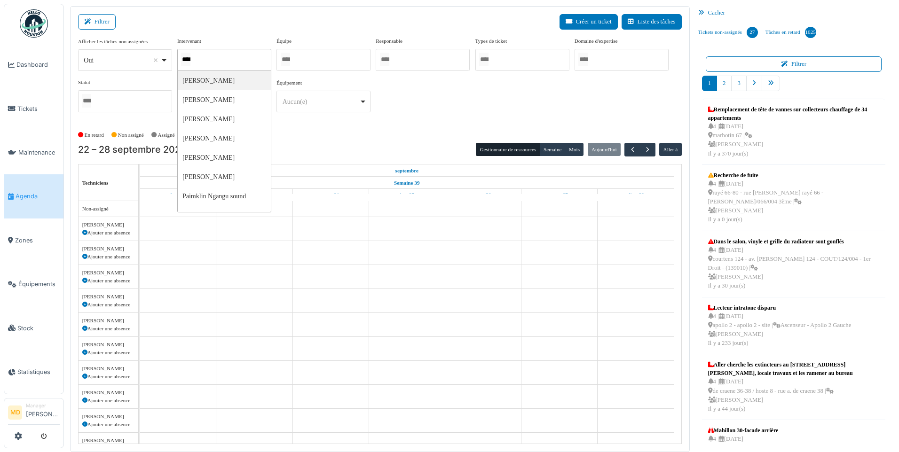
type input "*****"
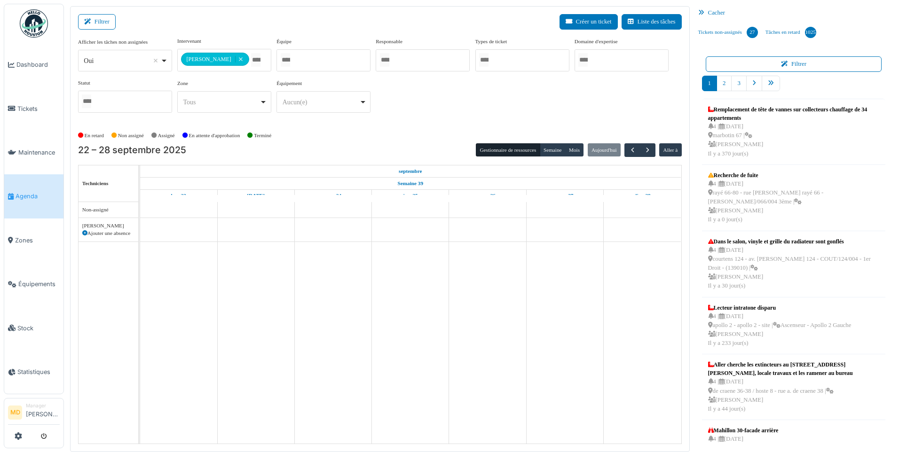
click at [560, 102] on div "**********" at bounding box center [380, 78] width 604 height 83
click at [549, 152] on button "Semaine" at bounding box center [553, 149] width 26 height 13
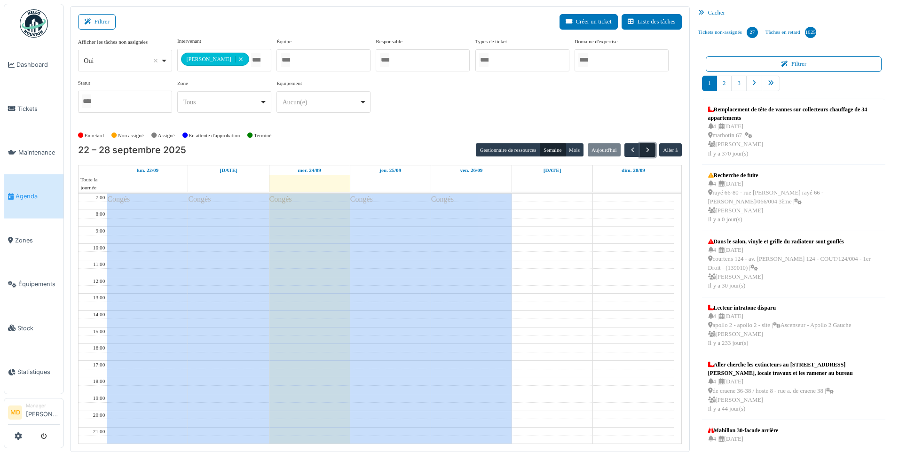
click at [649, 150] on span "button" at bounding box center [648, 150] width 8 height 8
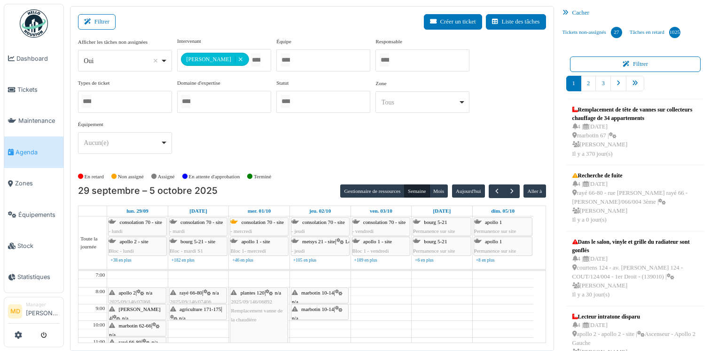
click at [572, 15] on div "Cacher" at bounding box center [636, 13] width 154 height 14
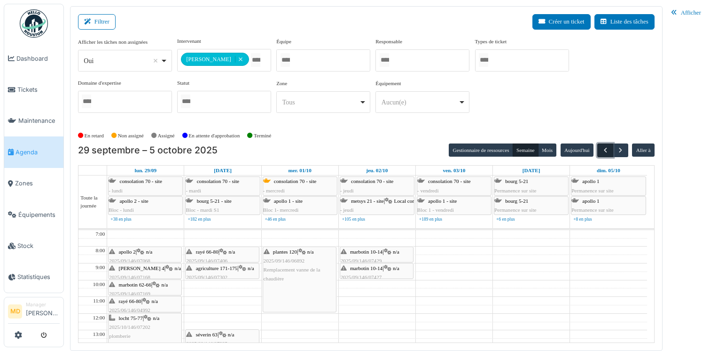
click at [603, 148] on span "button" at bounding box center [606, 150] width 8 height 8
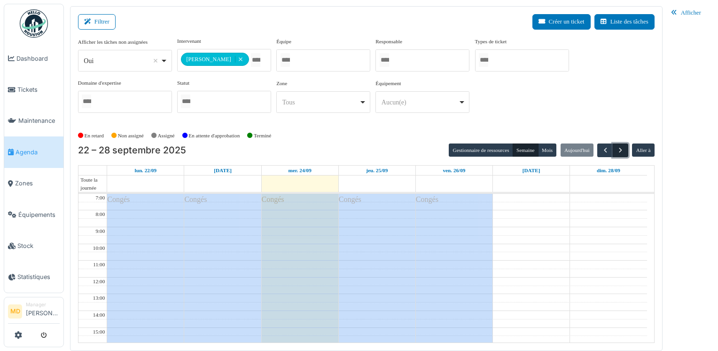
click at [626, 148] on button "button" at bounding box center [621, 150] width 16 height 14
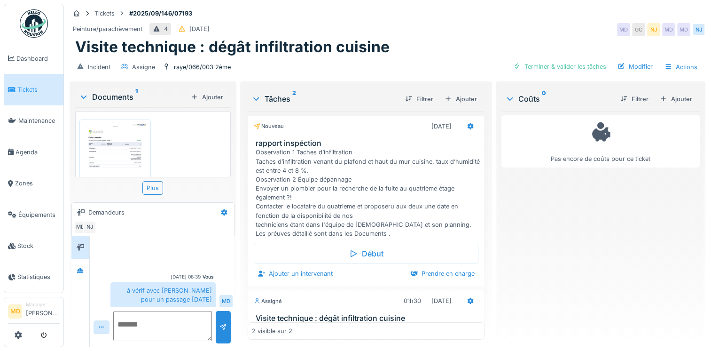
scroll to position [4, 0]
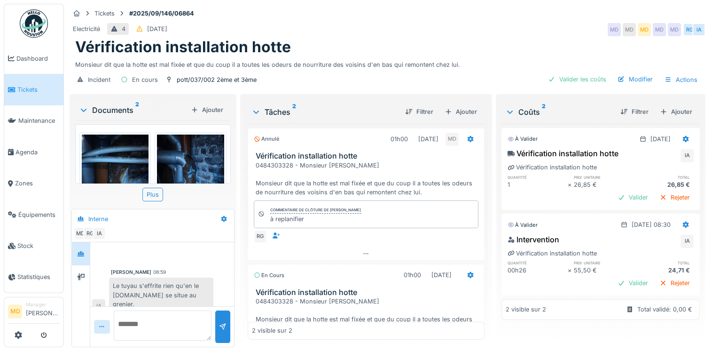
scroll to position [73, 0]
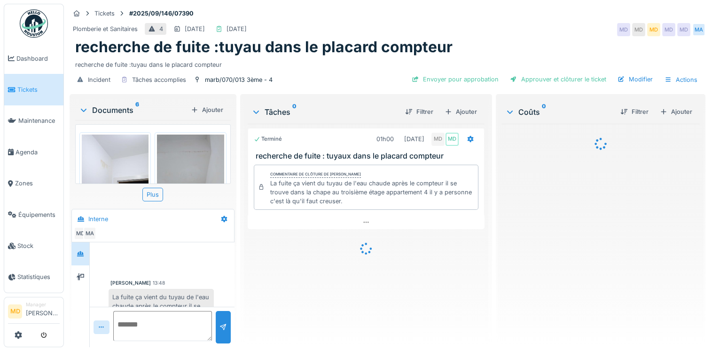
scroll to position [71, 0]
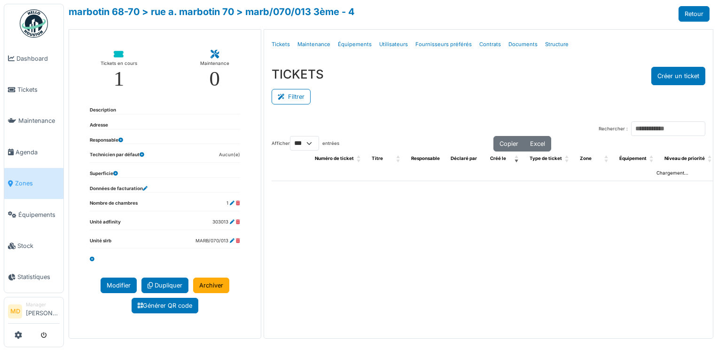
select select "***"
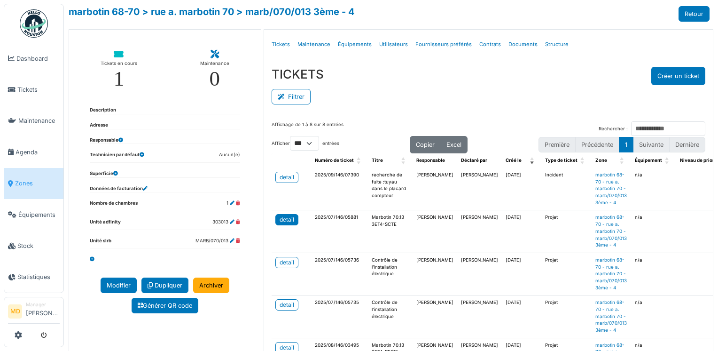
click at [280, 220] on div "detail" at bounding box center [287, 219] width 15 height 8
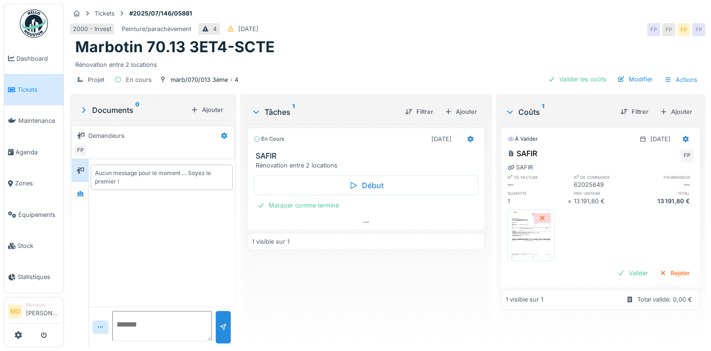
click at [516, 231] on img at bounding box center [531, 235] width 42 height 47
